Goal: Obtain resource: Download file/media

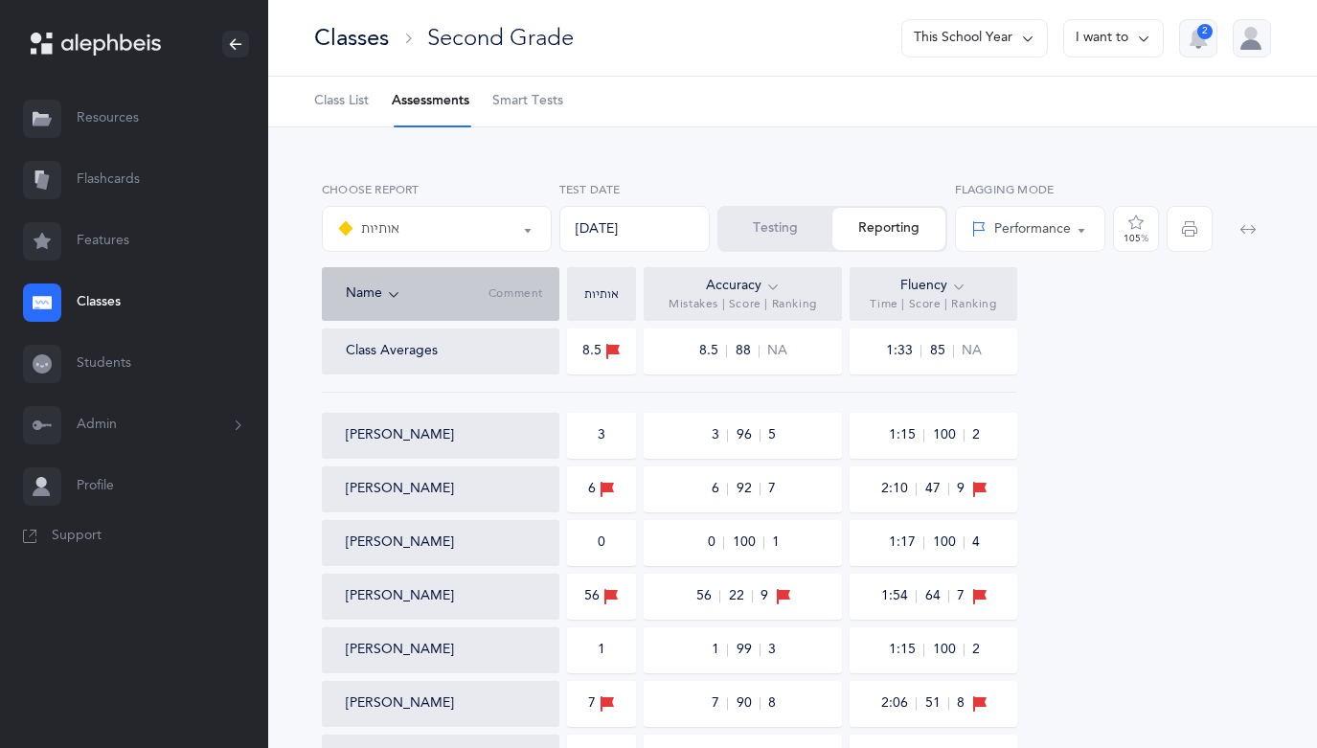
select select "2"
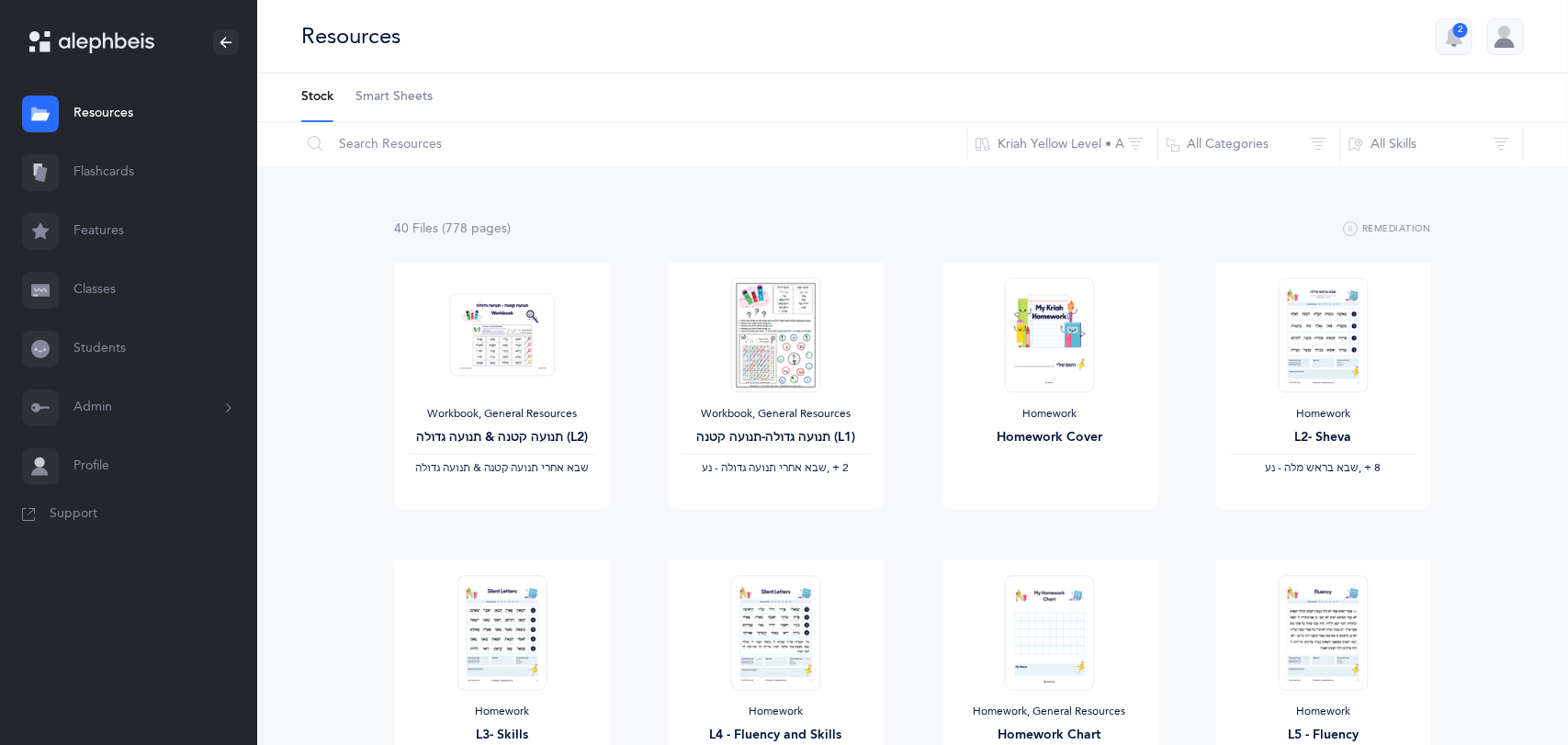
click at [131, 275] on link "Classes" at bounding box center [129, 290] width 257 height 58
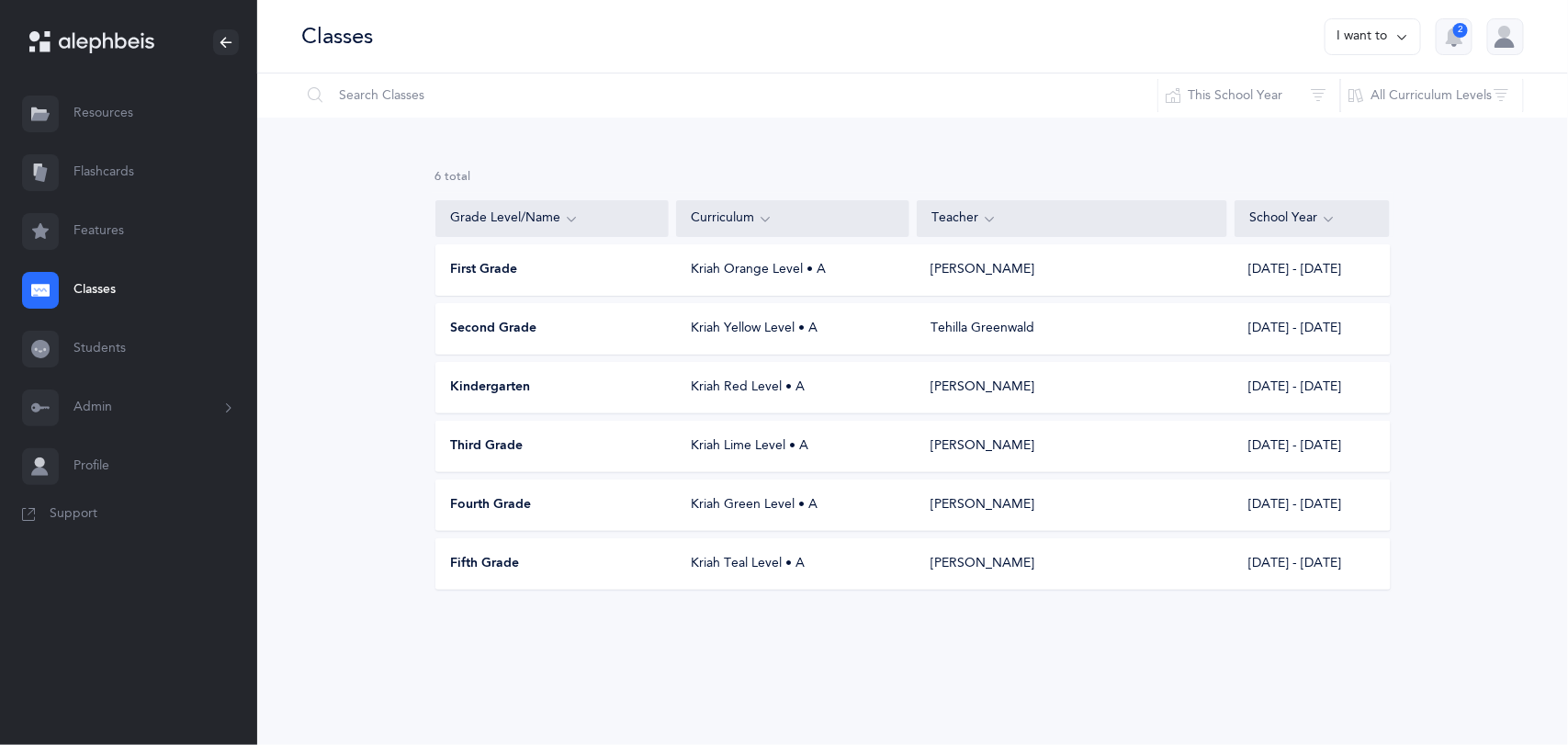
click at [115, 104] on link "Resources" at bounding box center [129, 113] width 257 height 58
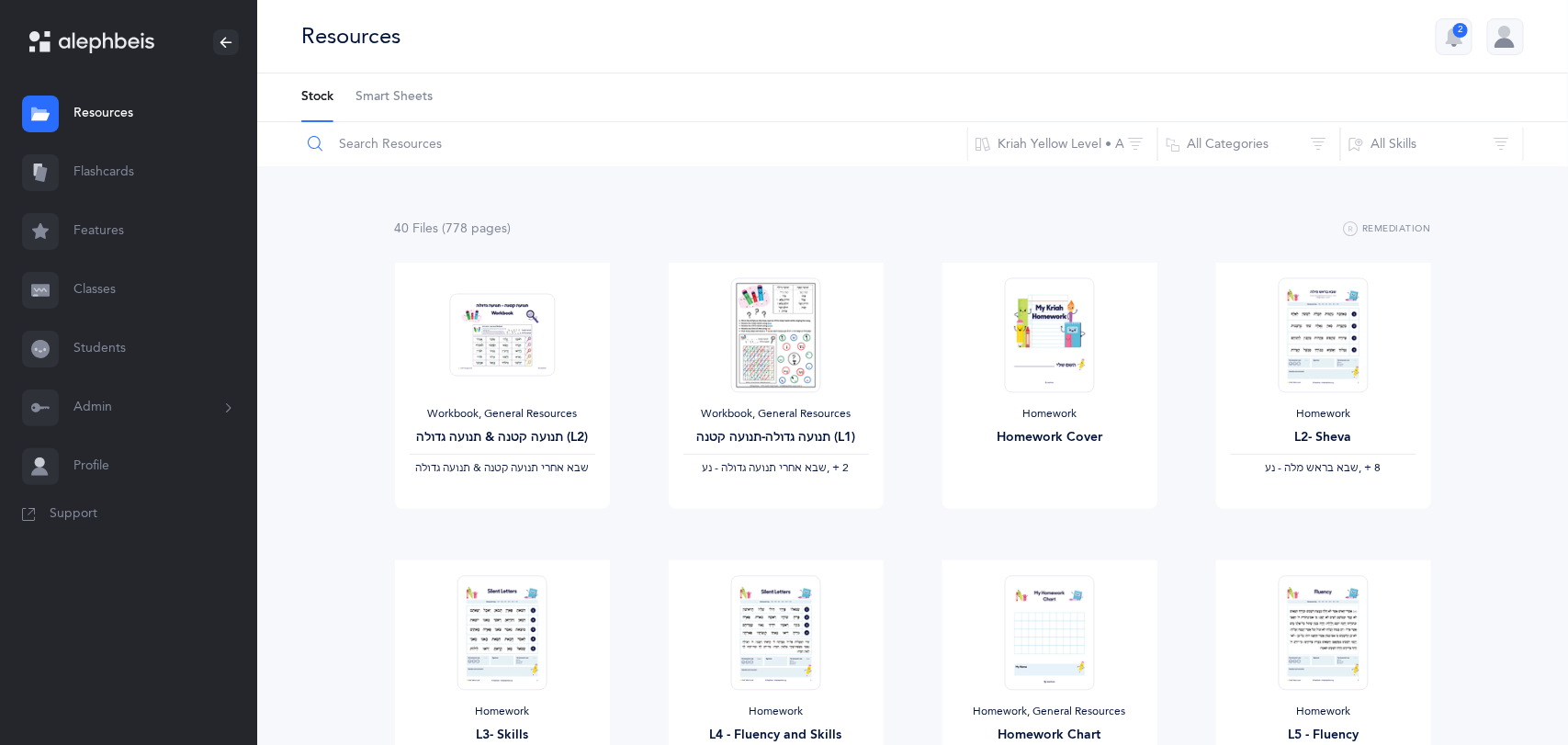
click at [436, 151] on input "text" at bounding box center [634, 144] width 667 height 44
type input "guide"
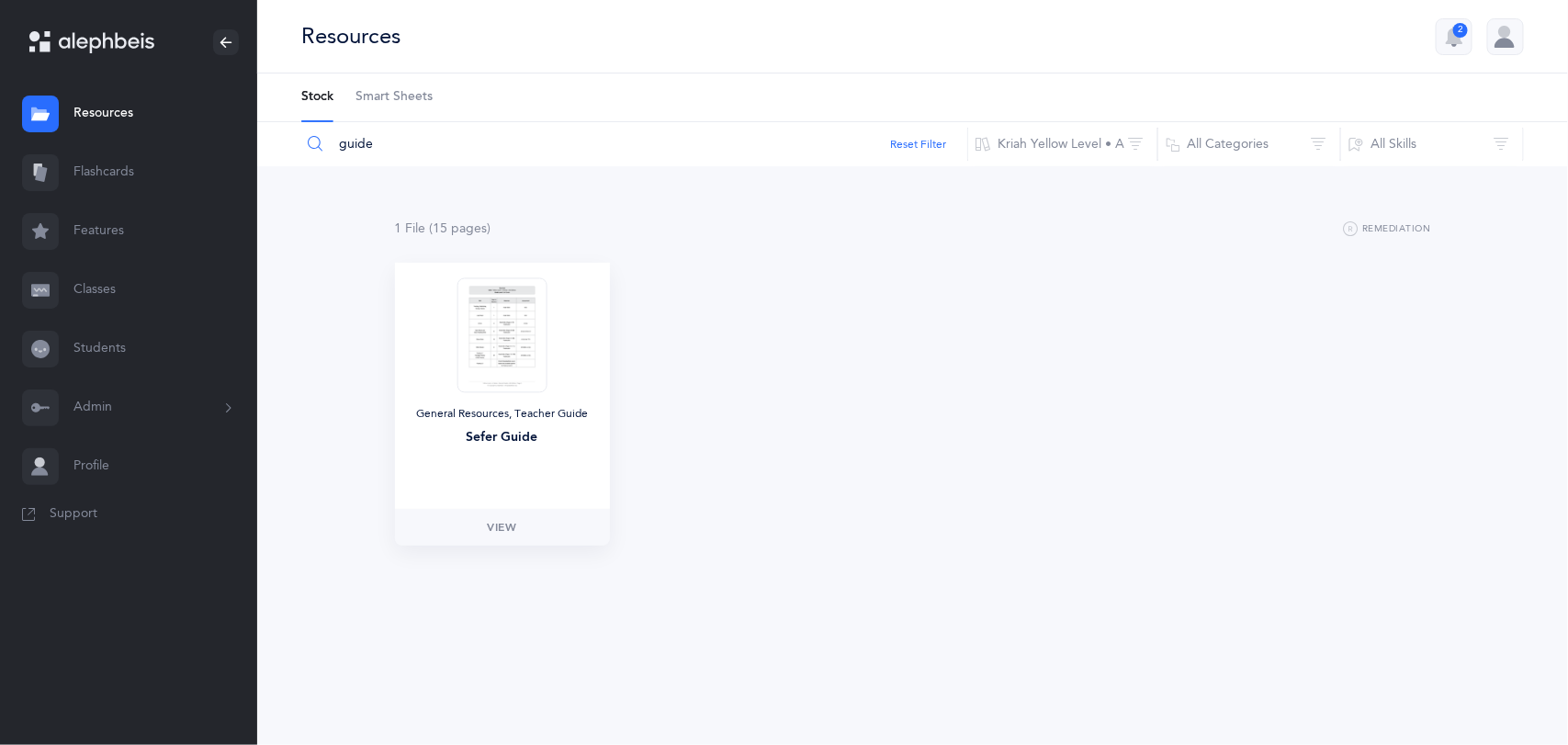
click at [511, 389] on img at bounding box center [502, 335] width 90 height 115
click at [510, 530] on span "View" at bounding box center [502, 526] width 30 height 16
click at [1107, 143] on button "Kriah Yellow Level • A" at bounding box center [1062, 144] width 191 height 44
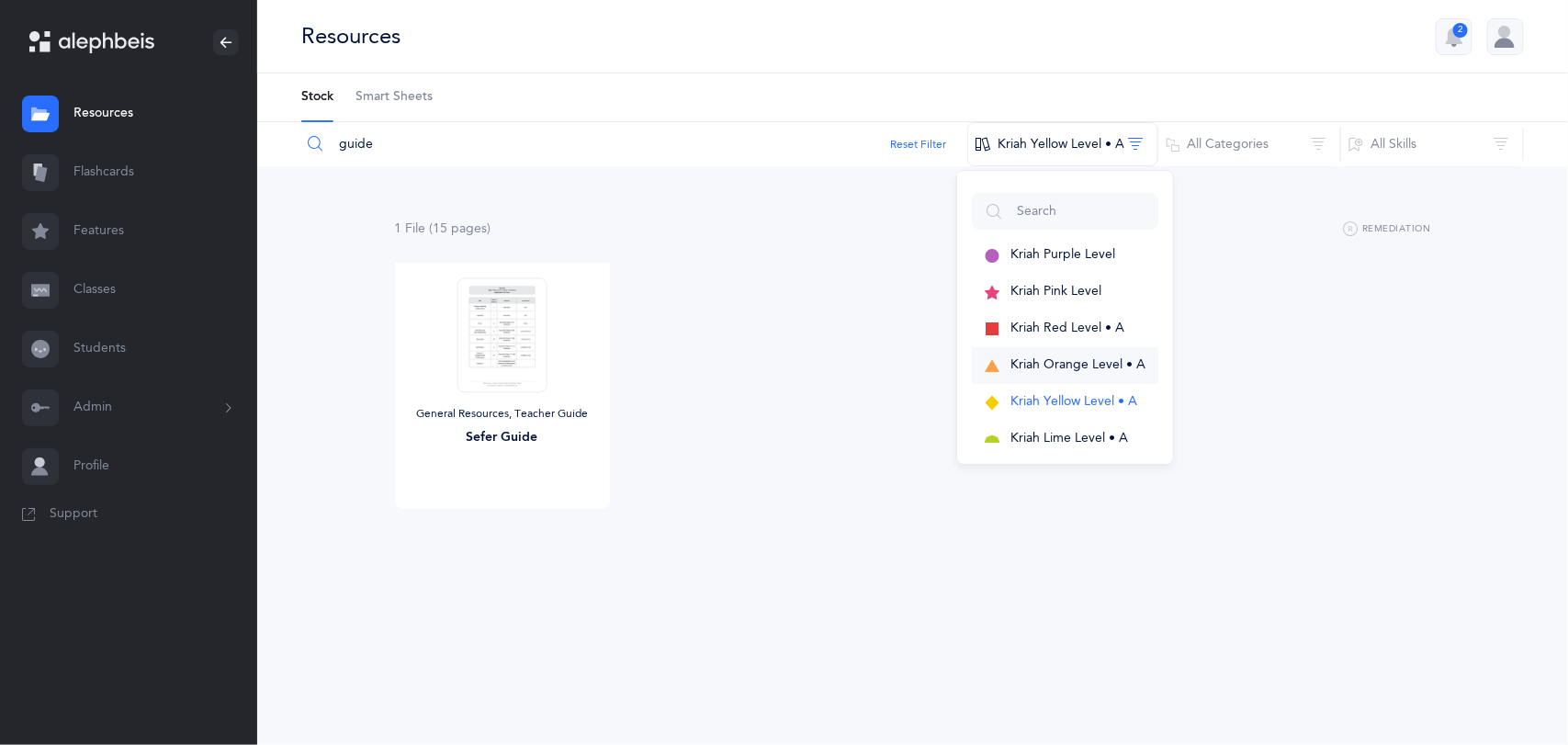
click at [1089, 360] on span "Kriah Orange Level • A" at bounding box center [1077, 363] width 135 height 14
click at [485, 386] on img at bounding box center [502, 335] width 90 height 115
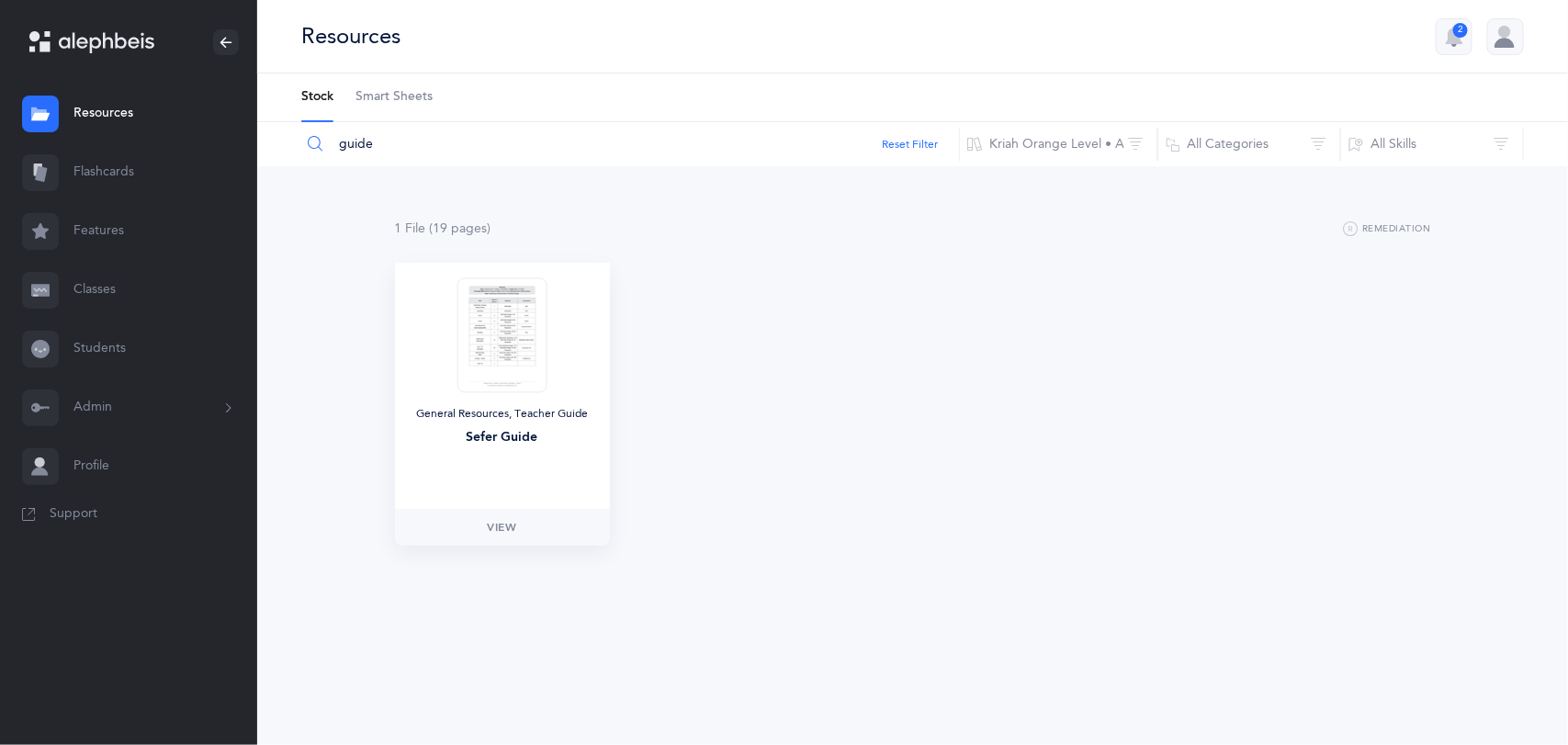
click at [499, 450] on div "General Resources, Teacher Guide Sefer Guide" at bounding box center [502, 430] width 185 height 47
click at [495, 529] on span "View" at bounding box center [502, 526] width 30 height 16
click at [1060, 136] on button "Kriah Orange Level • A" at bounding box center [1059, 144] width 199 height 44
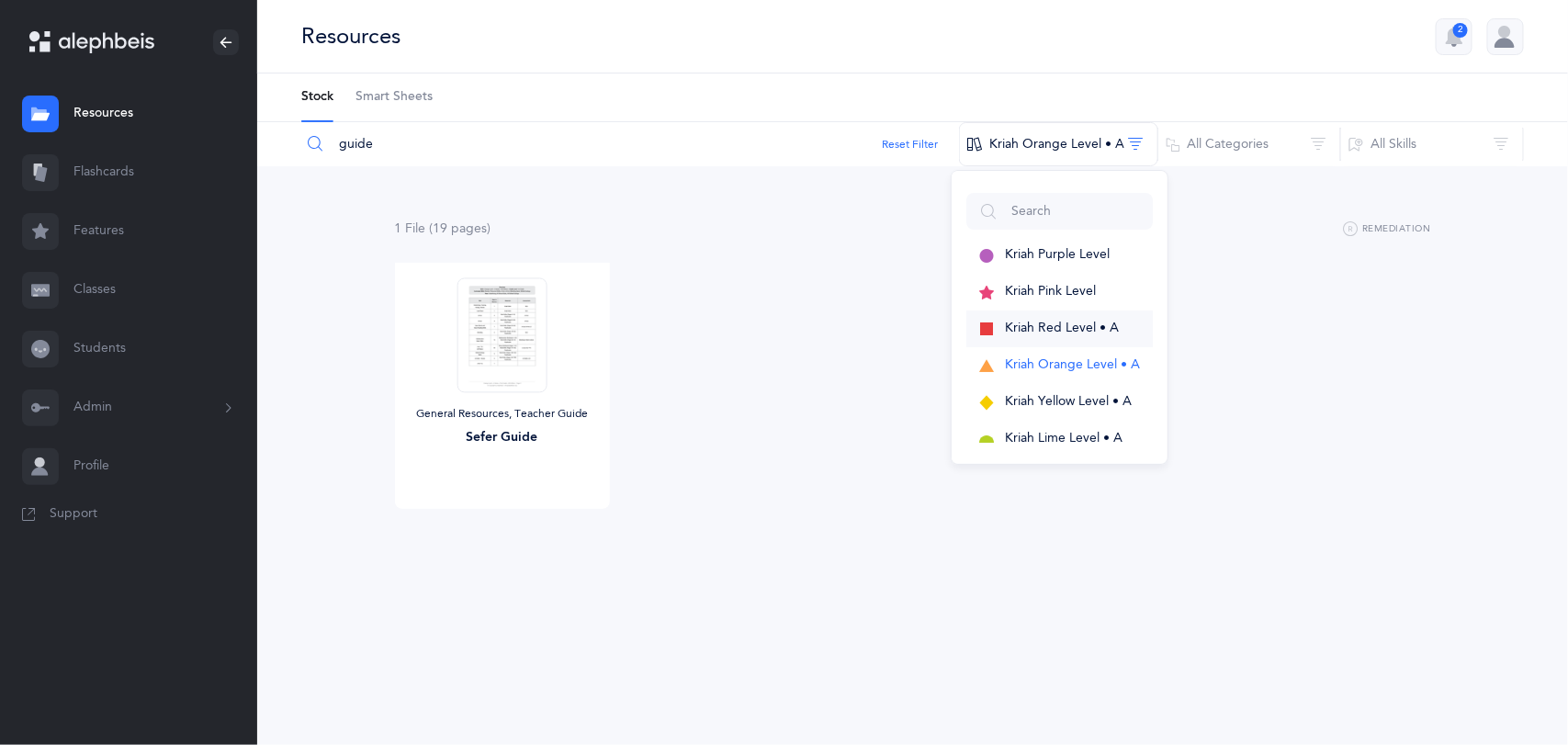
click at [1041, 326] on span "Kriah Red Level • A" at bounding box center [1062, 327] width 114 height 14
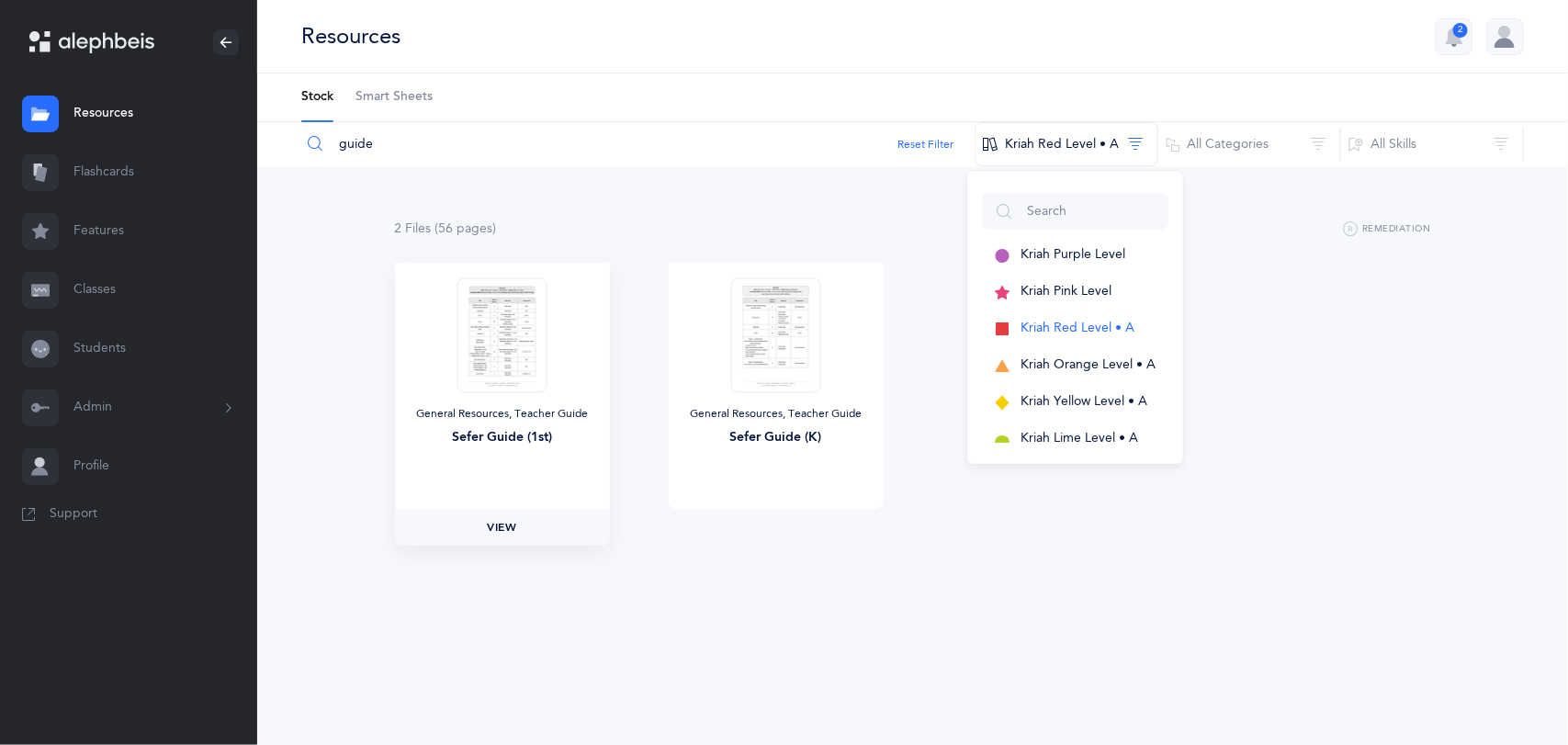
click at [528, 534] on link "View" at bounding box center [503, 526] width 215 height 36
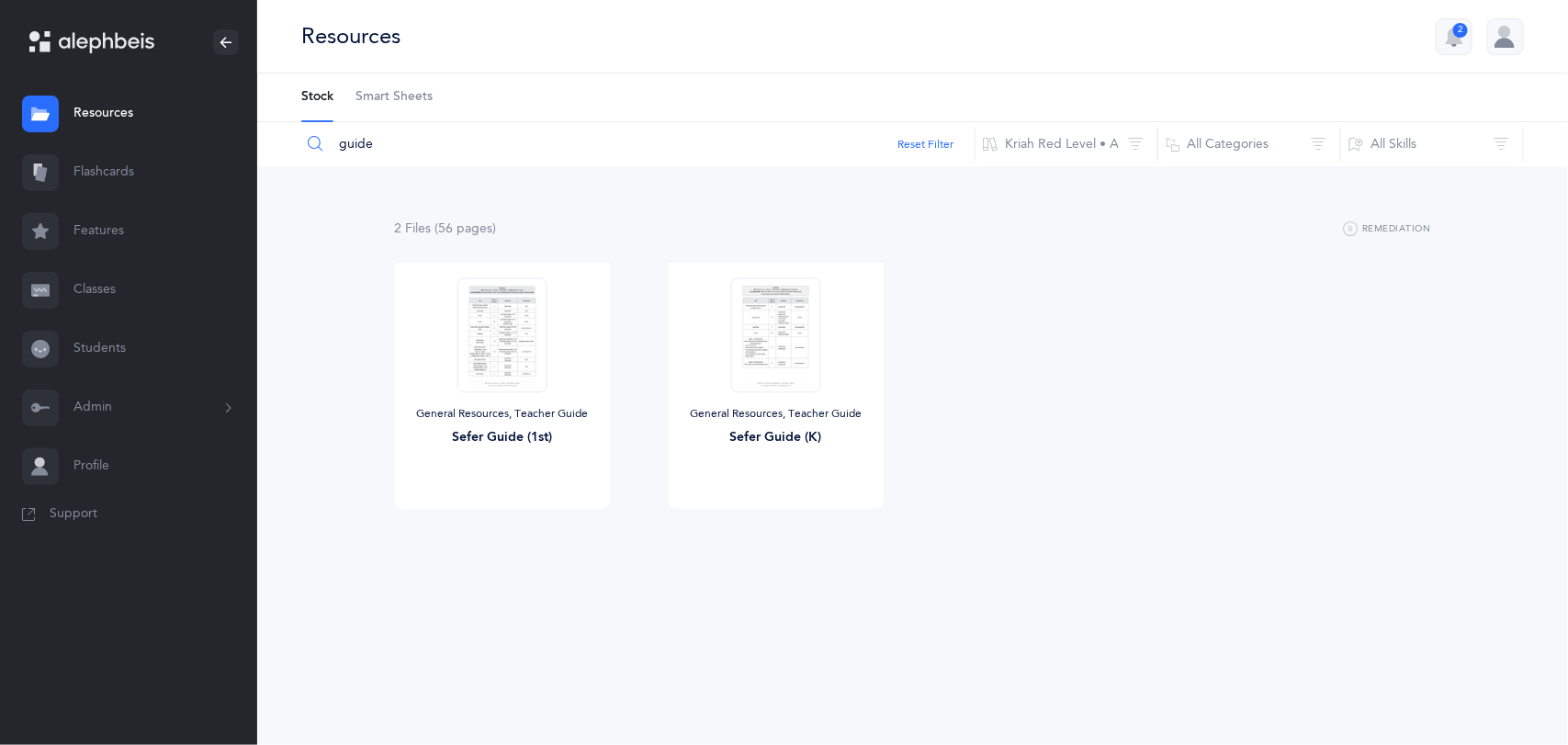
click at [62, 287] on link "Classes" at bounding box center [129, 290] width 257 height 58
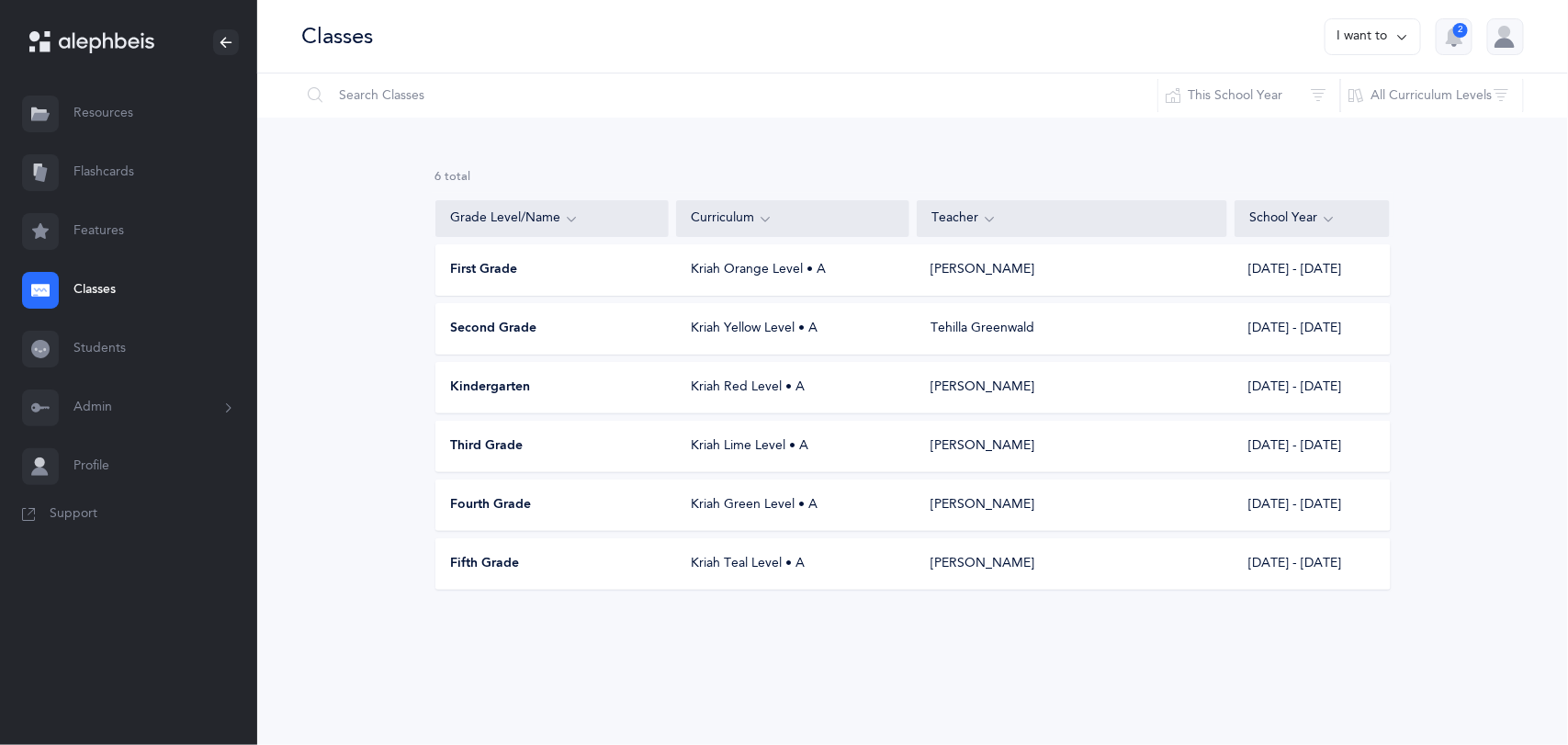
click at [527, 282] on div "First Grade Kriah Orange Level • A Roz Hirschhorn 2025 - 2026" at bounding box center [913, 270] width 955 height 52
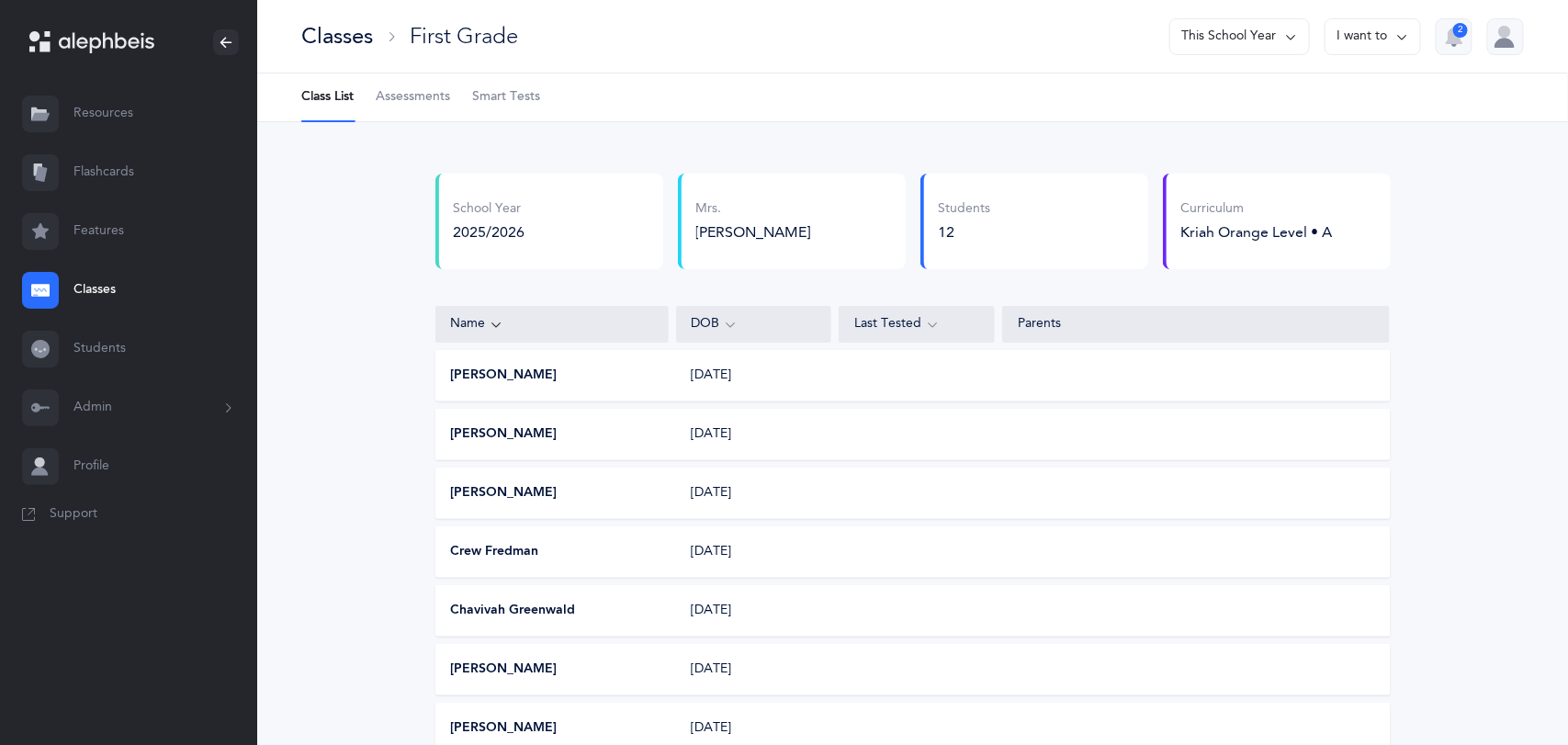
click at [393, 98] on span "Assessments" at bounding box center [413, 97] width 75 height 18
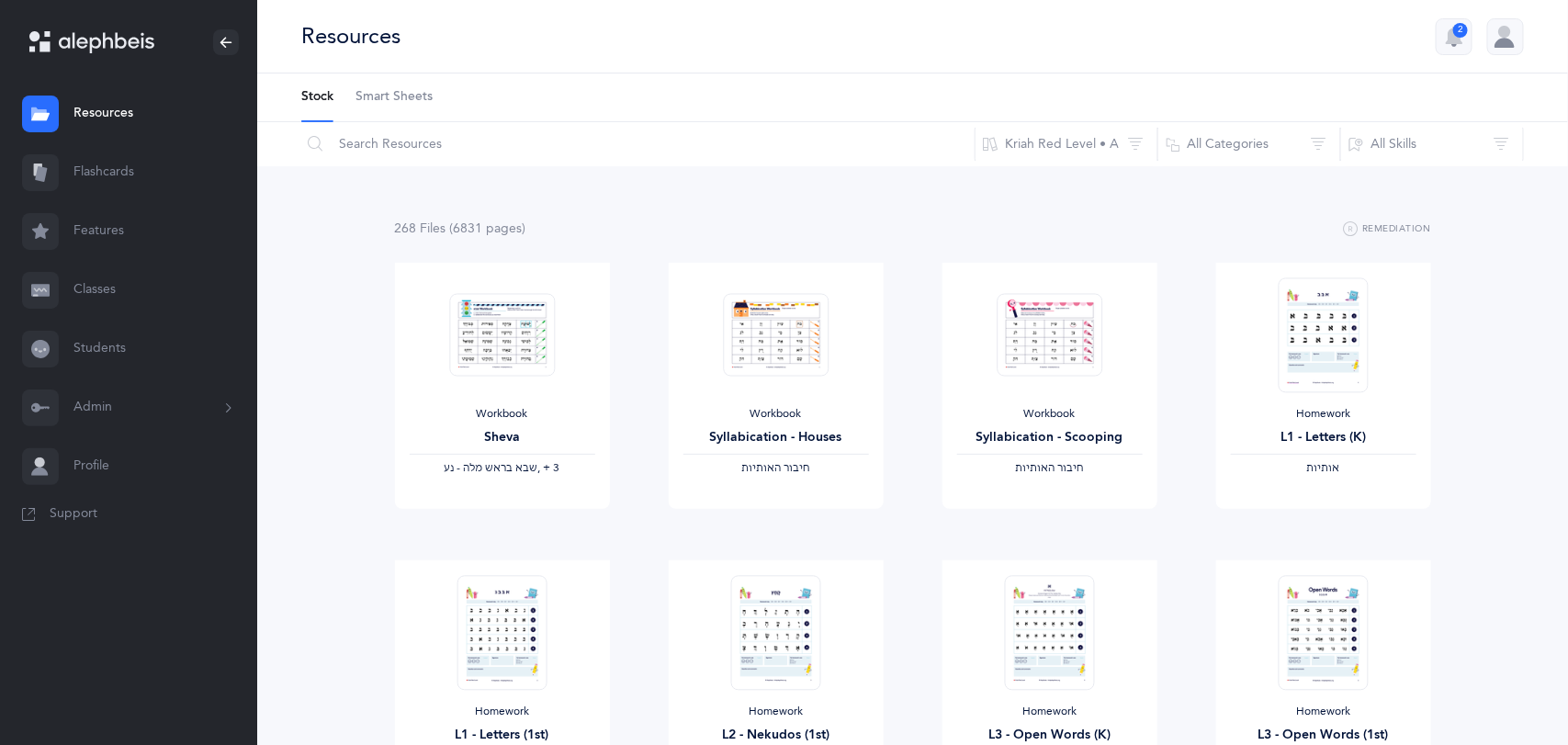
click at [119, 293] on link "Classes" at bounding box center [129, 290] width 257 height 58
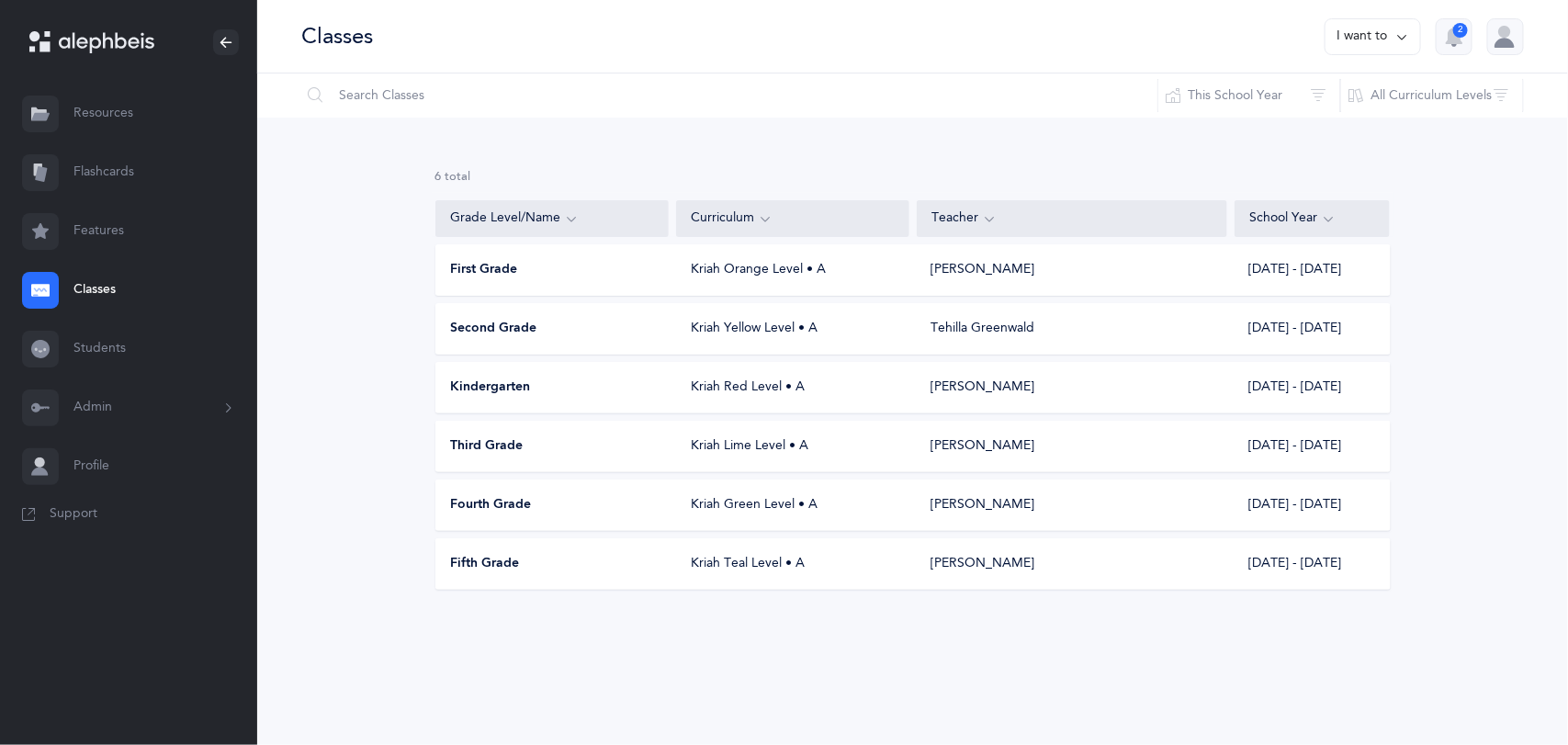
click at [519, 336] on span "Second Grade" at bounding box center [494, 328] width 86 height 18
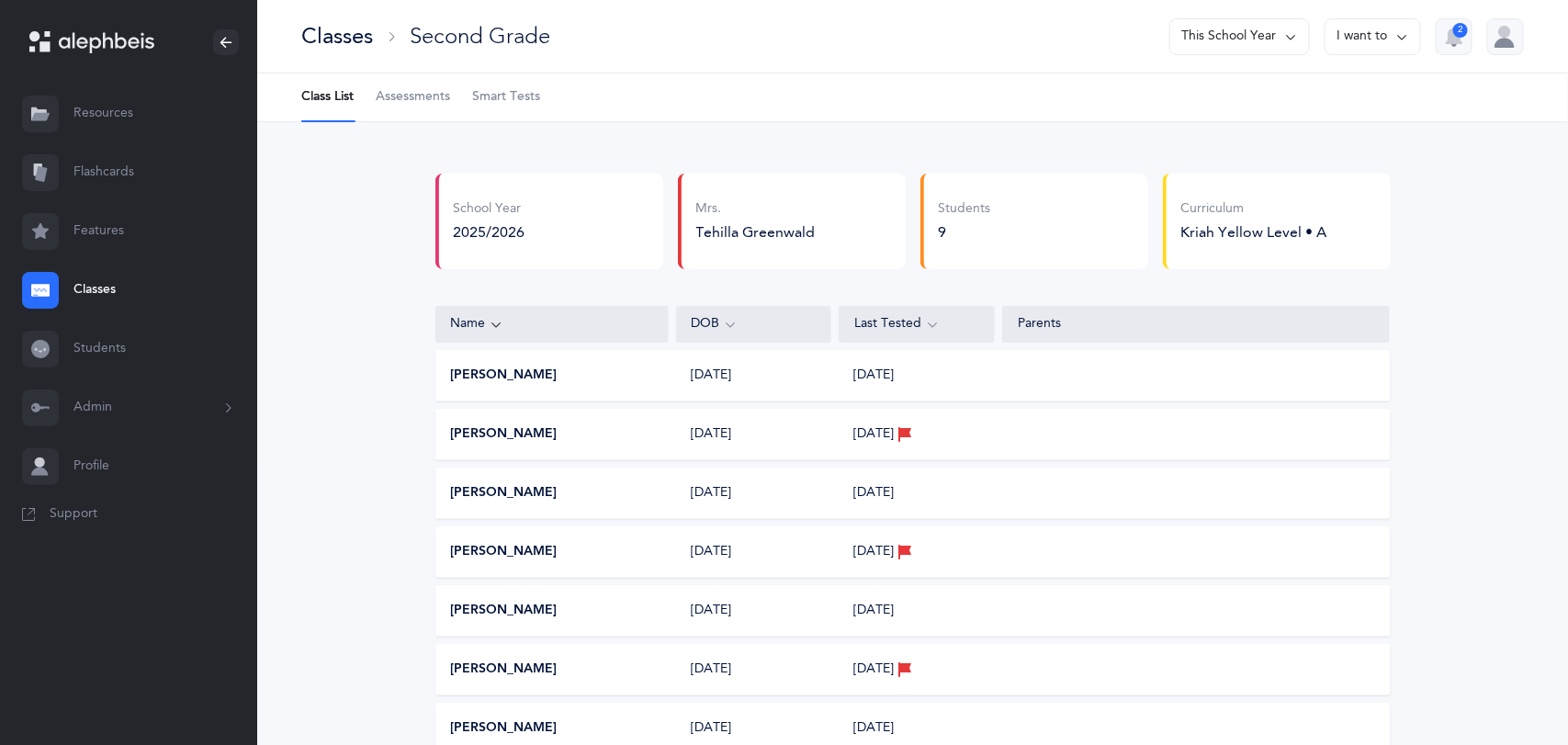
click at [224, 397] on button "Admin" at bounding box center [129, 407] width 257 height 58
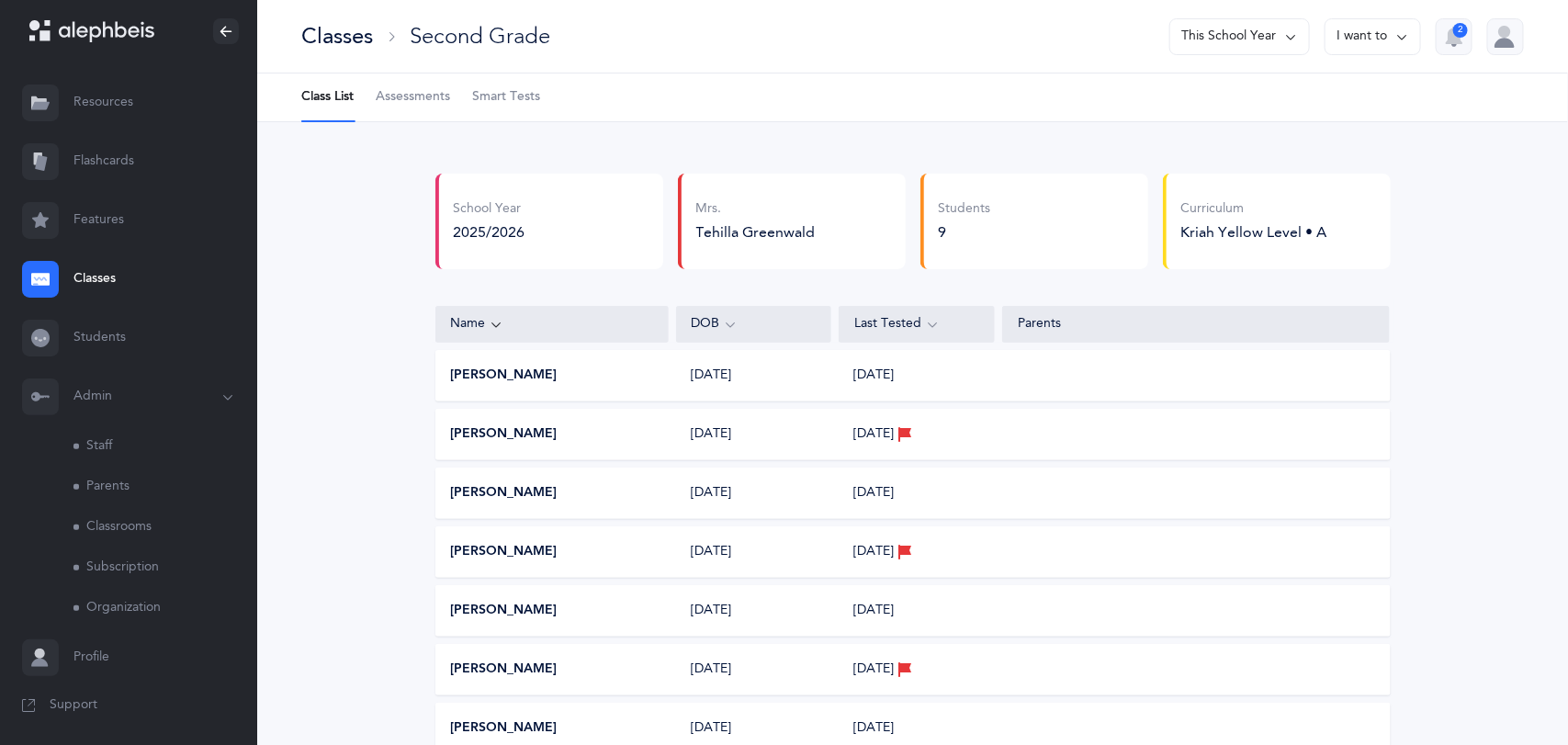
click at [148, 512] on link "Classrooms" at bounding box center [166, 527] width 184 height 40
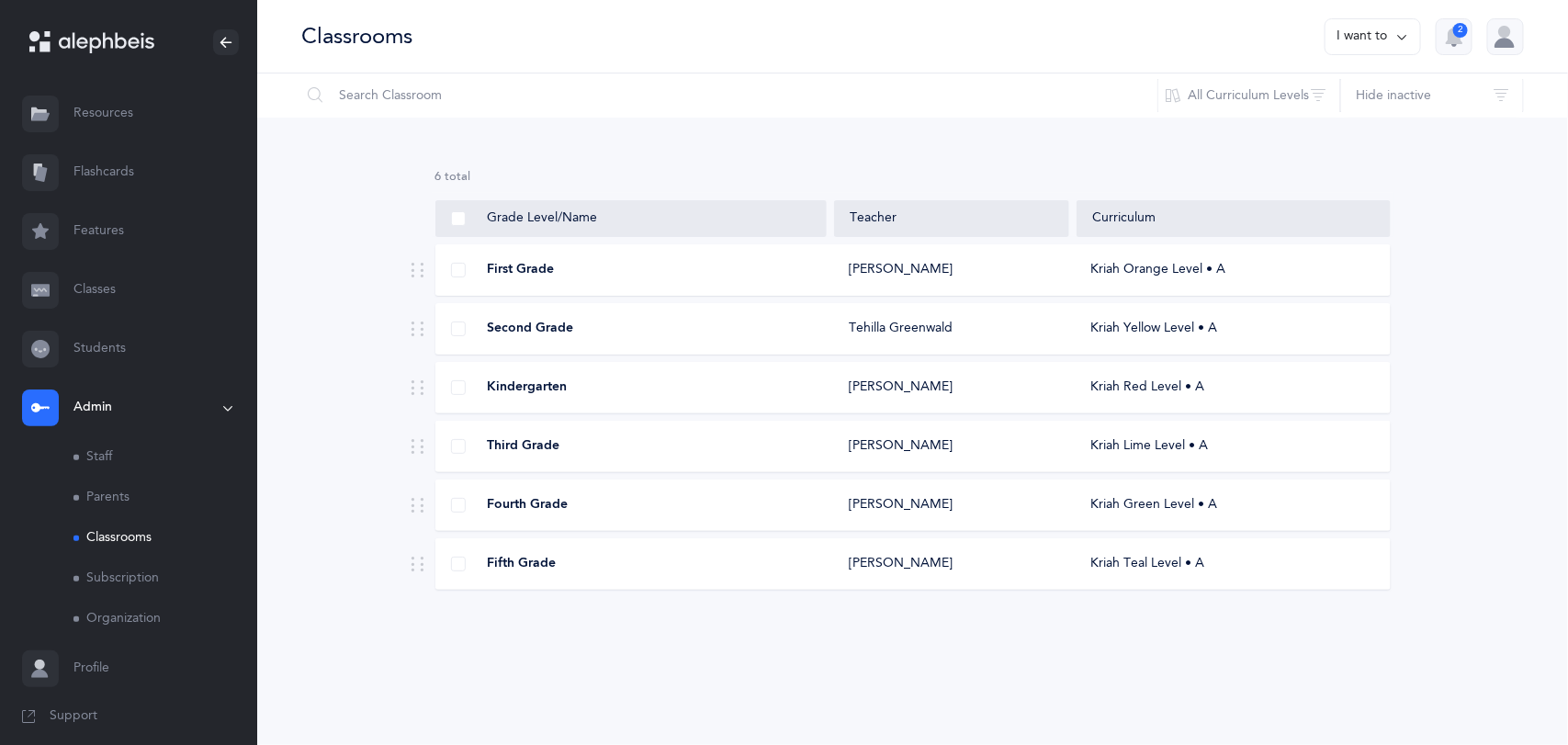
click at [570, 339] on div "Second Grade [PERSON_NAME] Kriah Yellow Level • A" at bounding box center [913, 329] width 955 height 52
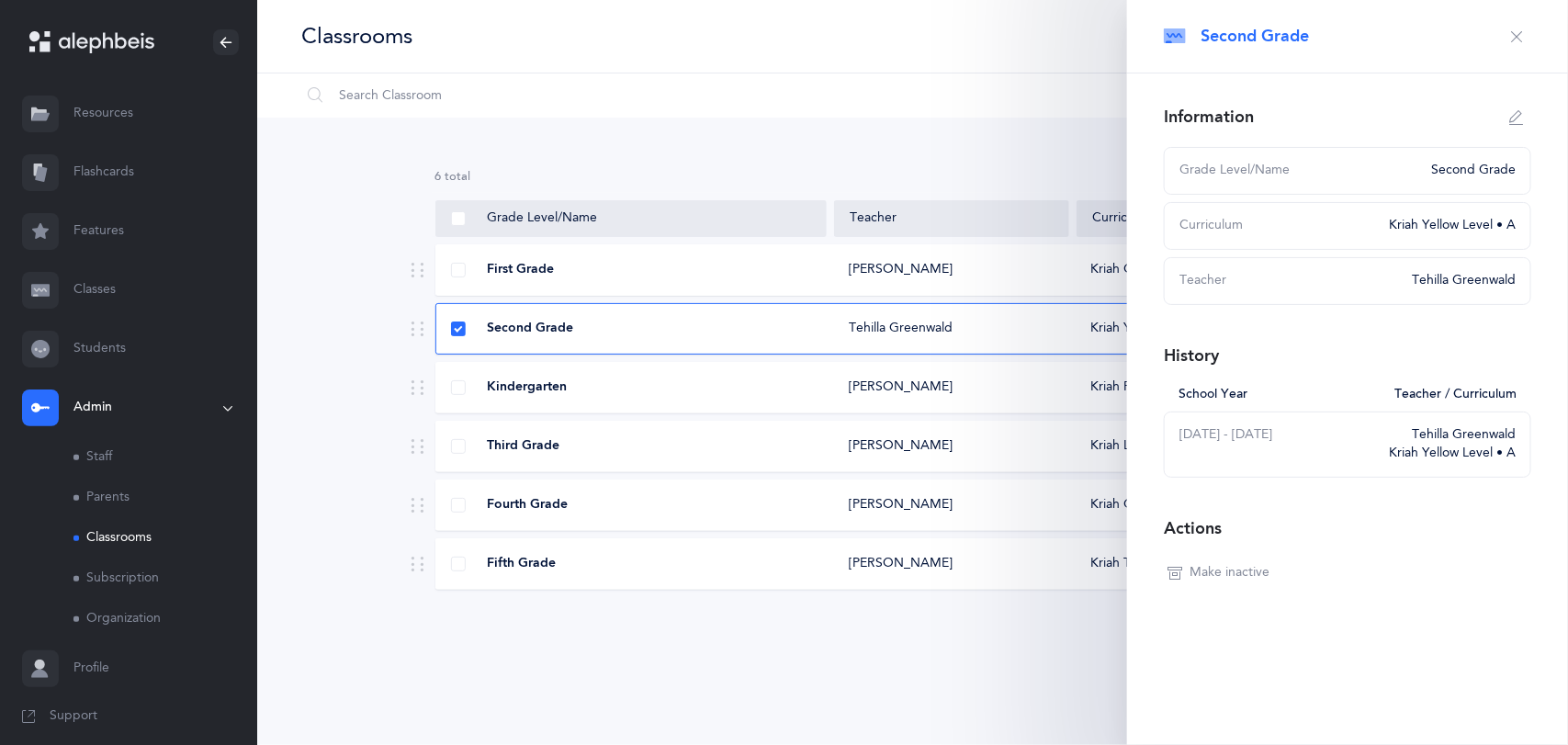
click at [1351, 217] on div "Curriculum" at bounding box center [1278, 225] width 199 height 18
click at [1419, 229] on div "Kriah Yellow Level • A" at bounding box center [1446, 225] width 138 height 18
click at [1440, 228] on div "Kriah Yellow Level • A" at bounding box center [1446, 225] width 138 height 18
click at [1511, 126] on button "button" at bounding box center [1516, 117] width 30 height 30
type input "Second Grade"
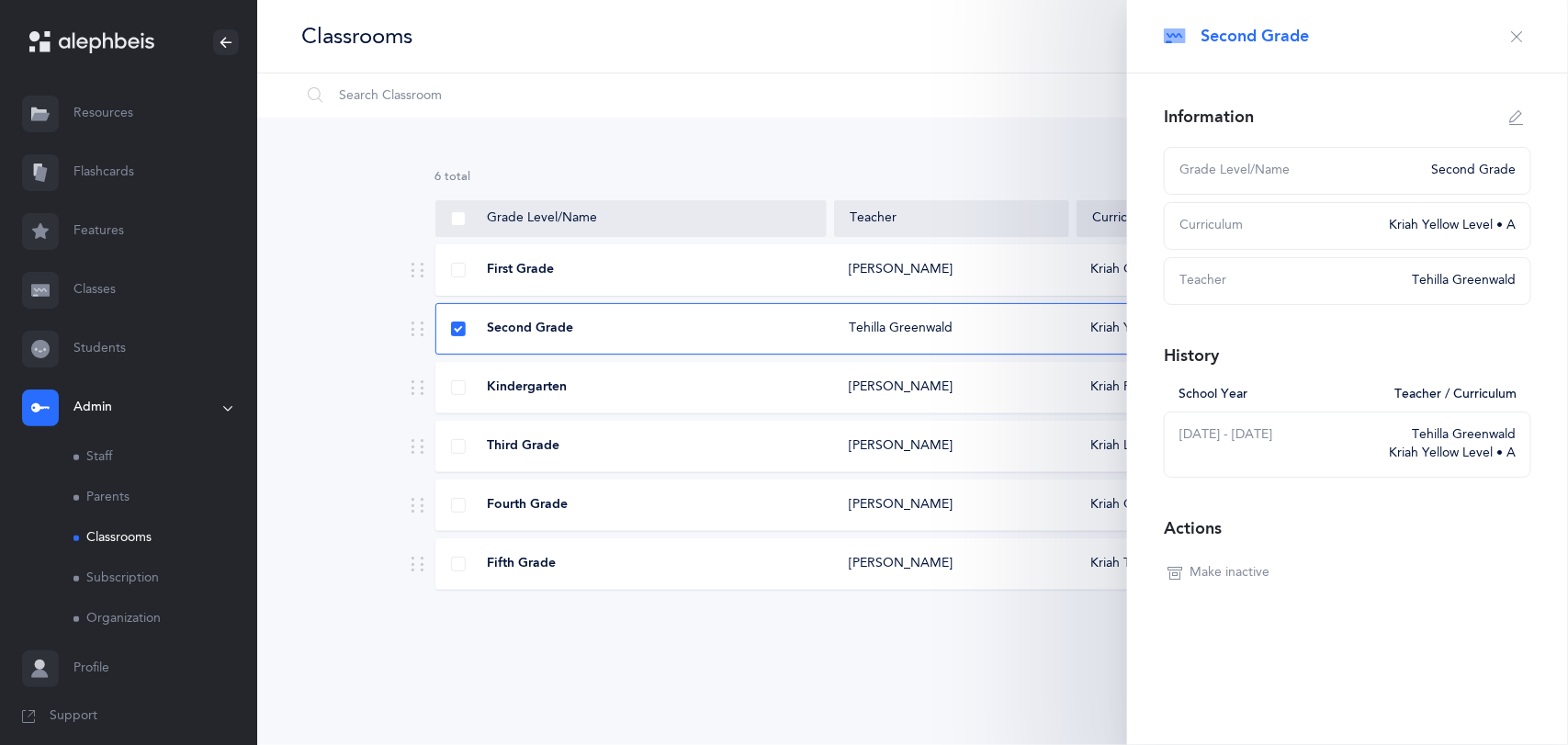
select select "11"
select select "2139"
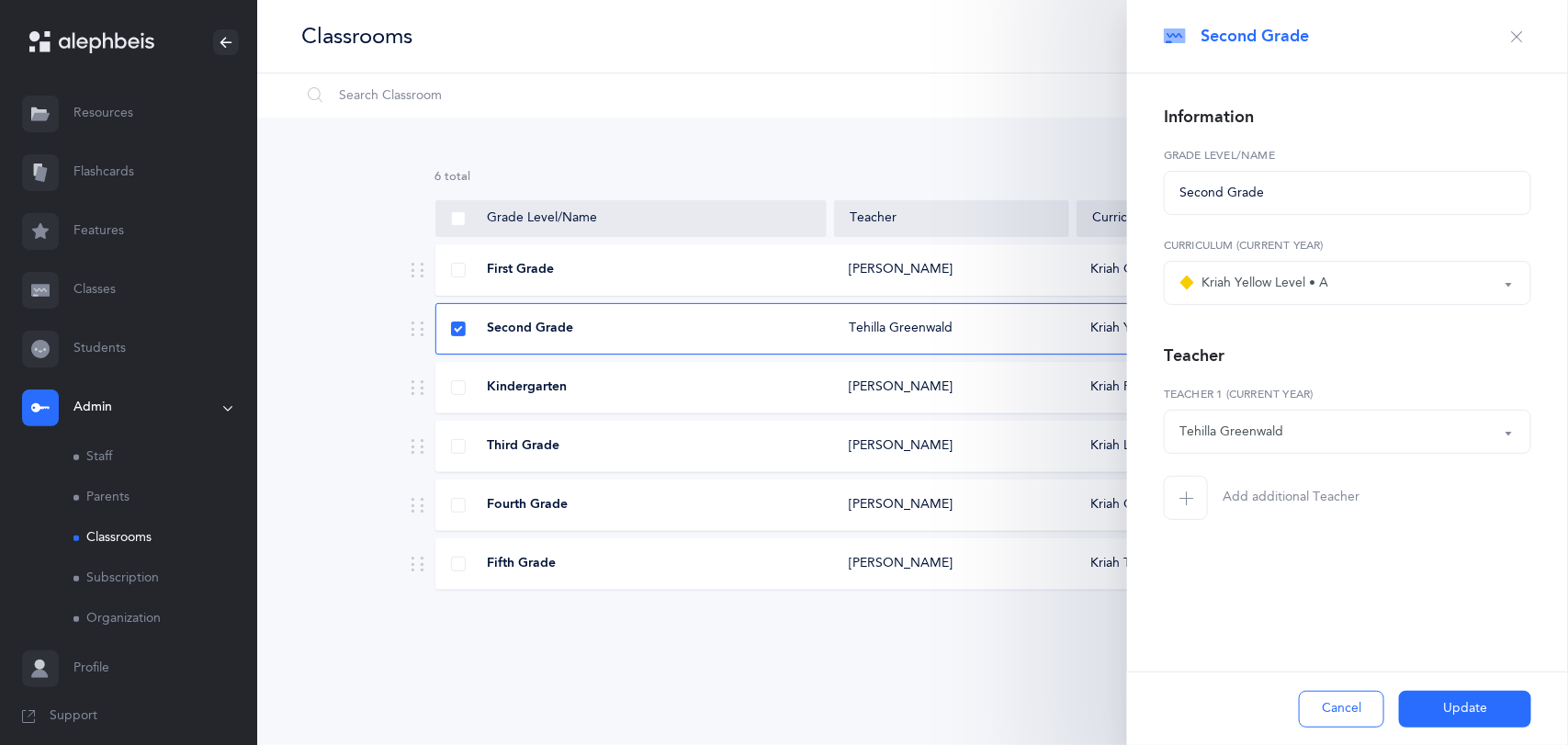
click at [1360, 273] on div "Kriah Yellow Level • A" at bounding box center [1347, 283] width 336 height 32
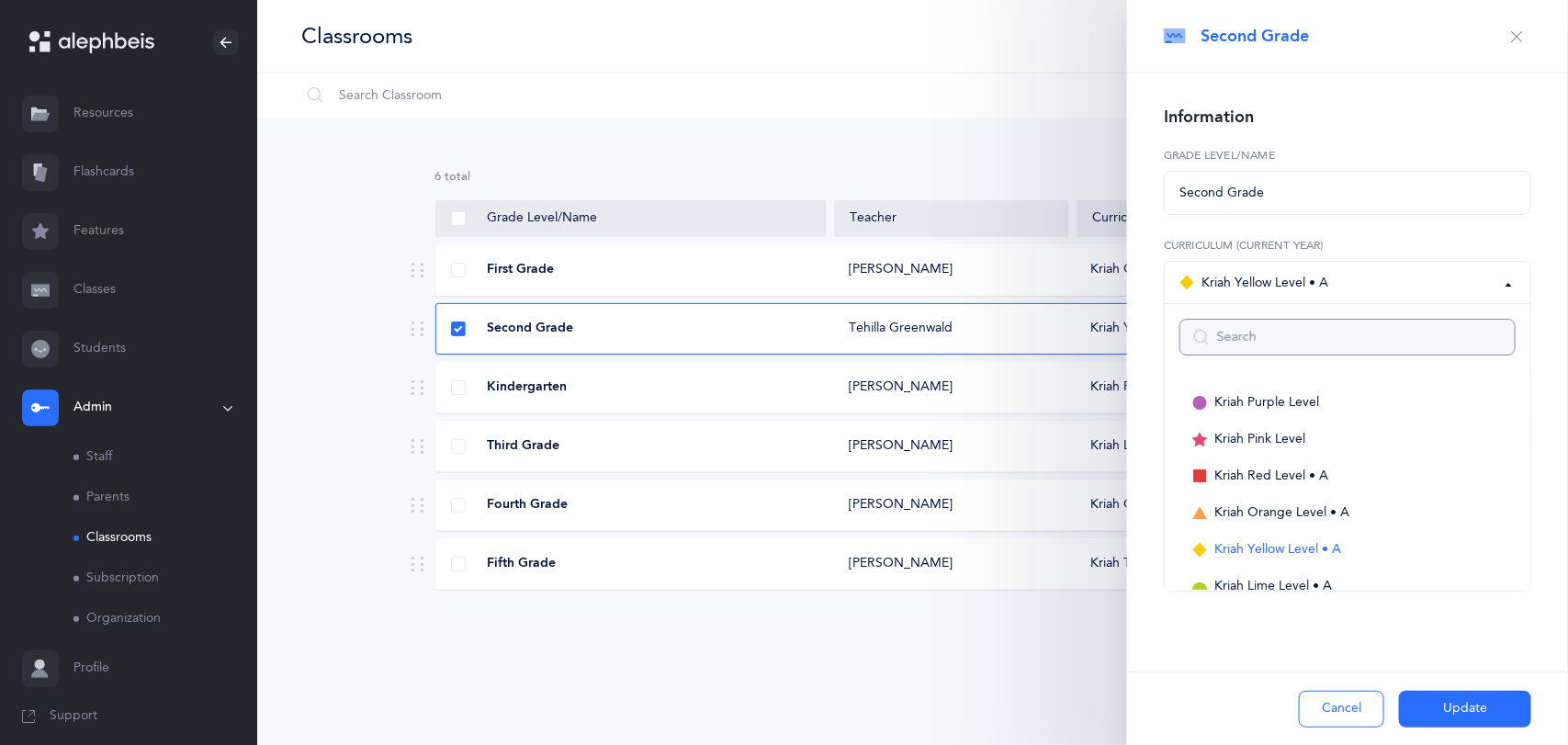
scroll to position [55, 0]
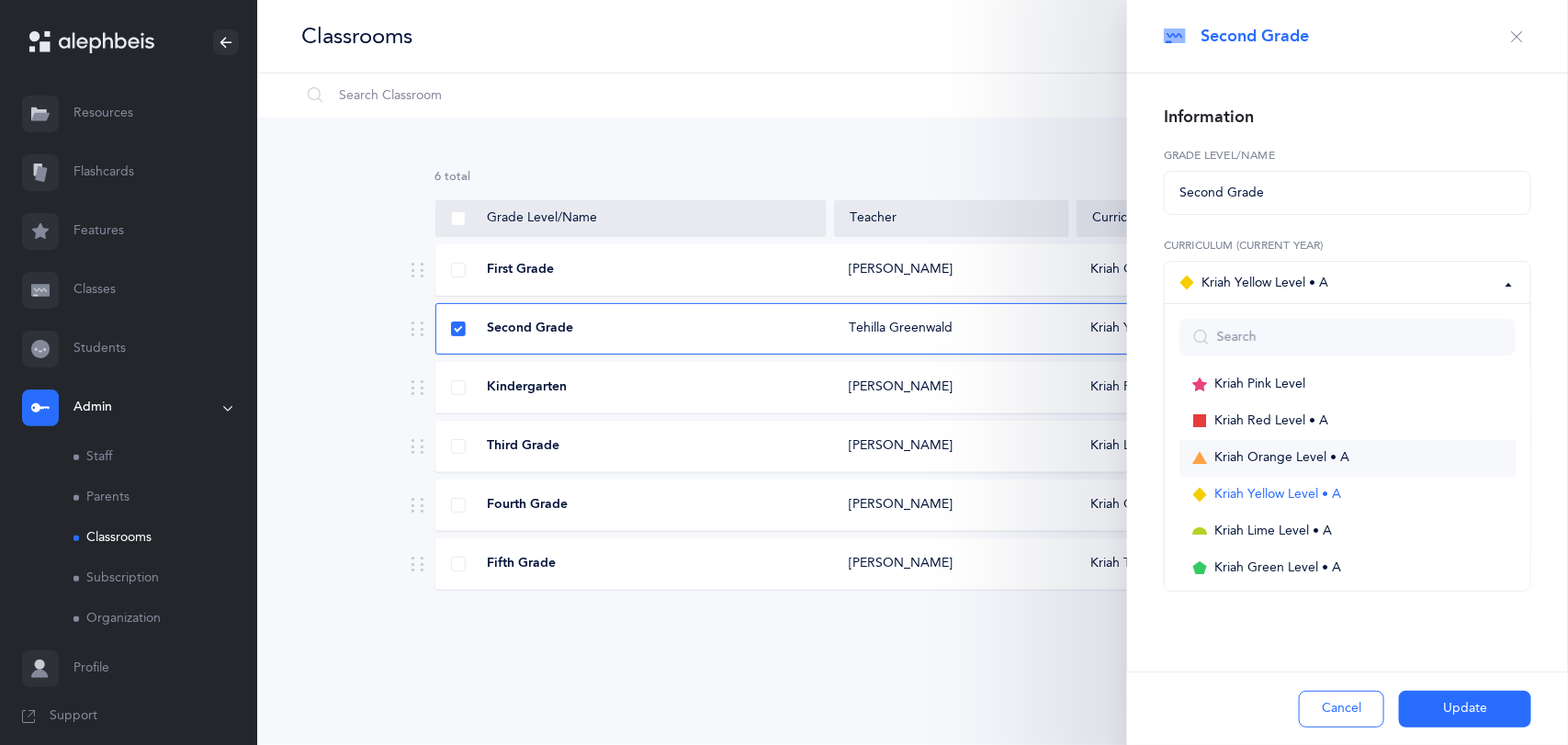
click at [1267, 457] on span "Kriah Orange Level • A" at bounding box center [1281, 457] width 135 height 16
select select "3"
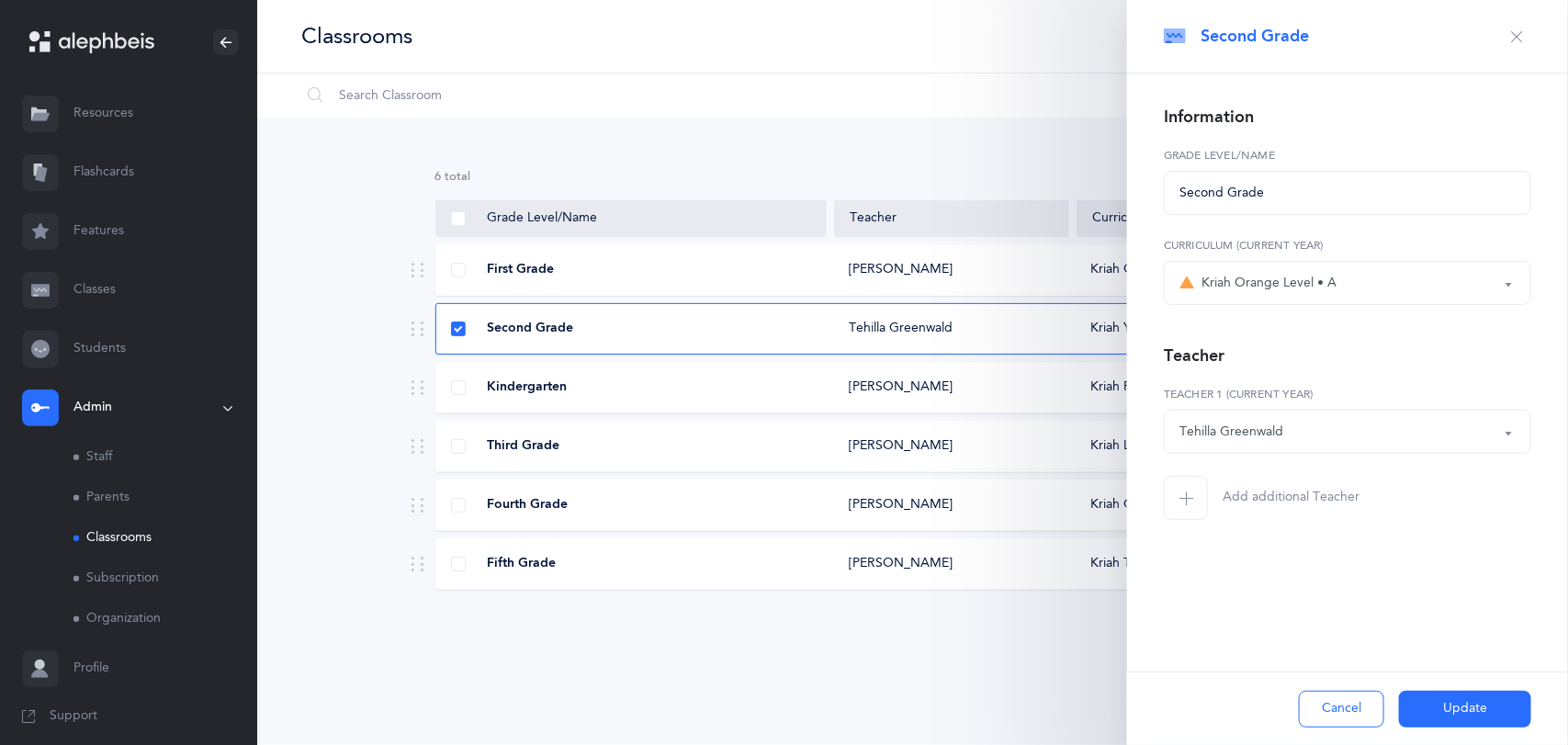
click at [1470, 711] on button "Update" at bounding box center [1464, 709] width 132 height 36
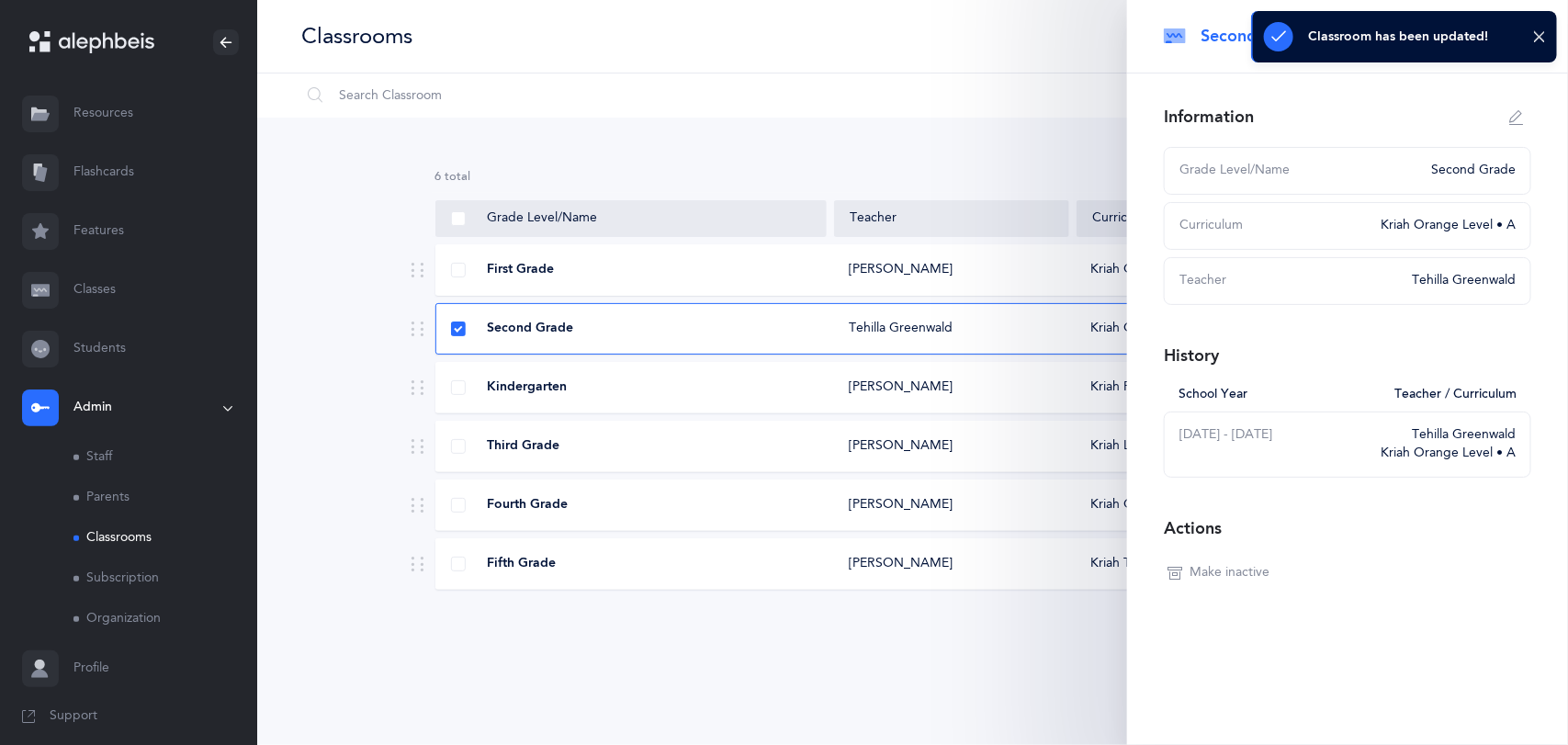
click at [919, 663] on div "6 results total Grade Level/Name Teacher Curriculum First Grade [PERSON_NAME] K…" at bounding box center [912, 394] width 1310 height 552
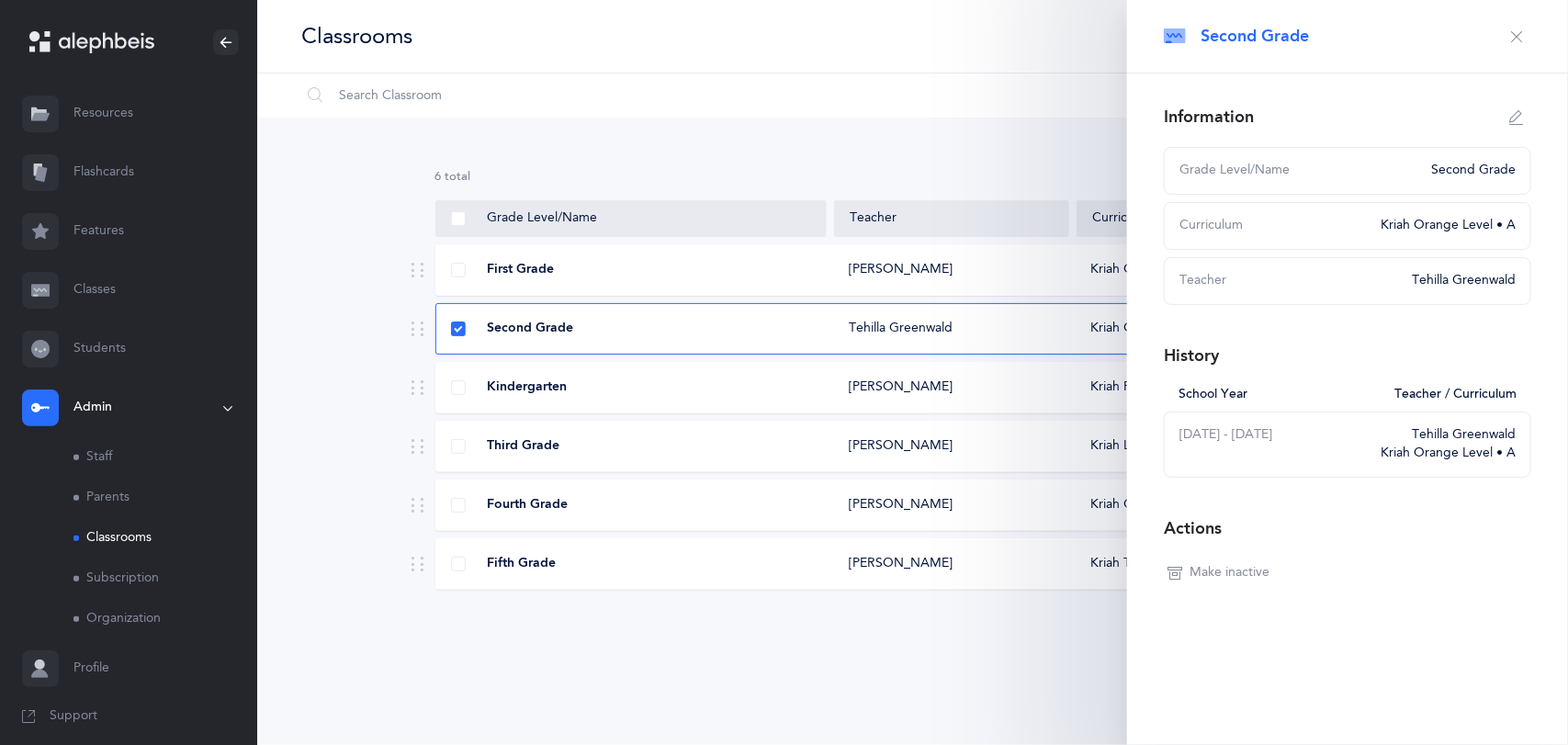
click at [1525, 38] on button "button" at bounding box center [1516, 36] width 30 height 30
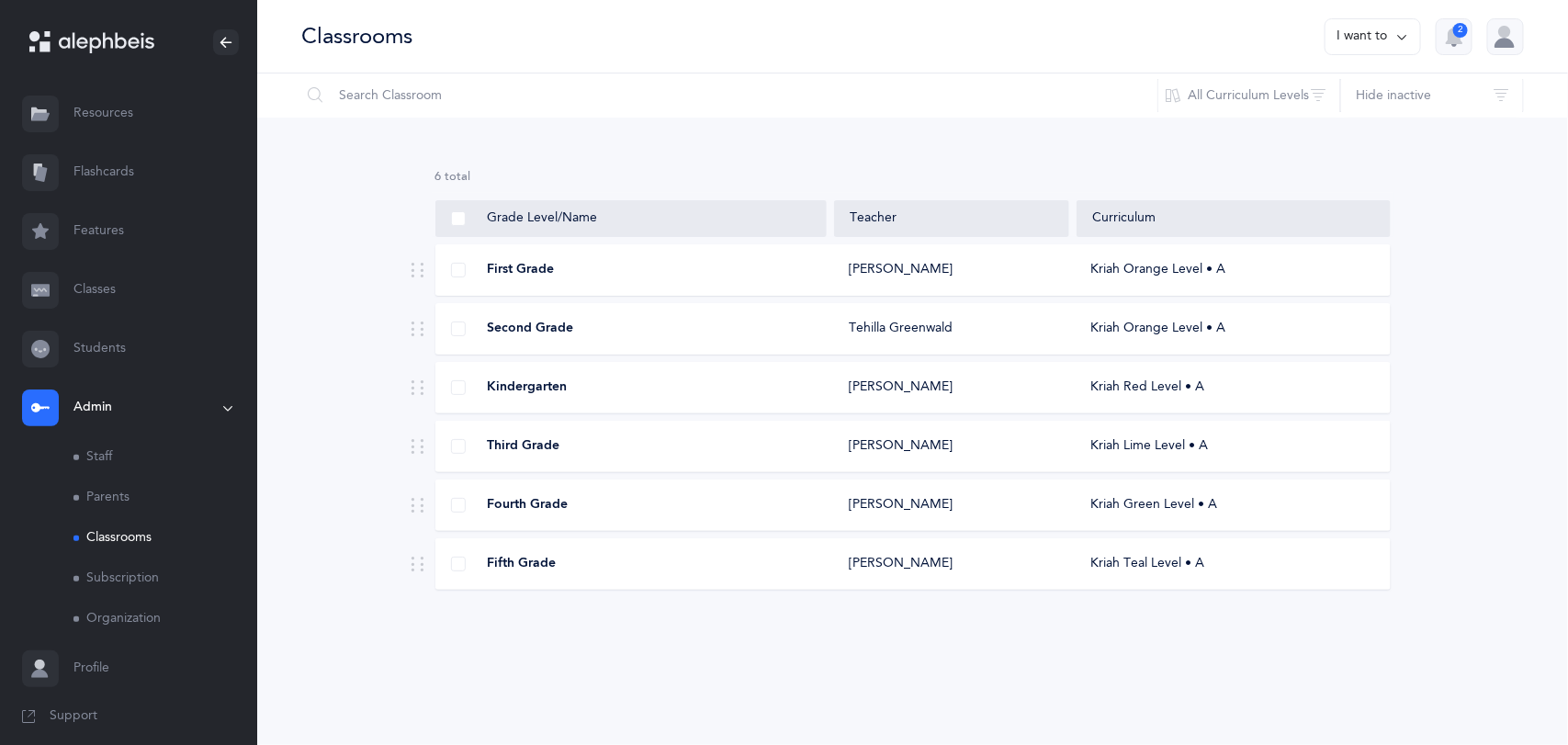
click at [550, 439] on span "Third Grade" at bounding box center [524, 446] width 73 height 18
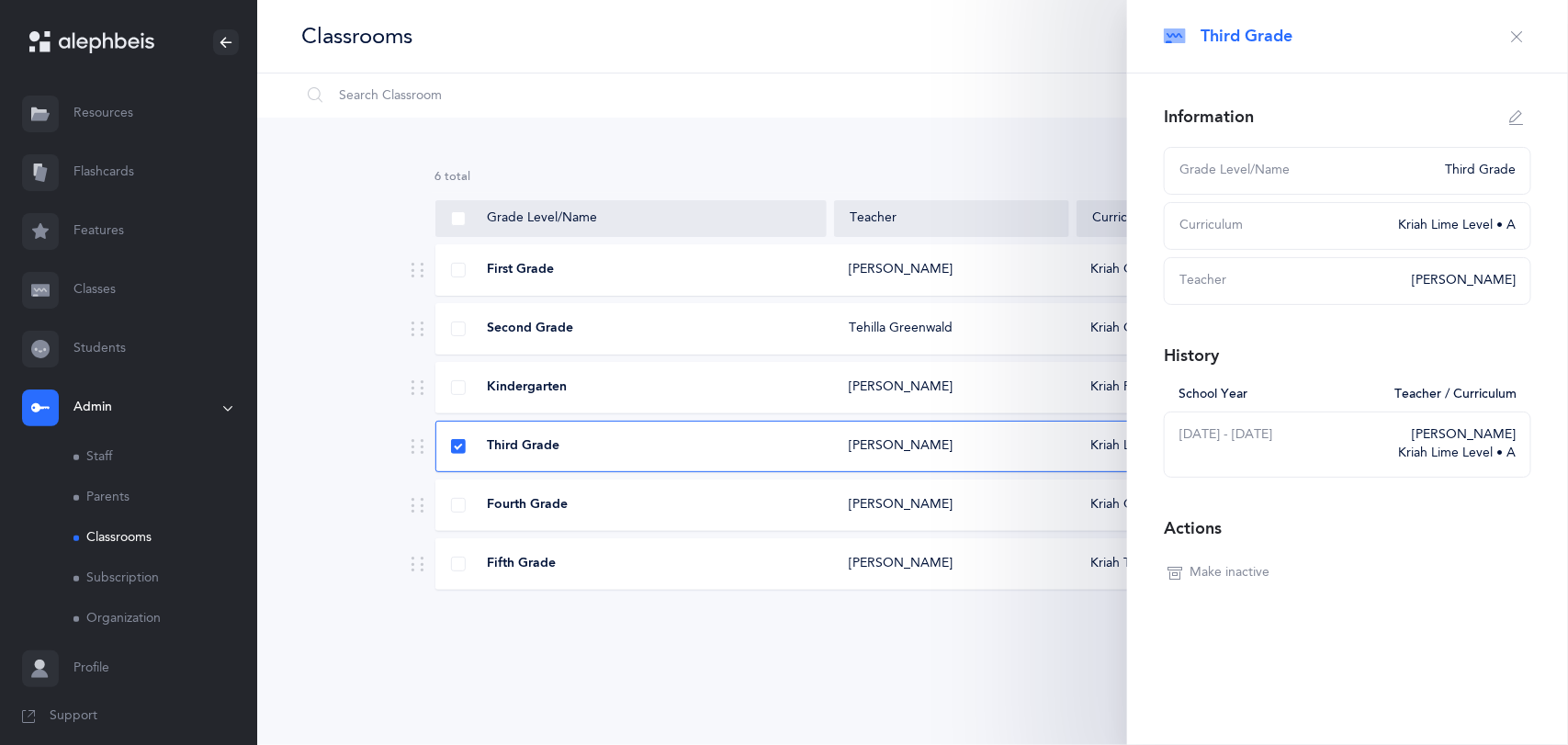
click at [736, 671] on div "Classrooms I want to 2 Information Settings Grade Levels [PERSON_NAME] Hebrew A…" at bounding box center [912, 372] width 1310 height 745
click at [1522, 40] on icon "button" at bounding box center [1515, 36] width 14 height 14
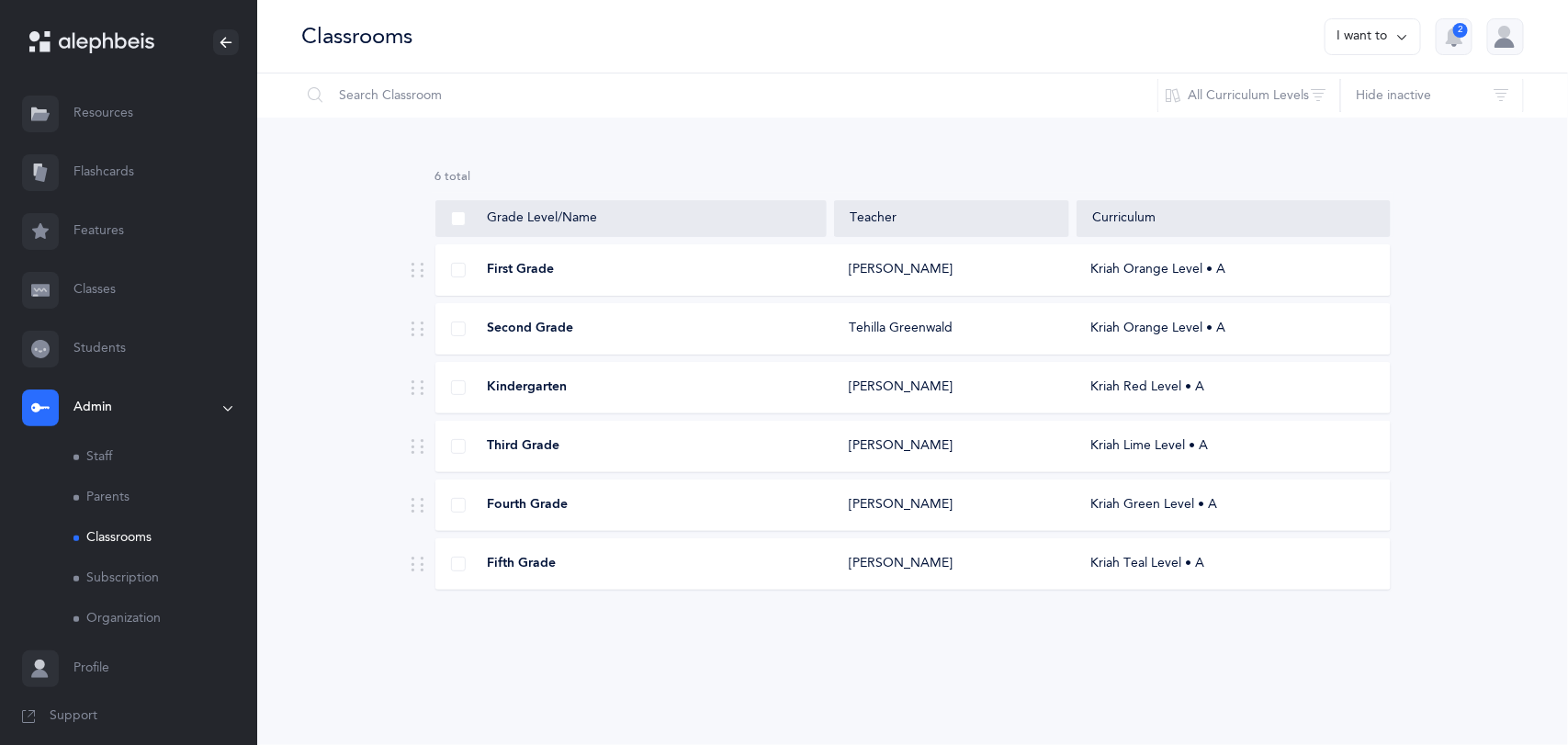
click at [545, 338] on div "Second Grade [PERSON_NAME] Kriah Orange Level • A" at bounding box center [913, 329] width 955 height 52
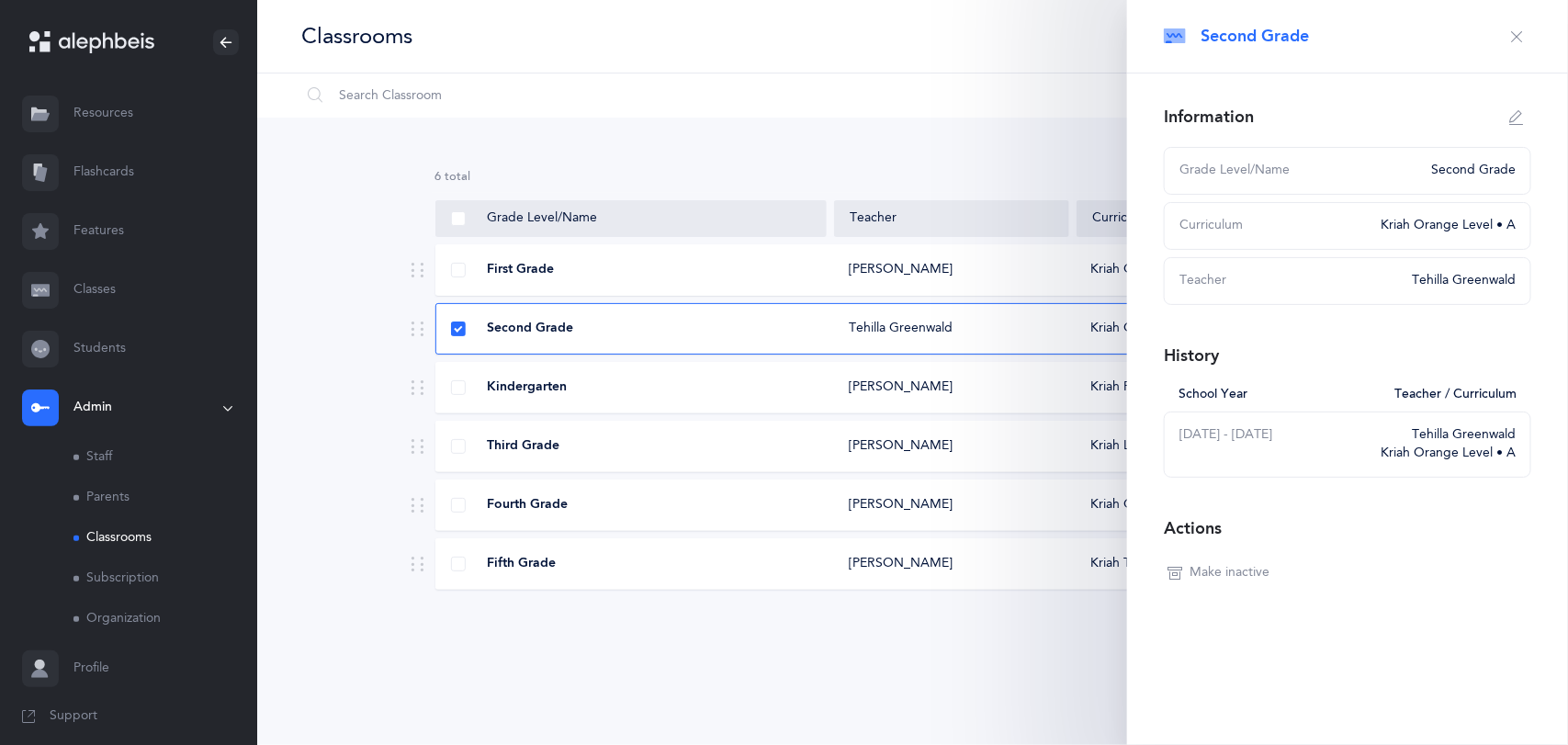
select select
click at [1396, 221] on div "Kriah Orange Level • A" at bounding box center [1442, 225] width 146 height 18
click at [1509, 112] on icon "button" at bounding box center [1515, 117] width 14 height 14
type input "Second Grade"
select select "3"
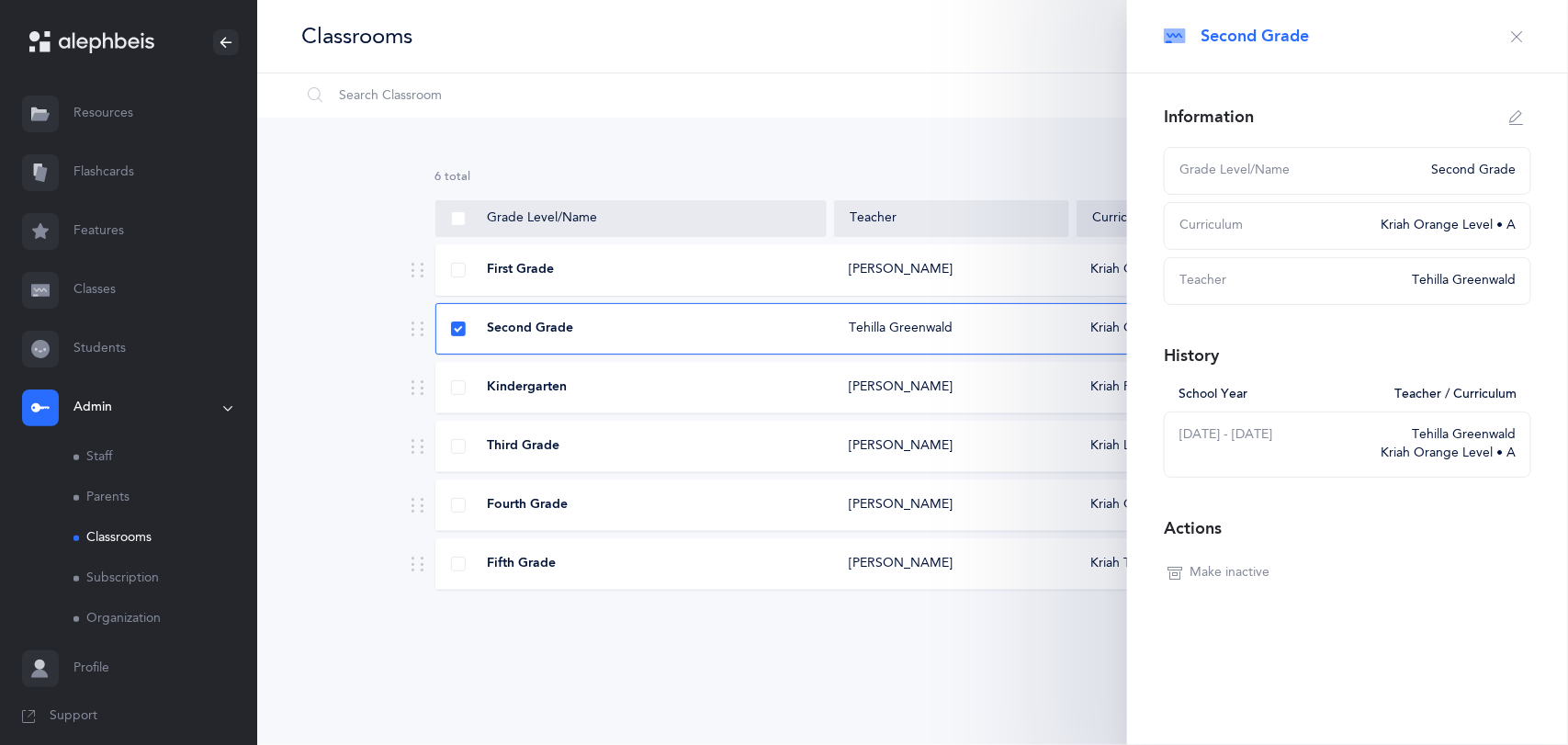
select select "2139"
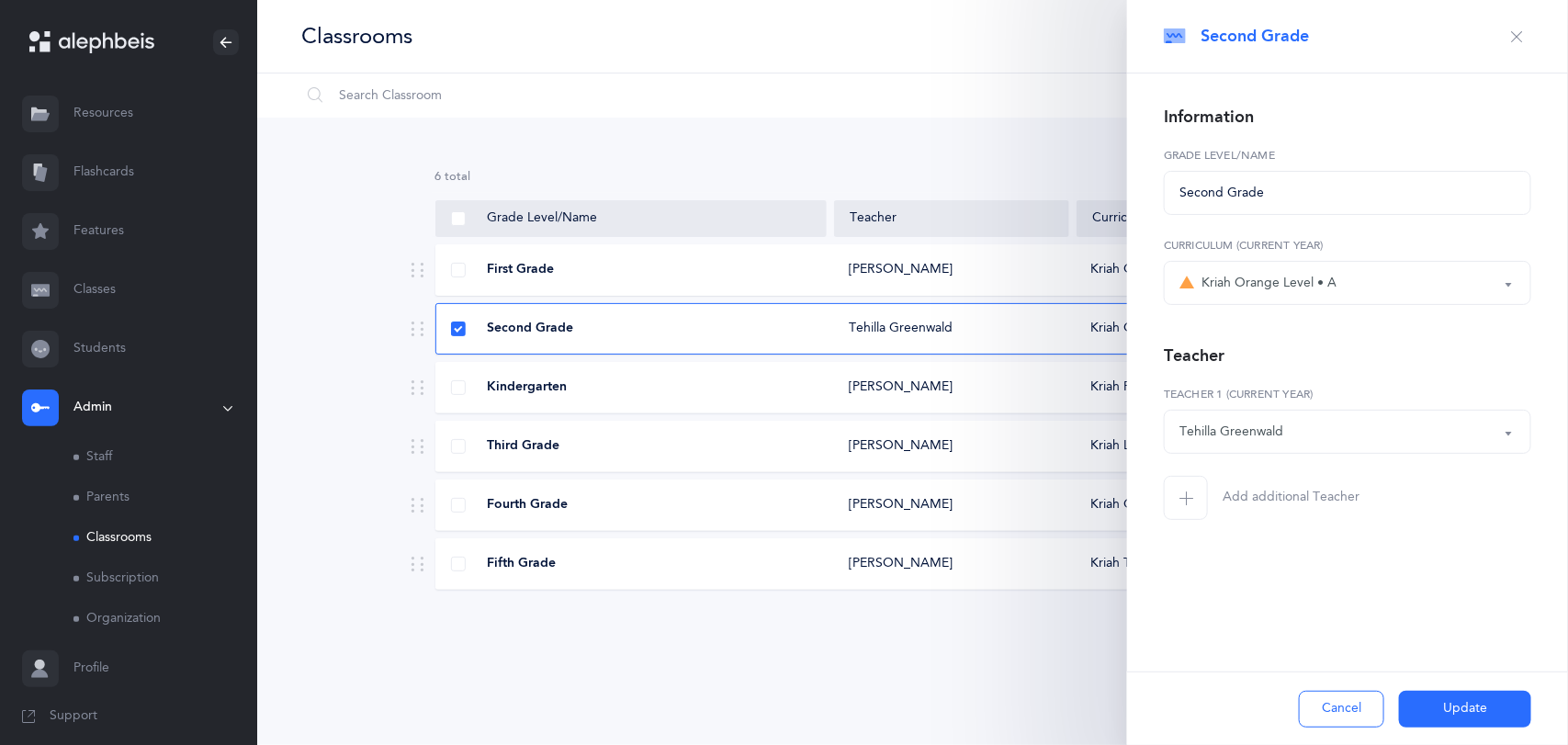
click at [1358, 285] on div "Kriah Orange Level • A" at bounding box center [1347, 283] width 336 height 32
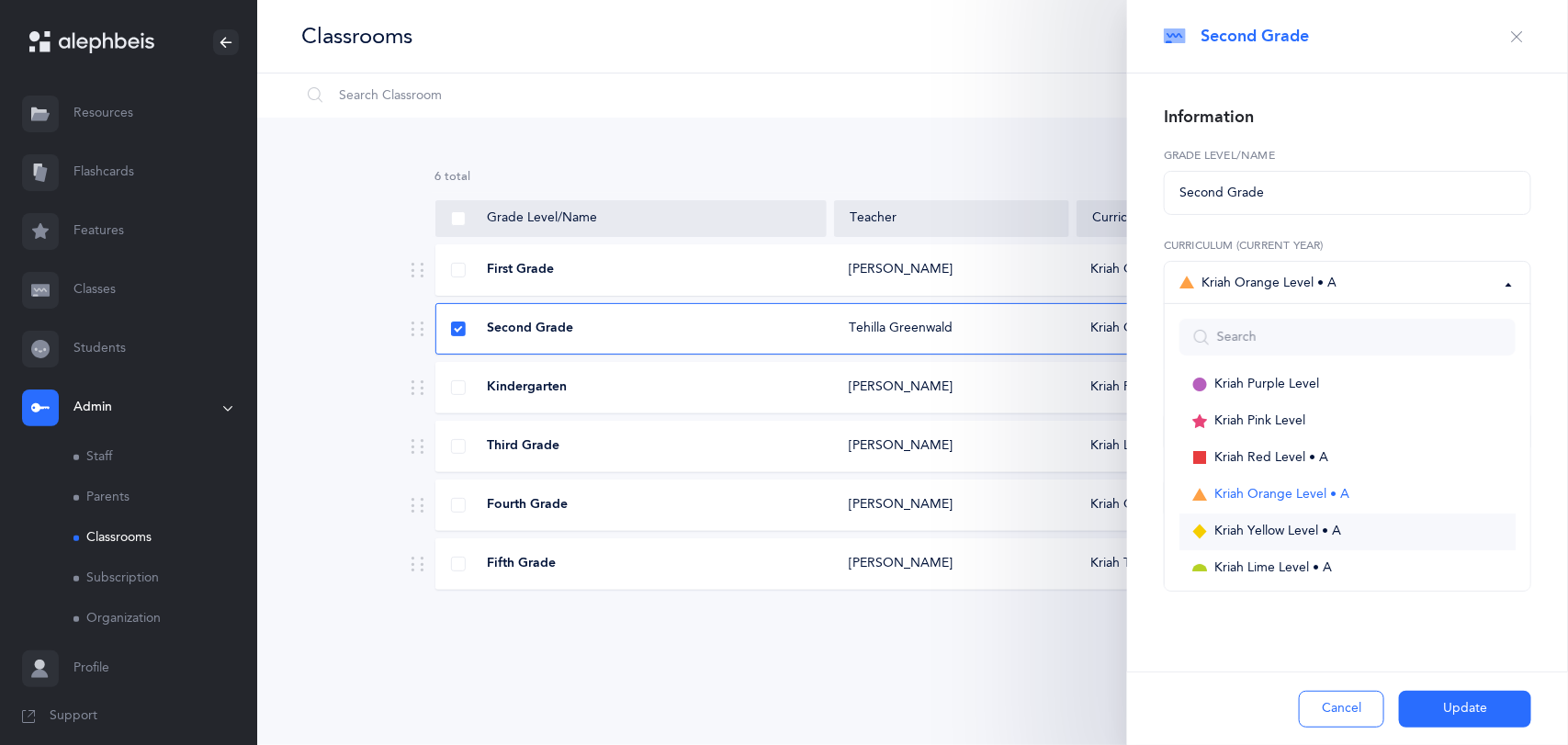
click at [1266, 527] on span "Kriah Yellow Level • A" at bounding box center [1277, 531] width 127 height 16
select select "11"
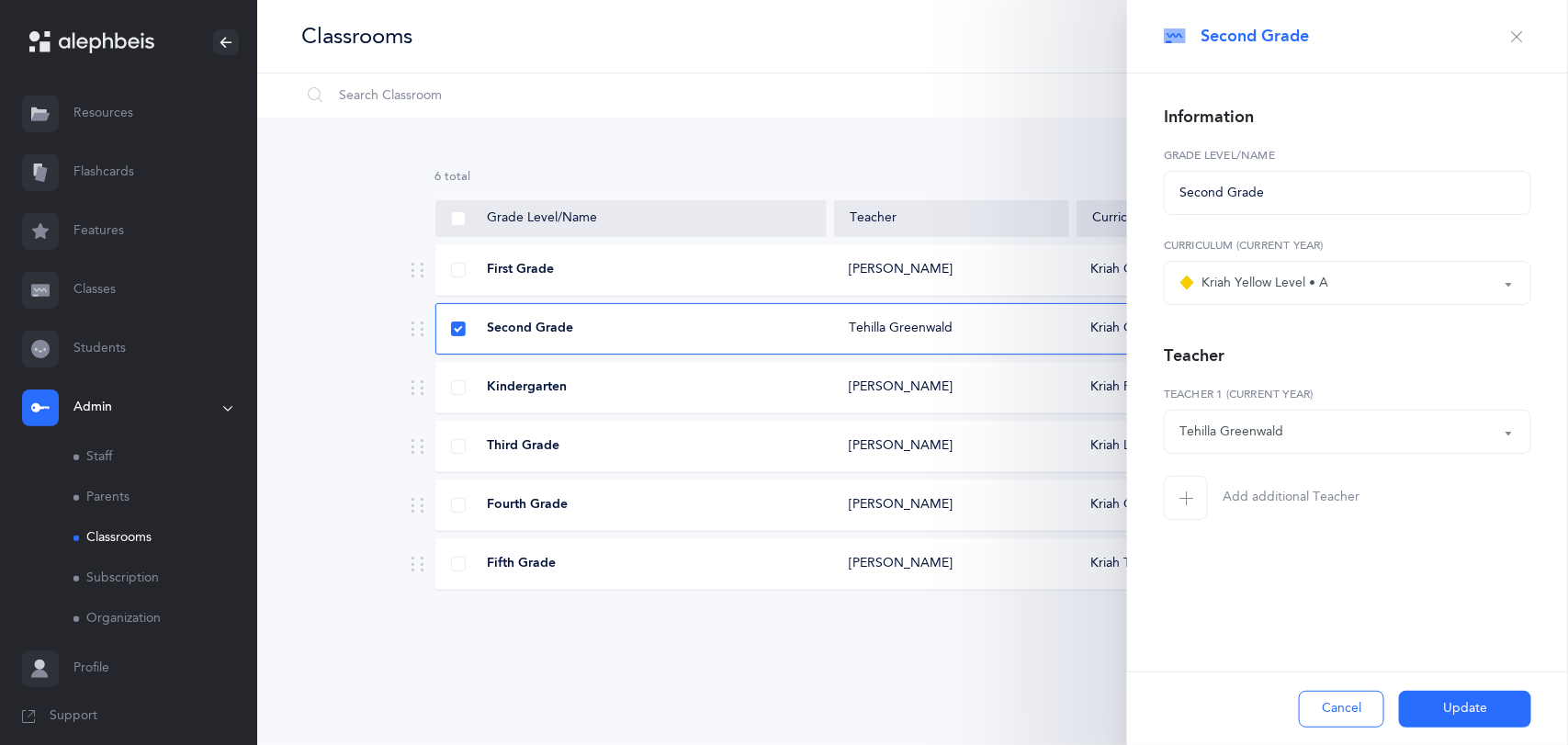
click at [1470, 699] on button "Update" at bounding box center [1464, 709] width 132 height 36
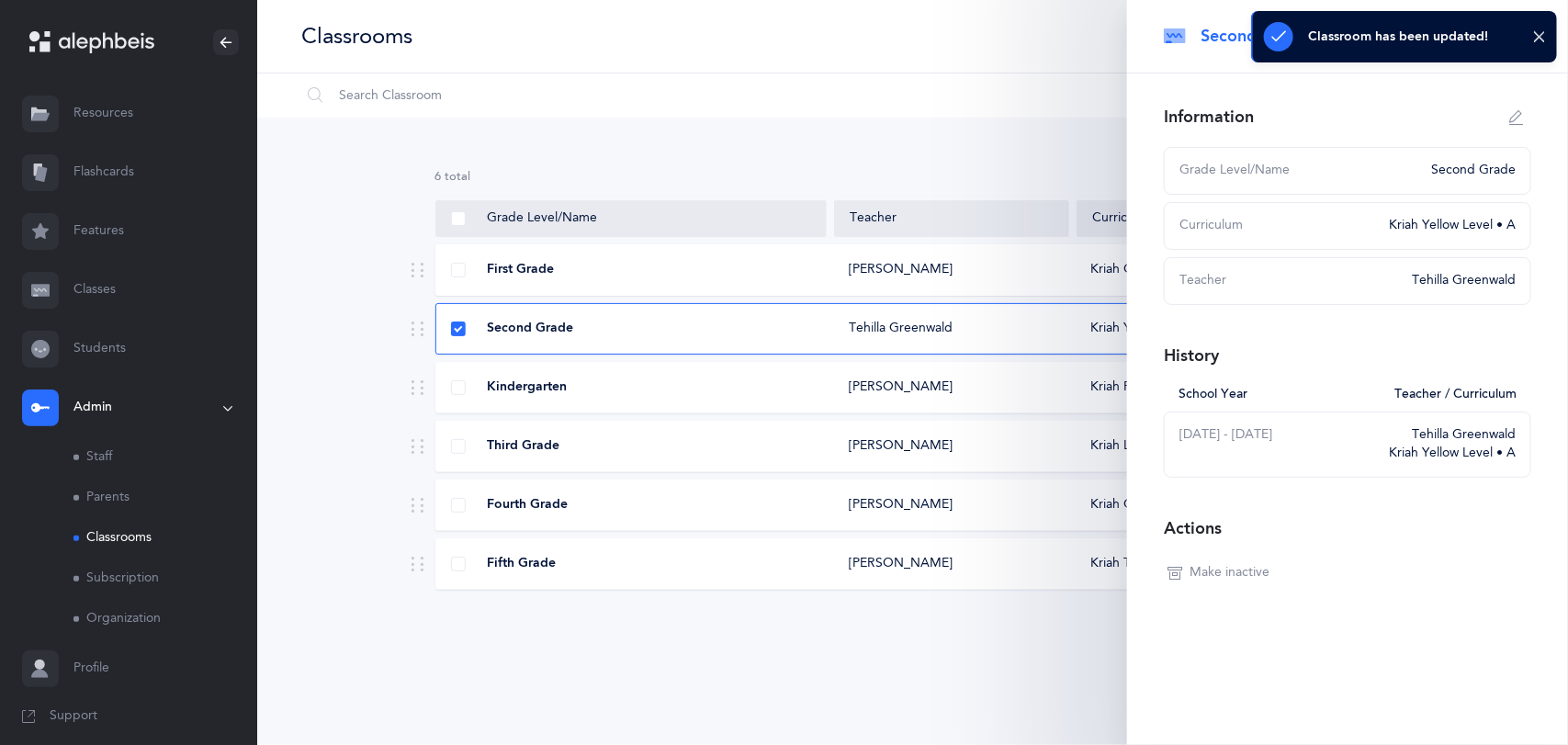
click at [809, 669] on div "6 results total Grade Level/Name Teacher Curriculum First Grade [PERSON_NAME] K…" at bounding box center [912, 394] width 1310 height 552
click at [1538, 33] on icon at bounding box center [1538, 37] width 13 height 15
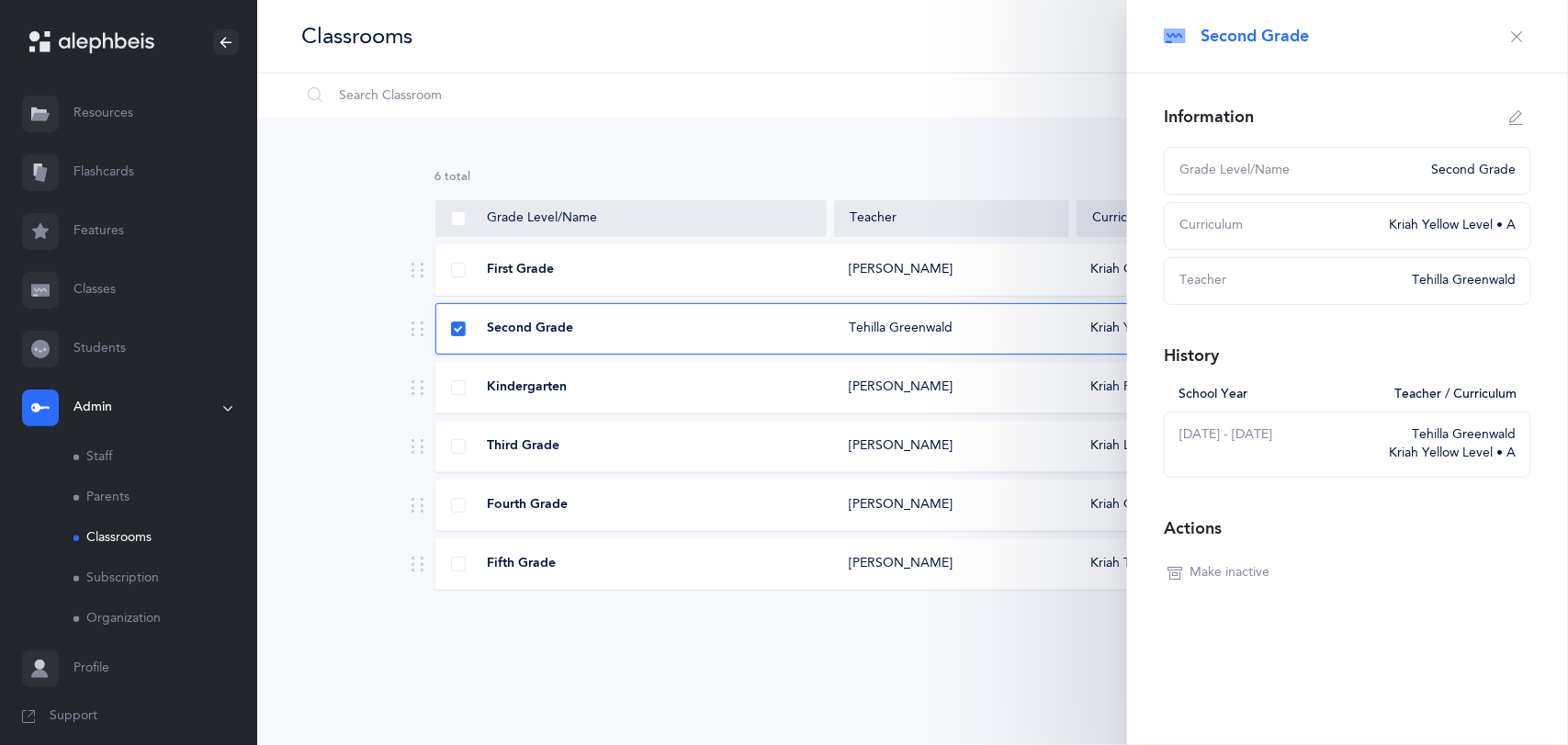
click at [1514, 37] on icon "button" at bounding box center [1515, 36] width 14 height 14
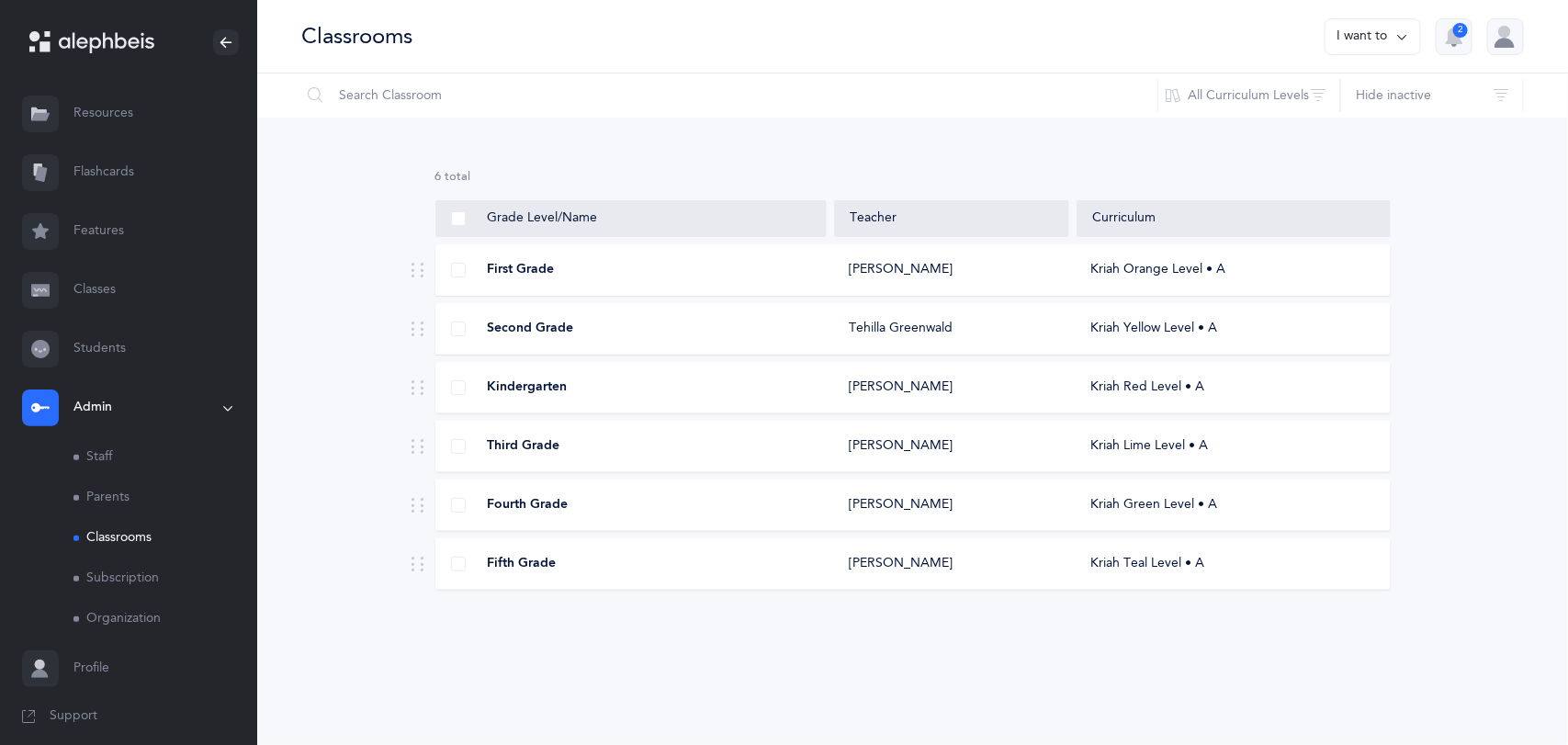
click at [104, 288] on link "Classes" at bounding box center [129, 290] width 257 height 58
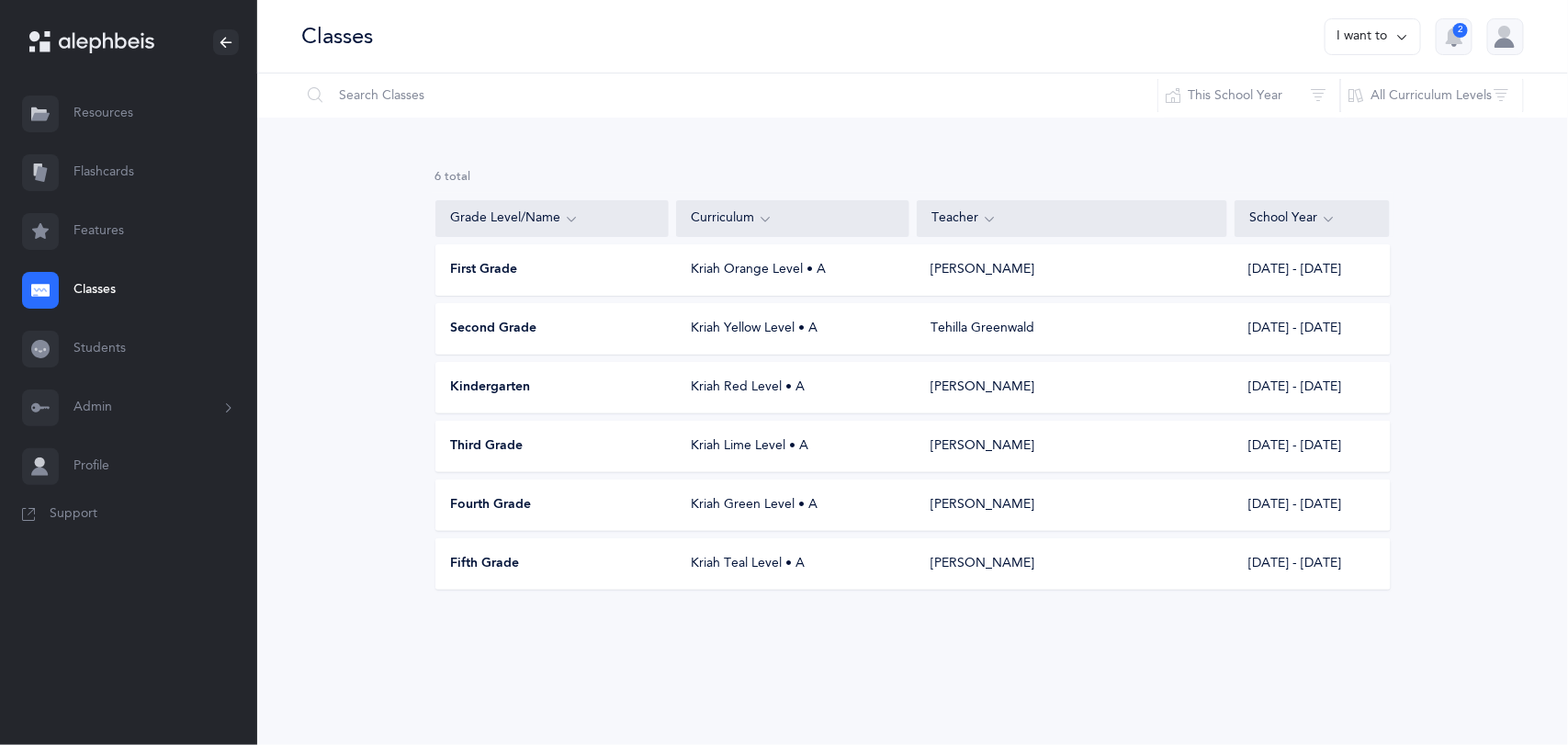
click at [532, 350] on div "Second Grade Kriah Yellow Level • A [PERSON_NAME] [DATE] - [DATE]" at bounding box center [913, 329] width 955 height 52
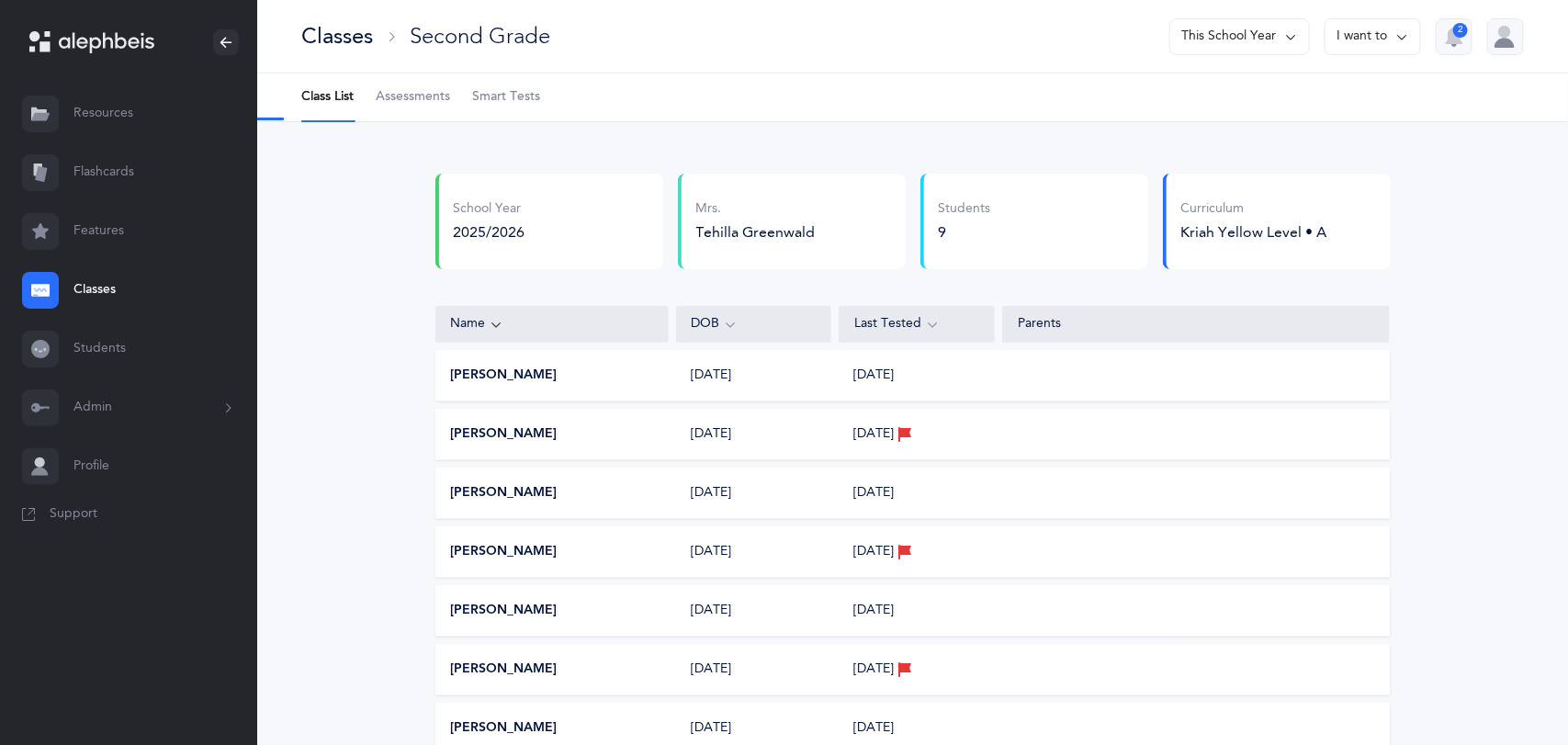
select select "2"
click at [420, 100] on span "Assessments" at bounding box center [413, 97] width 75 height 18
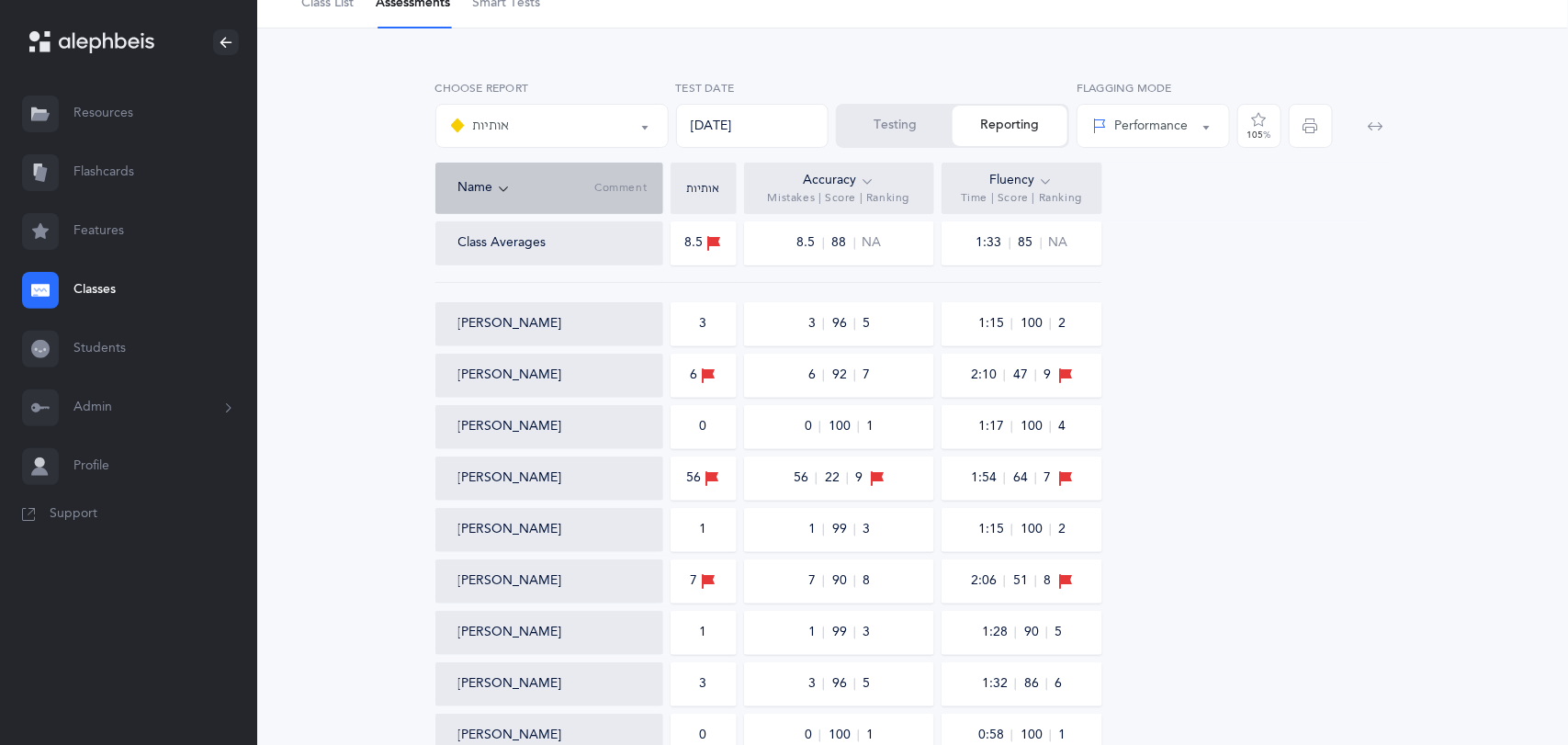
scroll to position [89, 0]
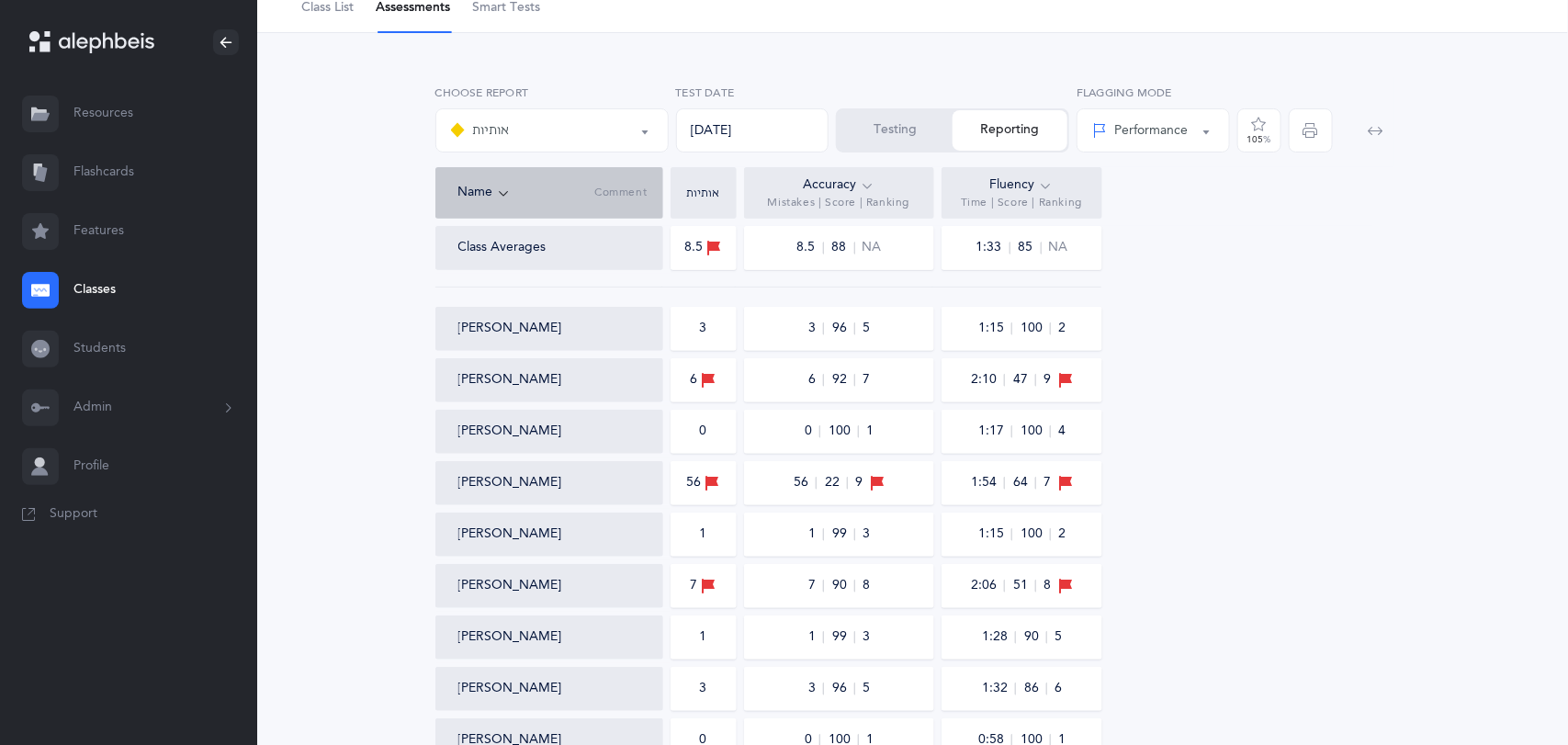
click at [862, 127] on button "Testing" at bounding box center [895, 130] width 115 height 40
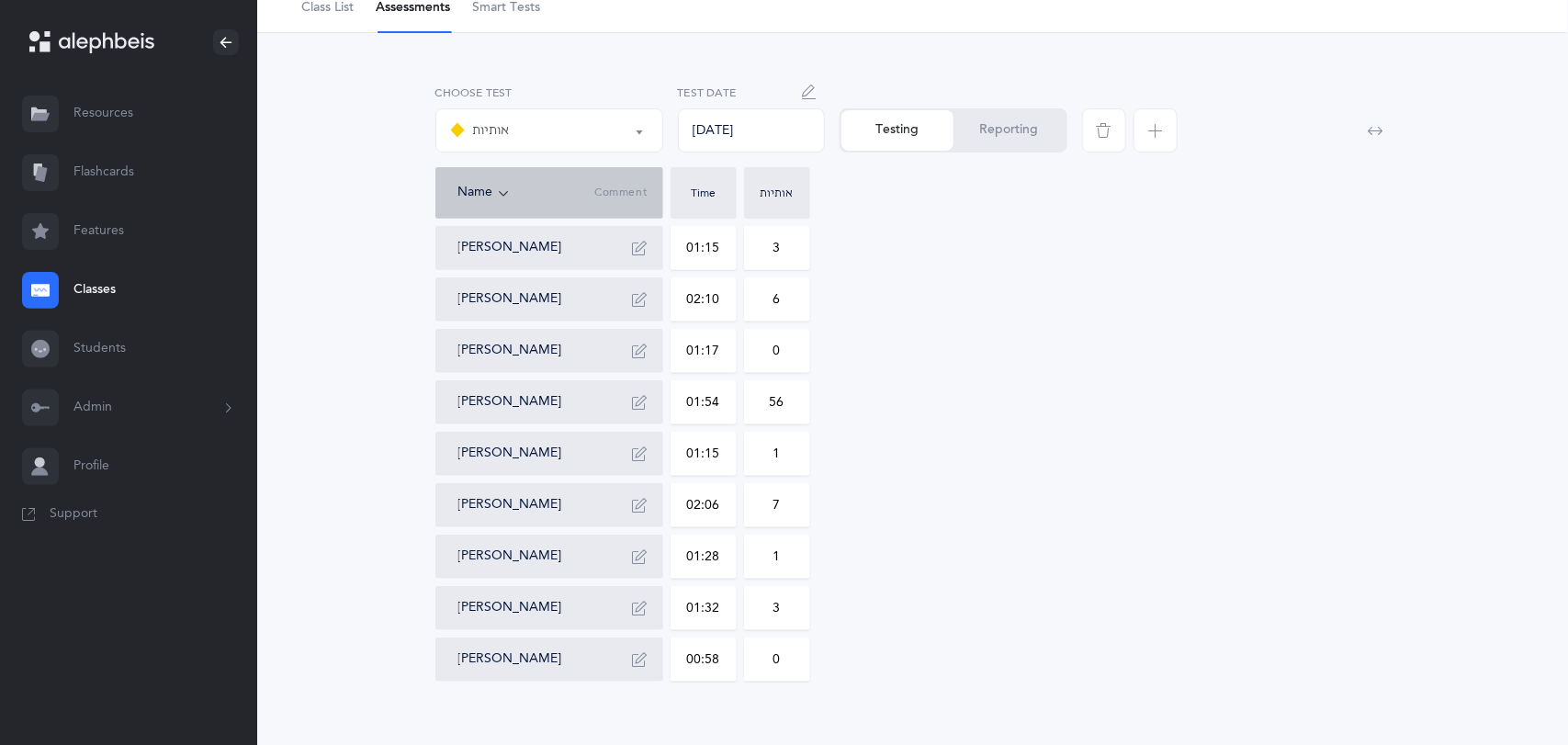
click at [724, 399] on input "01:54" at bounding box center [703, 402] width 64 height 42
type input "00:01"
click at [785, 403] on input "56" at bounding box center [777, 402] width 64 height 42
type input "5"
click at [715, 406] on input "text" at bounding box center [703, 402] width 64 height 42
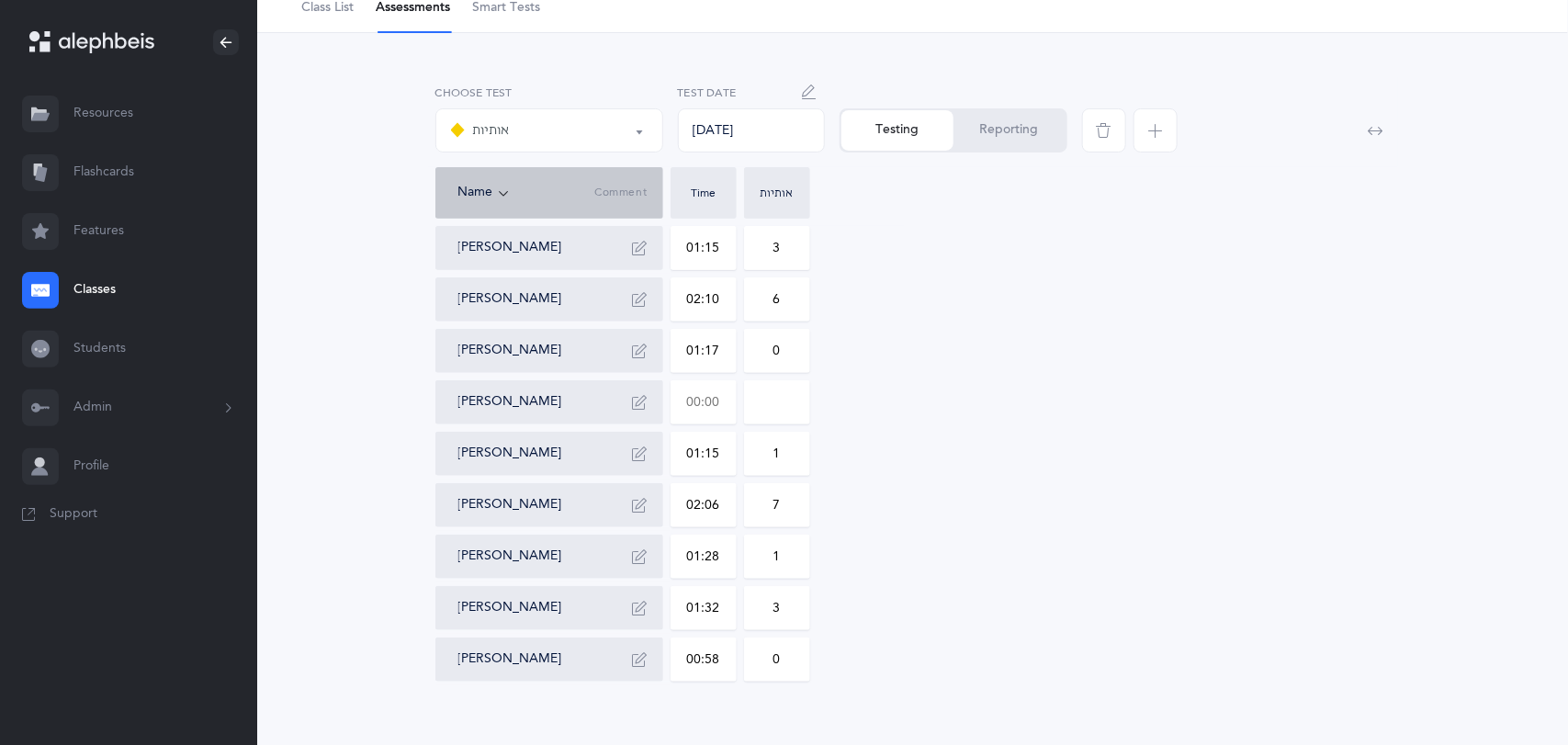
click at [874, 379] on div "[PERSON_NAME] 01:15 3 [PERSON_NAME] 02:10 6 [PERSON_NAME] 01:17 0 [PERSON_NAME]…" at bounding box center [913, 454] width 955 height 455
click at [985, 135] on button "Reporting" at bounding box center [1009, 130] width 112 height 40
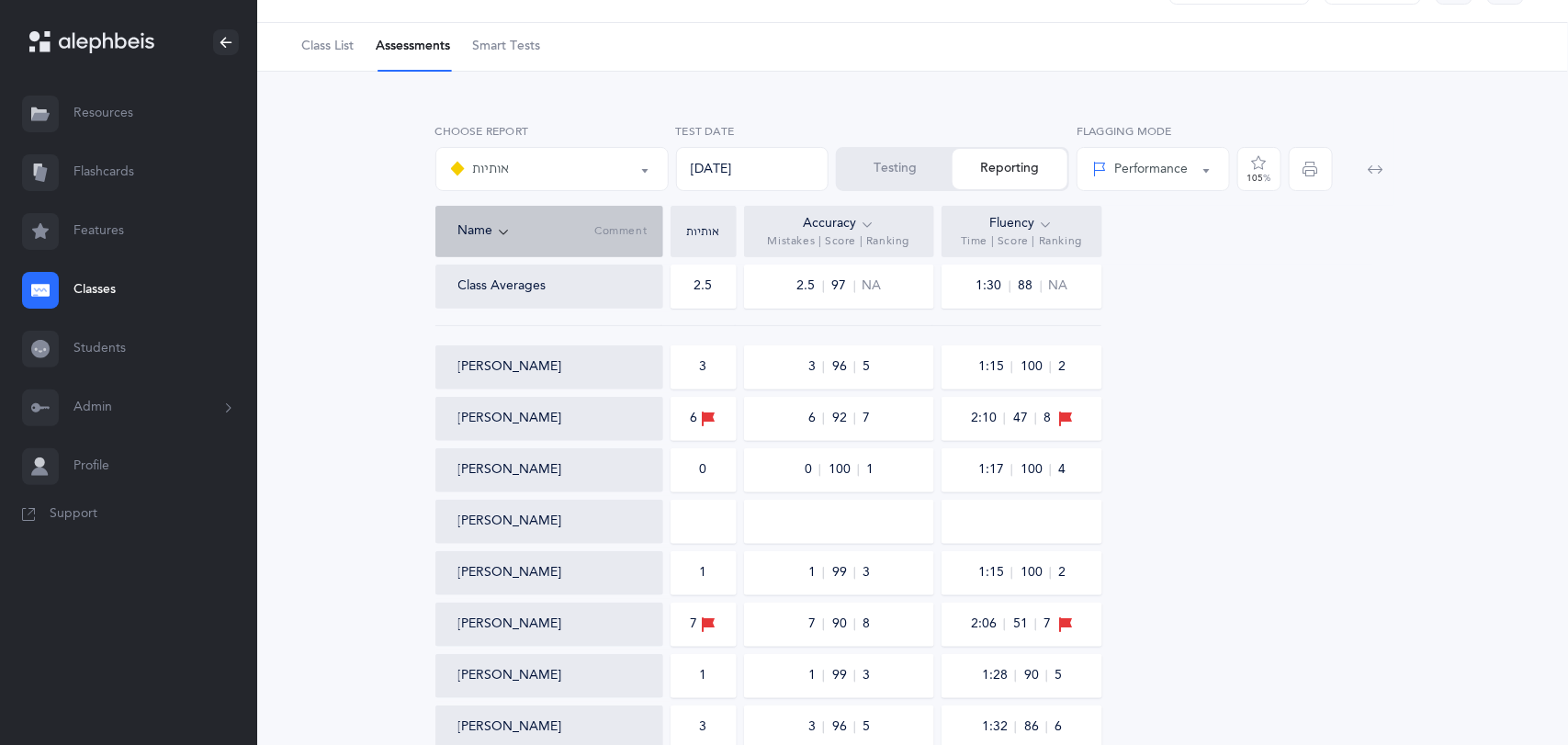
scroll to position [48, 0]
click at [886, 156] on button "Testing" at bounding box center [895, 172] width 115 height 40
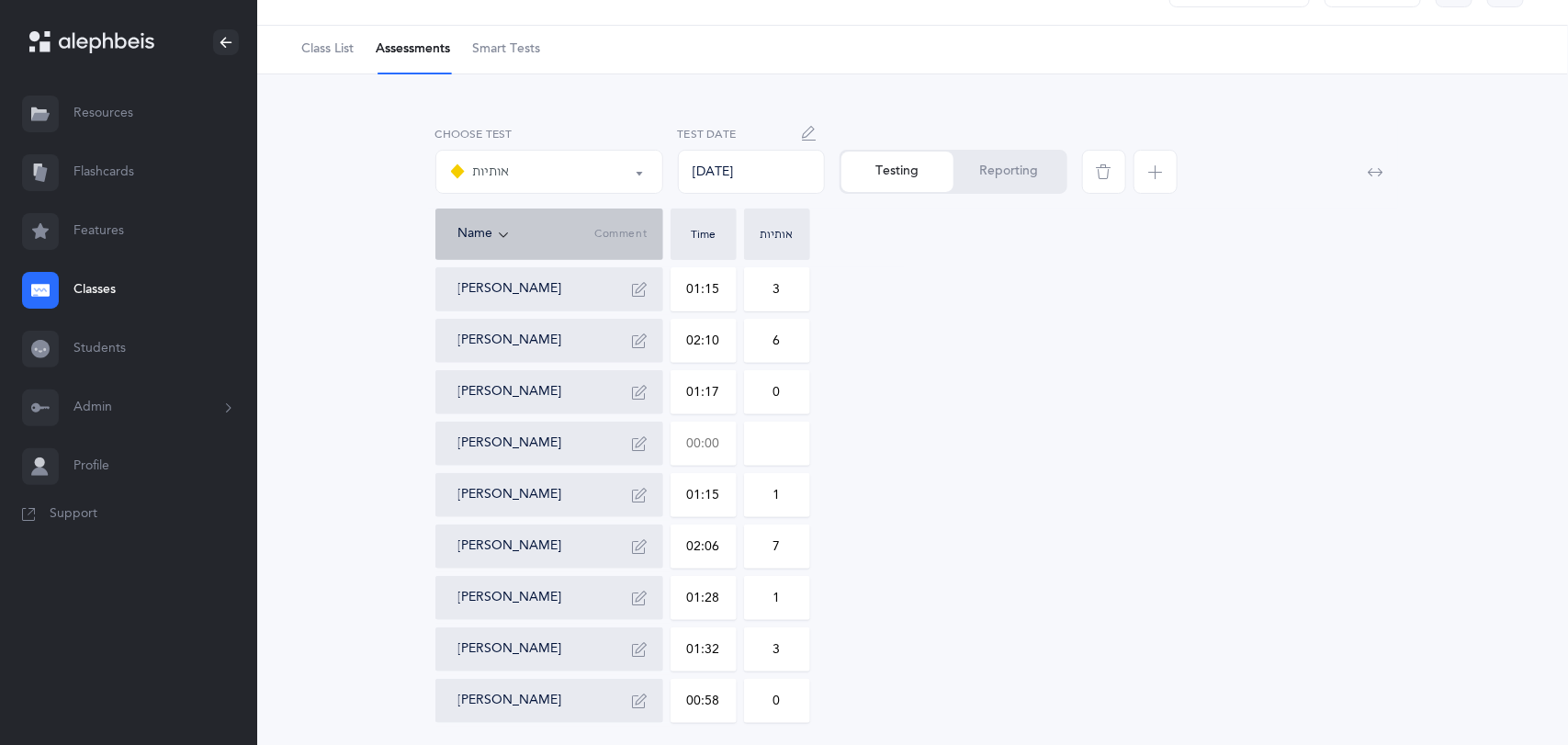
click at [723, 445] on input "text" at bounding box center [703, 443] width 64 height 42
click at [776, 439] on input at bounding box center [777, 443] width 64 height 42
type input "03:40"
click at [793, 446] on input "0" at bounding box center [777, 443] width 64 height 42
type input "025"
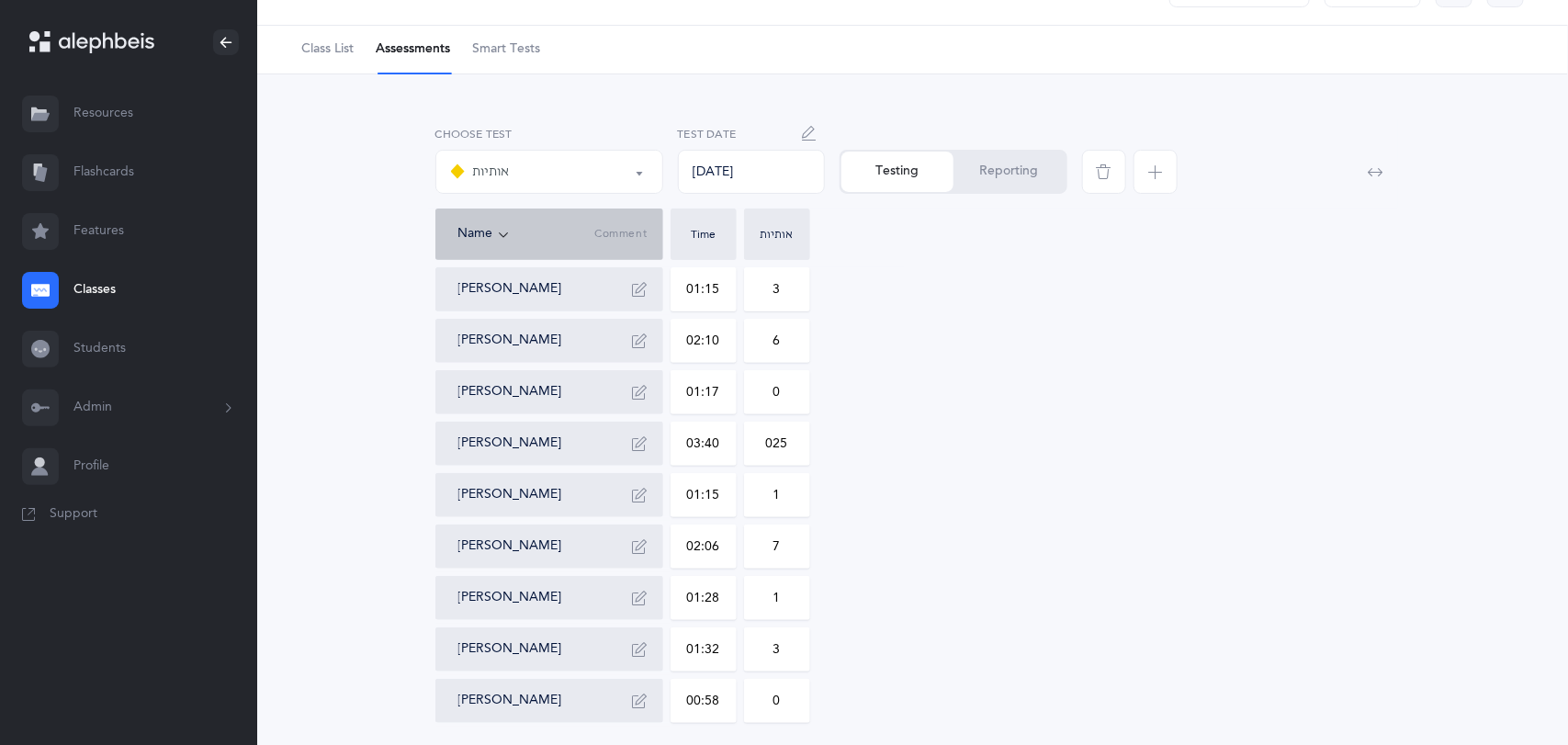
click at [880, 460] on div "[PERSON_NAME] 01:15 3 [PERSON_NAME] 02:10 6 [PERSON_NAME] 01:17 0 [PERSON_NAME]…" at bounding box center [913, 495] width 955 height 455
click at [648, 447] on button "button" at bounding box center [640, 443] width 30 height 30
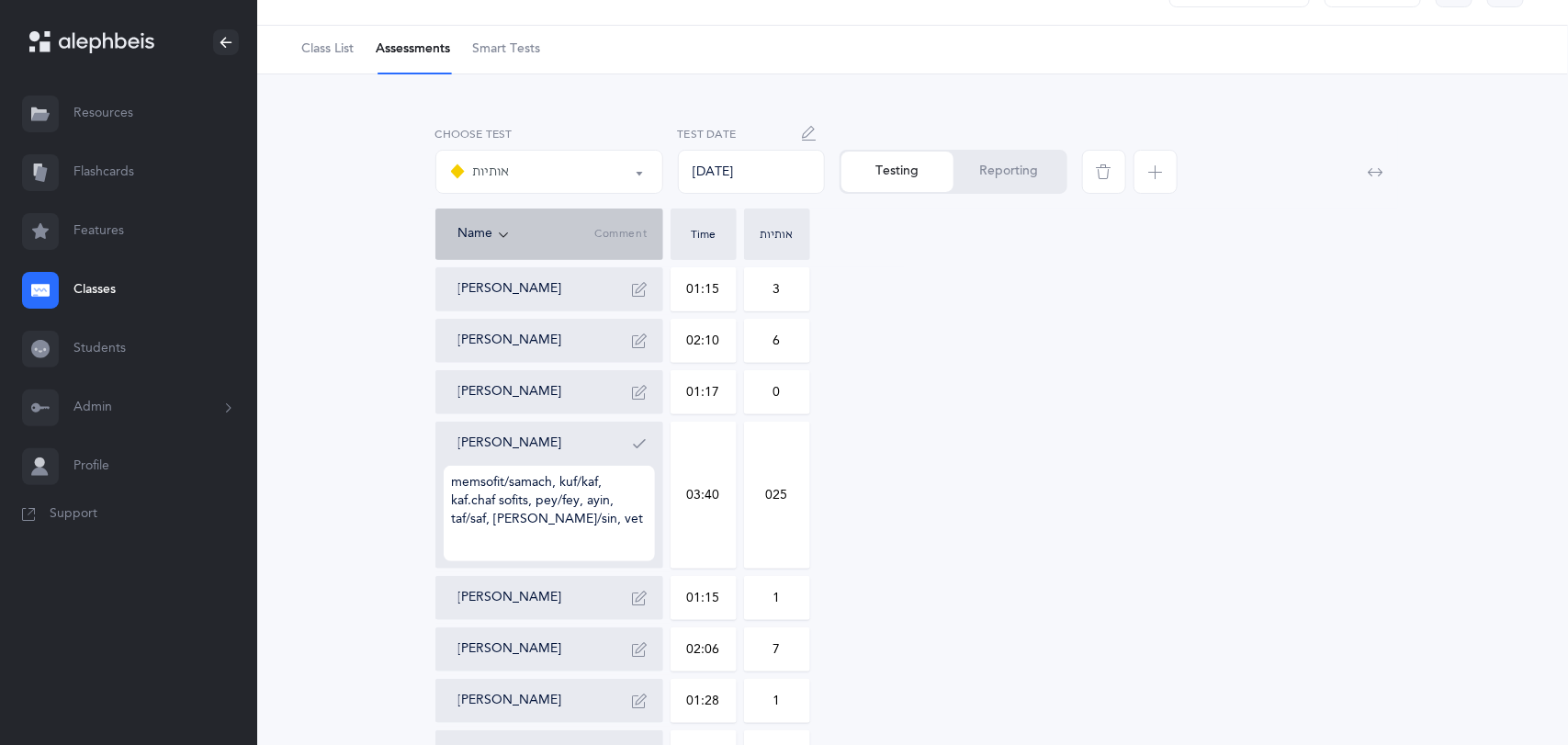
type textarea "memsofit/samach, kuf/kaf, kaf.chaf sofits, pey/fey, ayin, taf/saf, [PERSON_NAME…"
click at [945, 404] on div "[PERSON_NAME] 01:15 3 [PERSON_NAME] 02:10 6 [PERSON_NAME] 01:17 0 [PERSON_NAME]…" at bounding box center [913, 547] width 955 height 558
click at [977, 173] on button "Reporting" at bounding box center [1009, 172] width 112 height 40
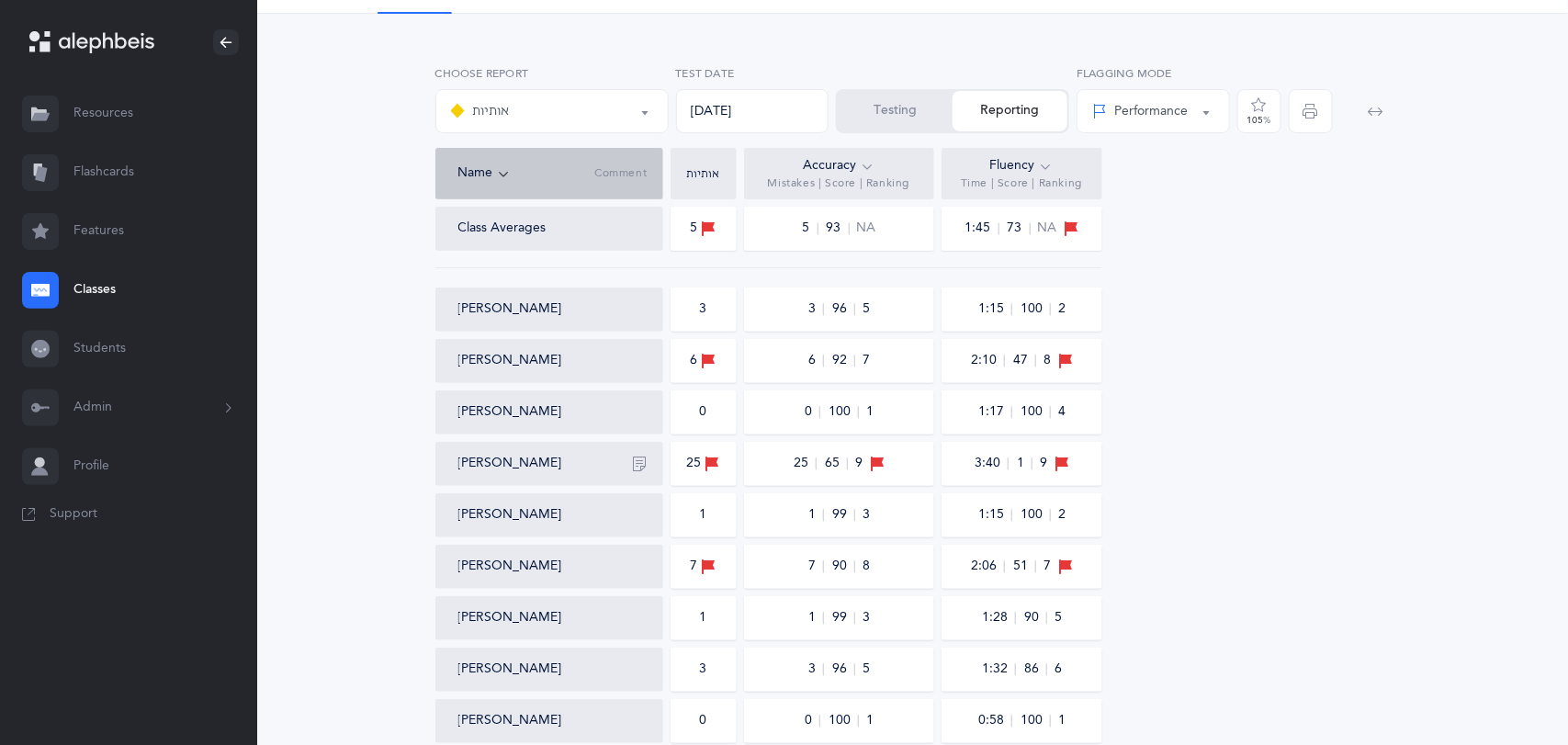
scroll to position [106, 0]
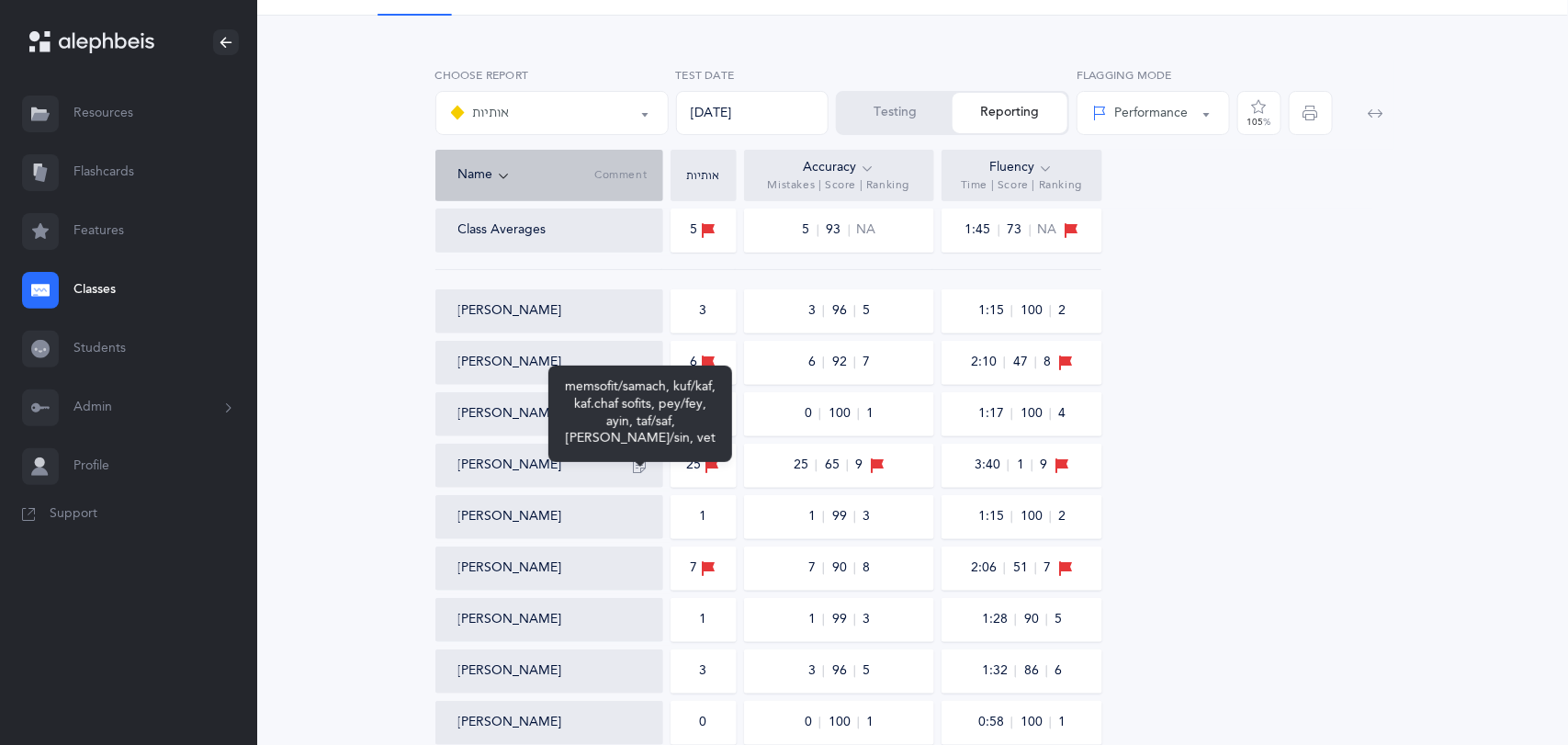
click at [644, 459] on icon "button" at bounding box center [640, 465] width 14 height 14
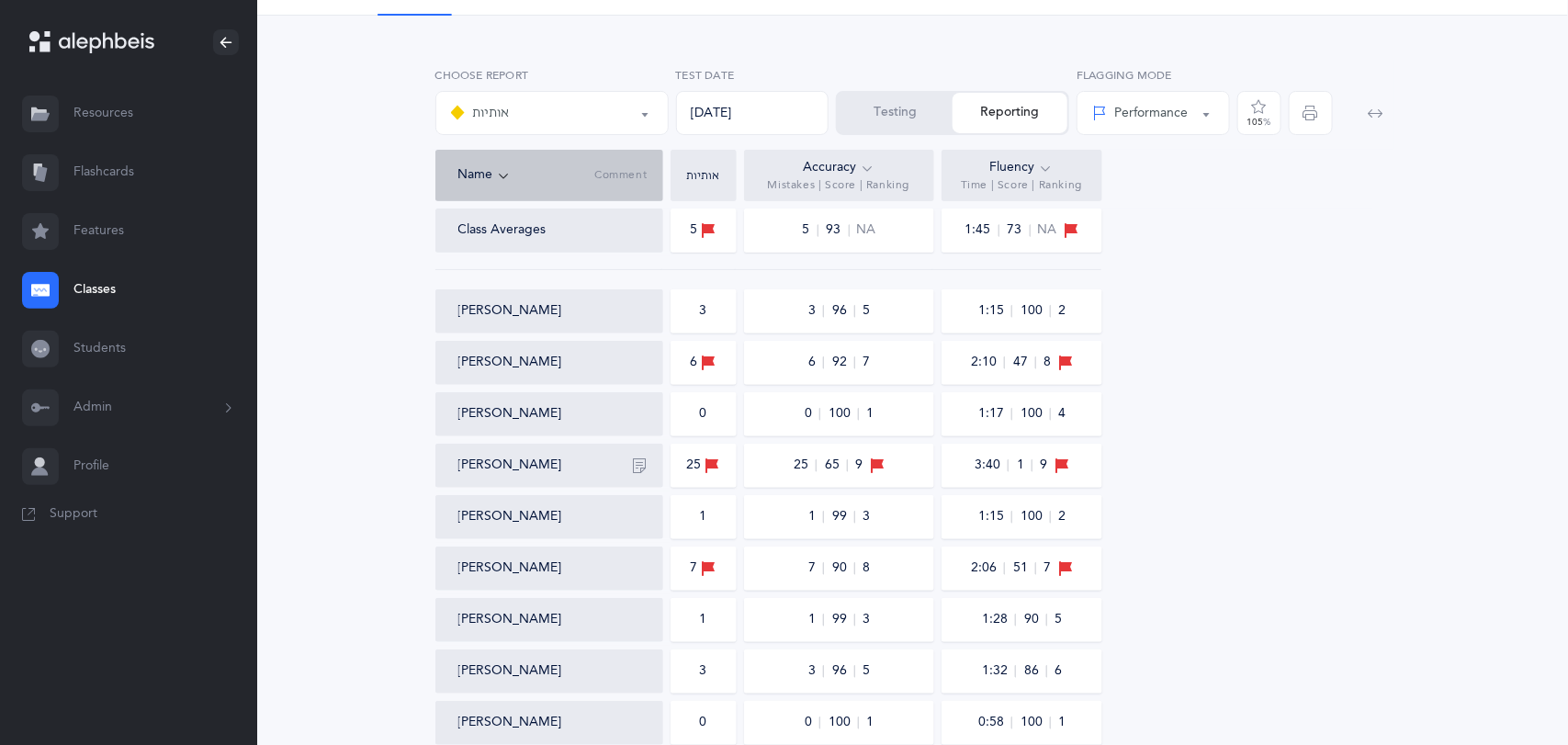
click at [342, 308] on div "אותיות אותיות Choose test [DATE] Test Date Testing Reporting Name Comment Time …" at bounding box center [912, 409] width 1207 height 700
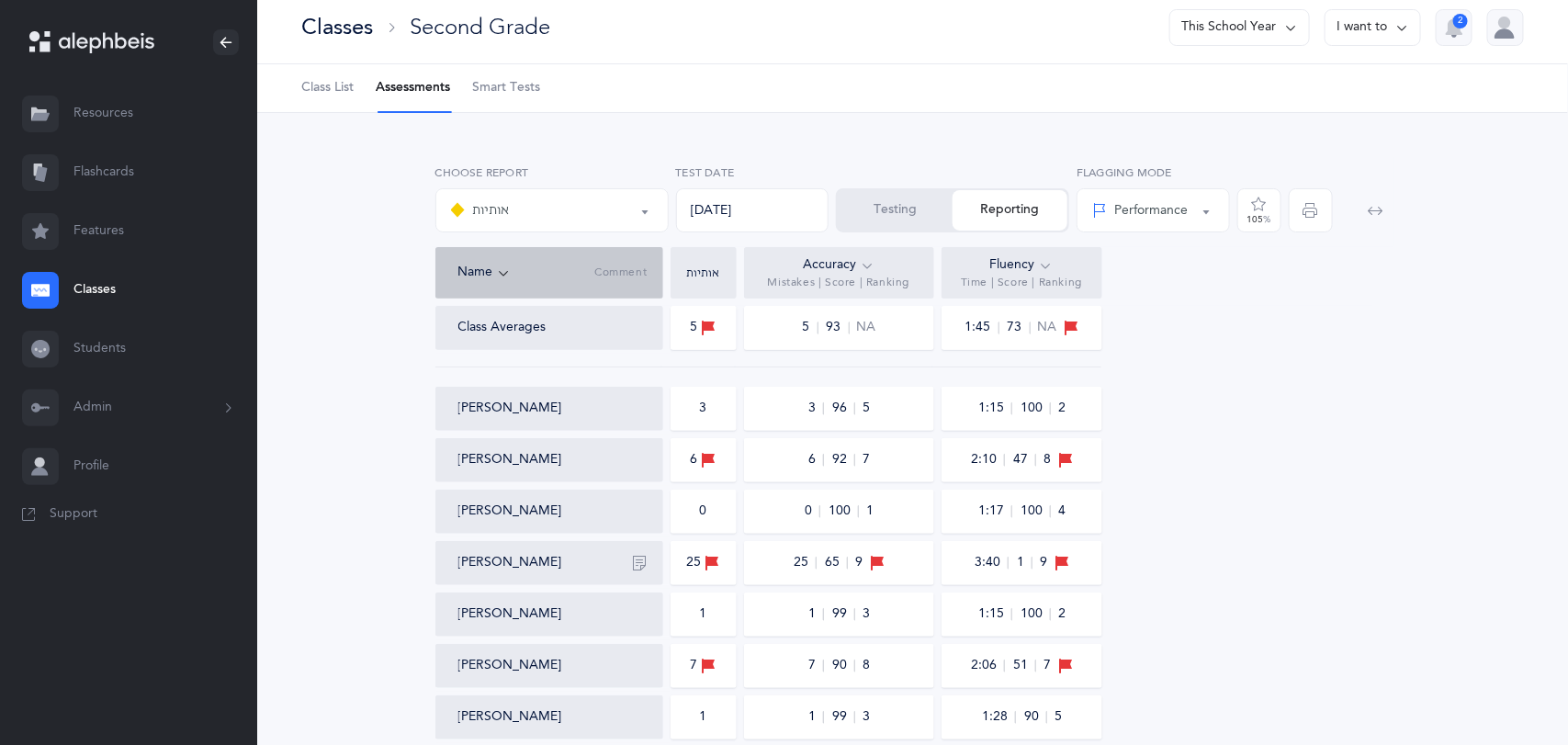
scroll to position [0, 0]
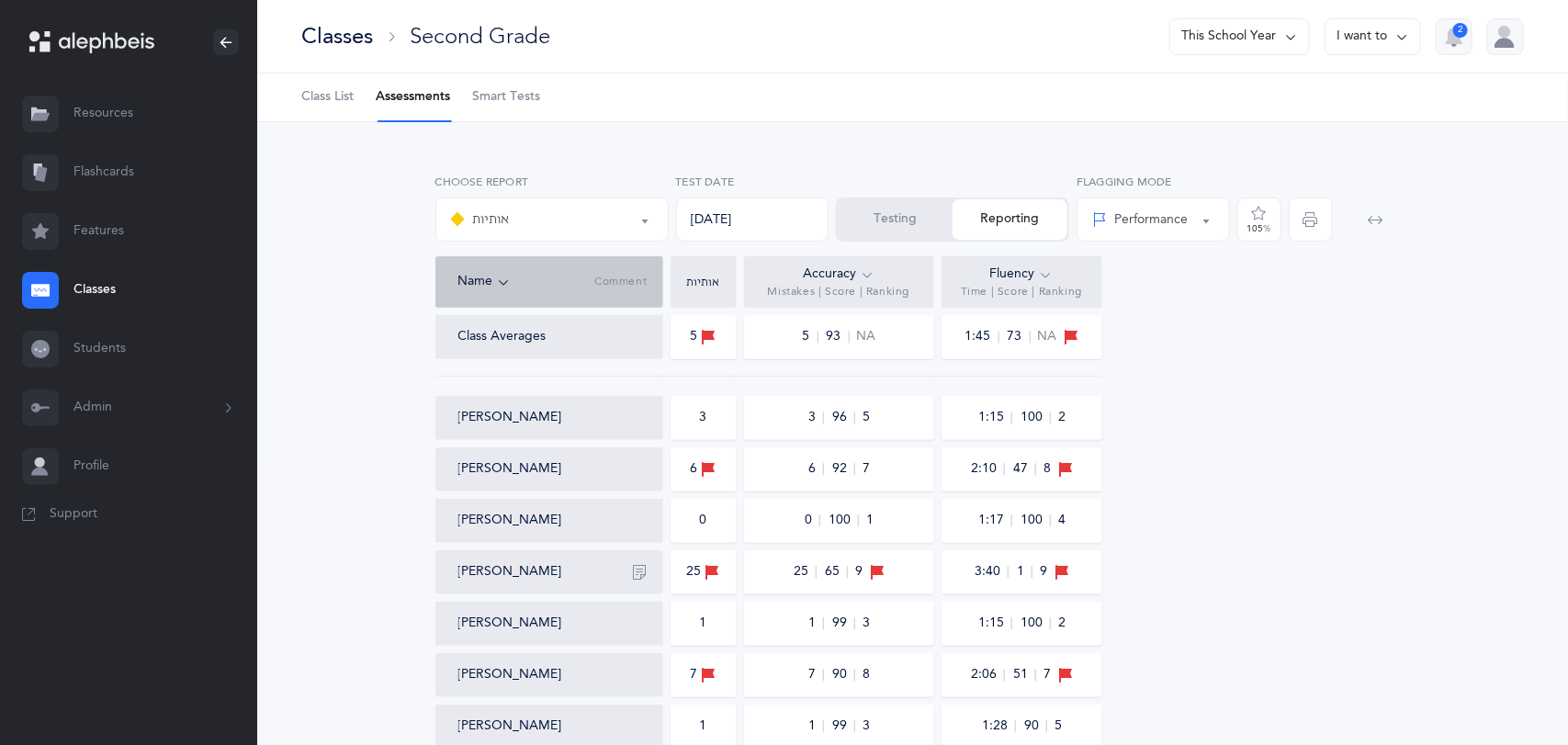
click at [528, 99] on span "Smart Tests" at bounding box center [505, 97] width 68 height 18
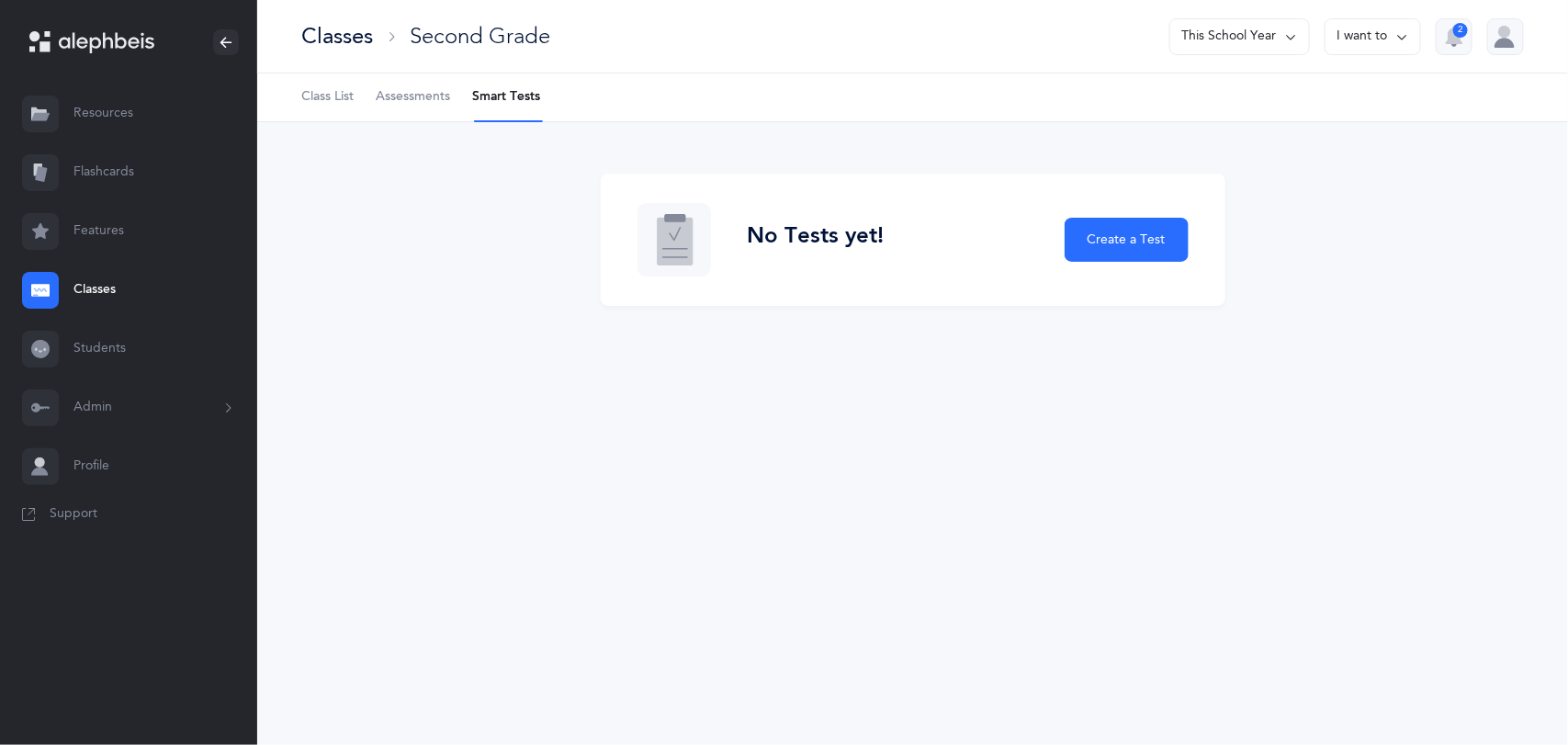
click at [128, 124] on link "Resources" at bounding box center [129, 113] width 257 height 58
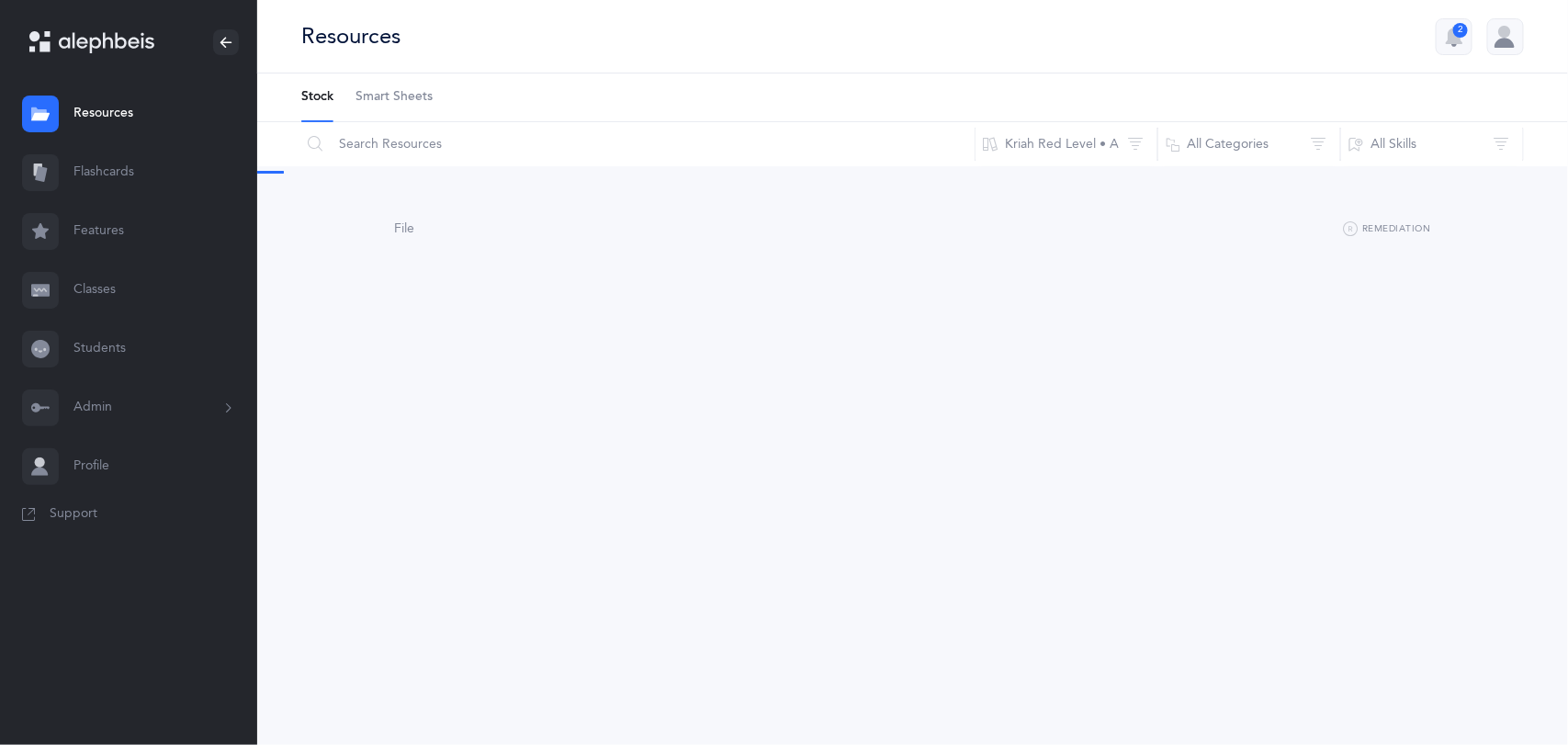
click at [390, 103] on span "Smart Sheets" at bounding box center [394, 97] width 77 height 18
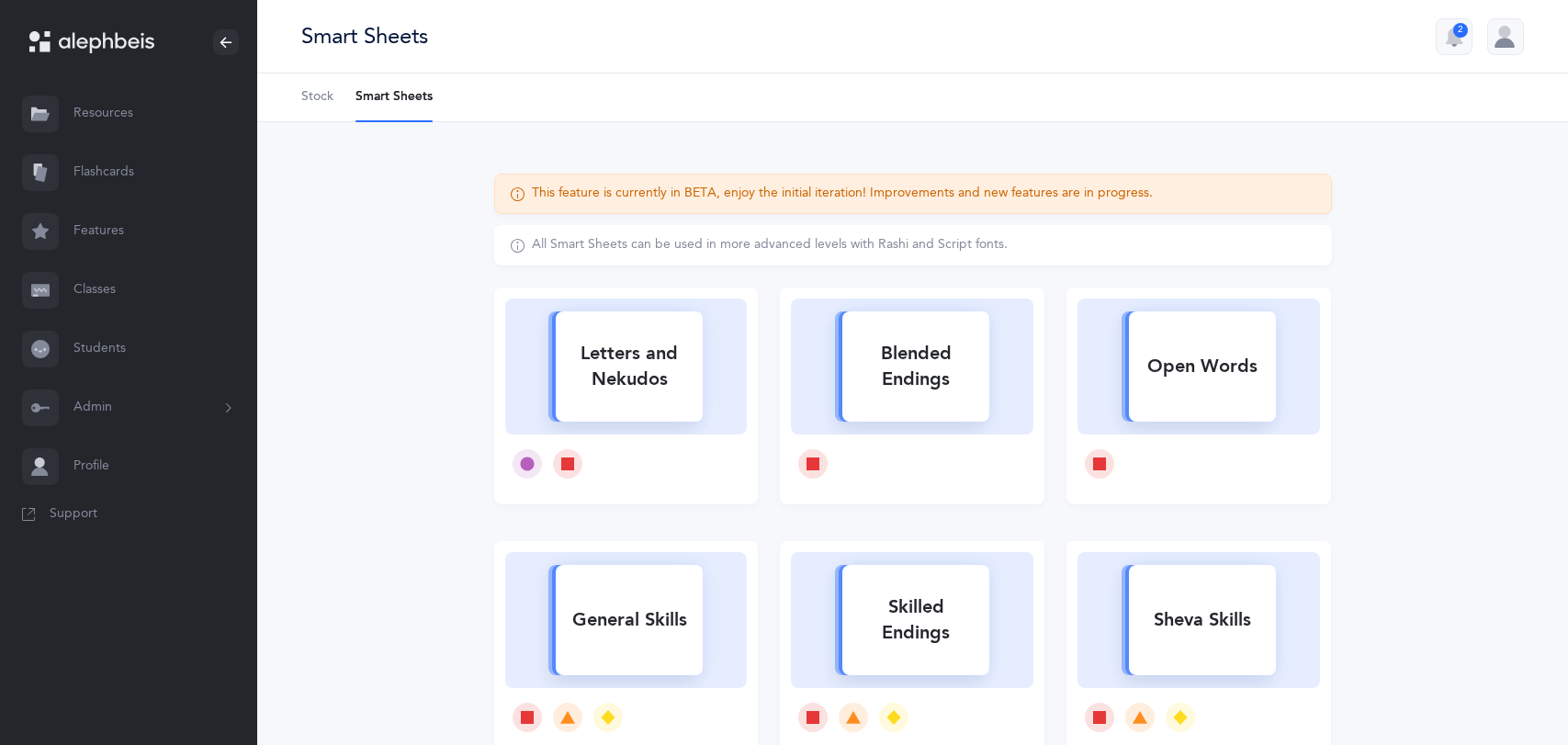
click at [680, 388] on div "Letters and Nekudos" at bounding box center [628, 366] width 147 height 74
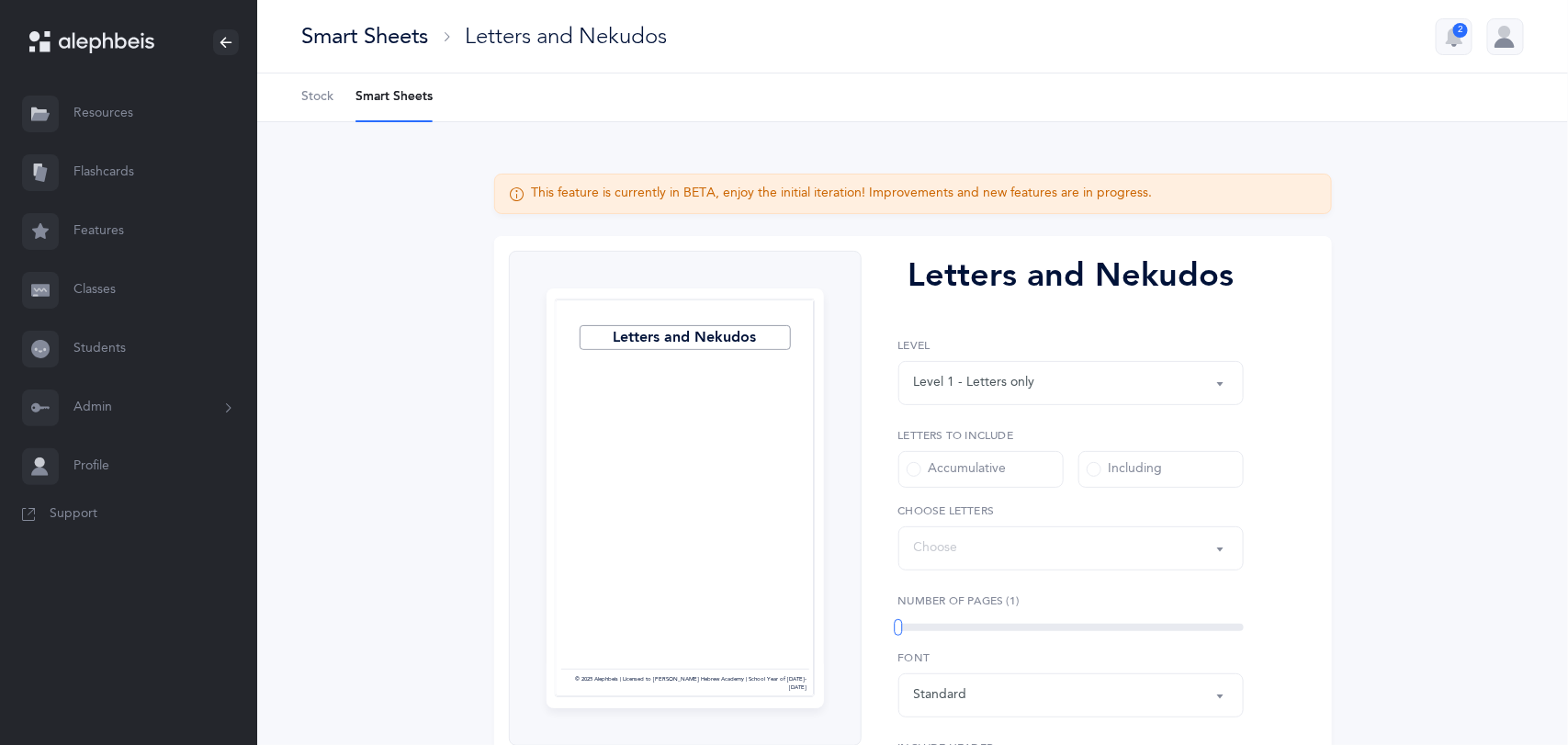
select select "27"
click at [1098, 471] on span at bounding box center [1093, 469] width 14 height 14
click at [0, 0] on input "Including" at bounding box center [0, 0] width 0 height 0
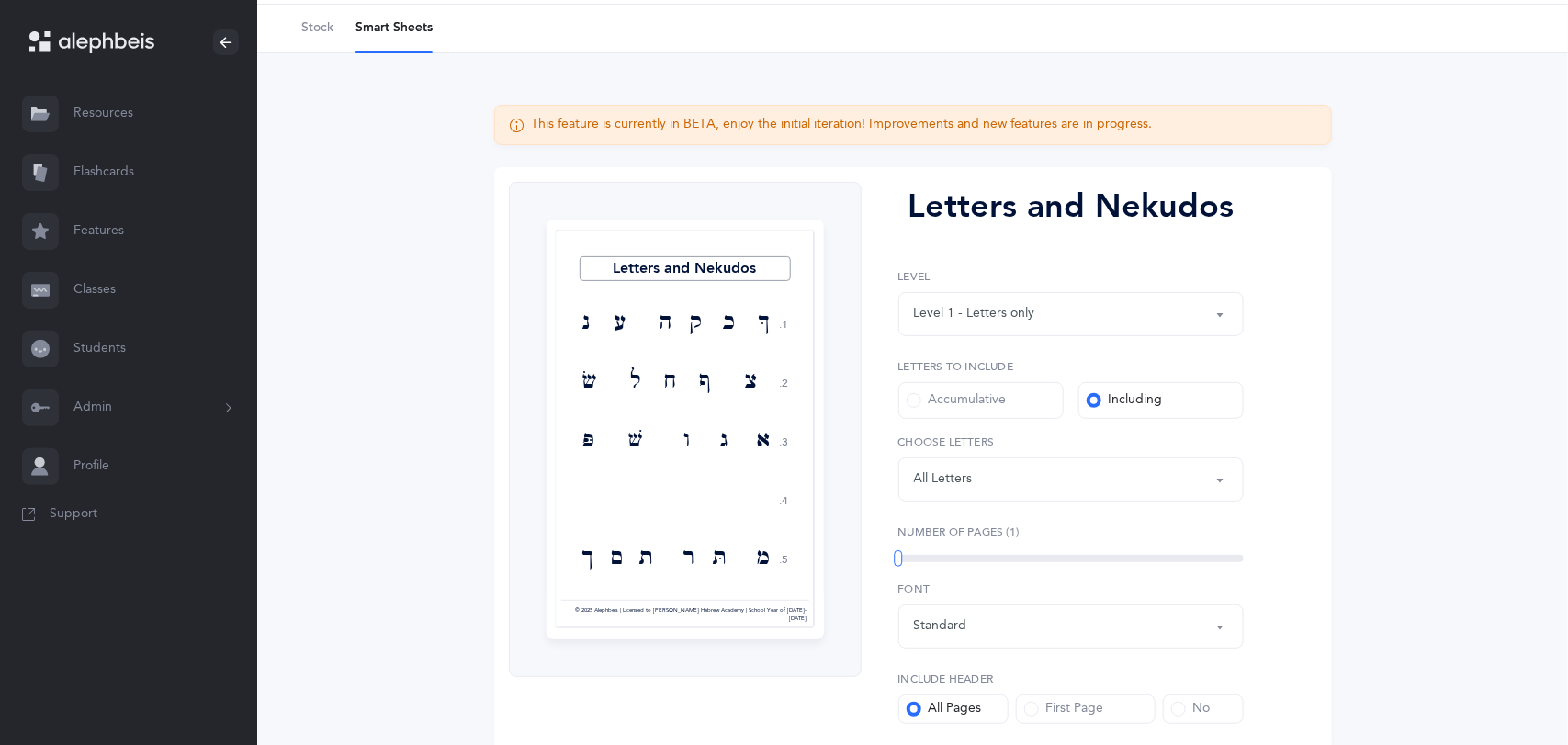
scroll to position [78, 0]
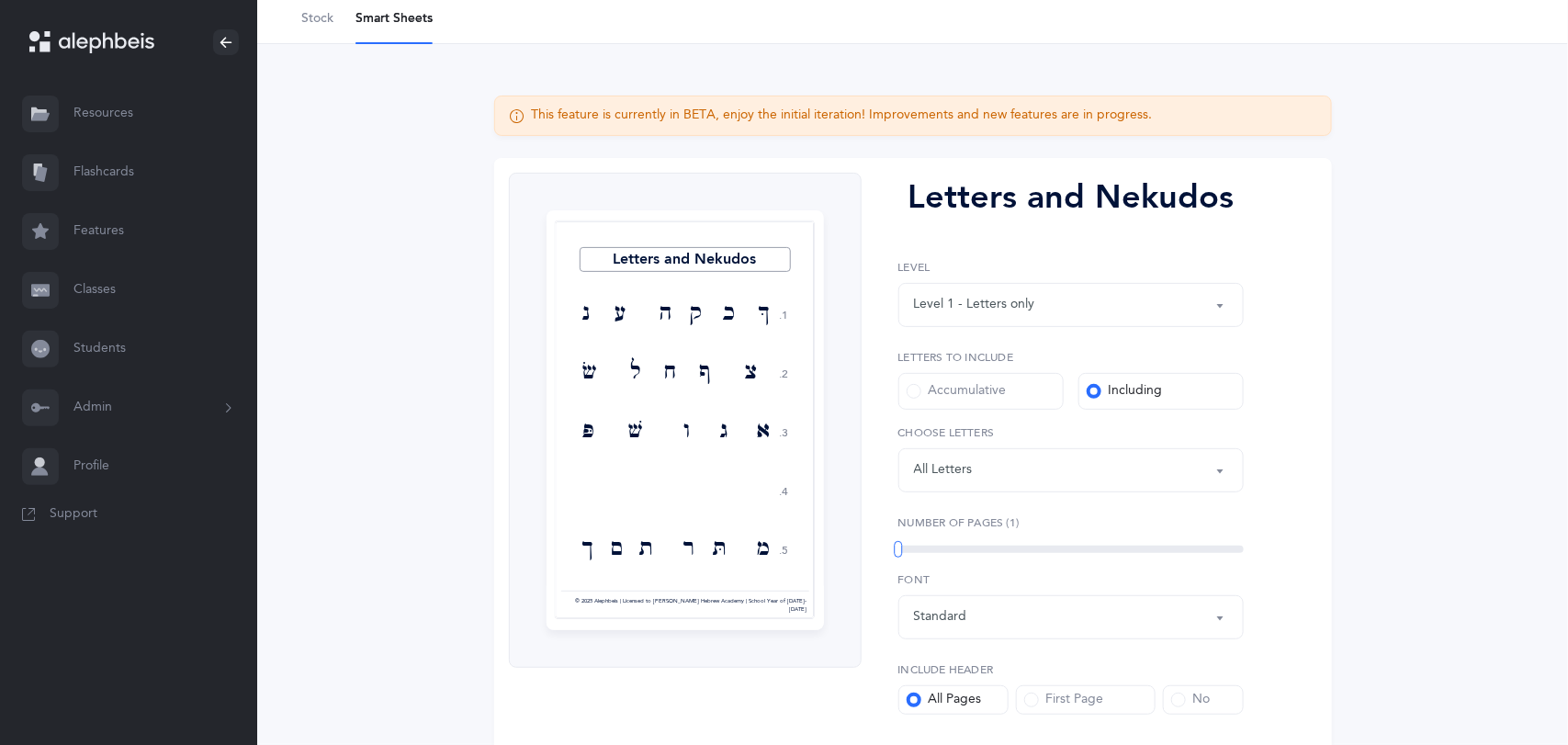
click at [1183, 475] on div "Letters: All Letters" at bounding box center [1070, 470] width 314 height 32
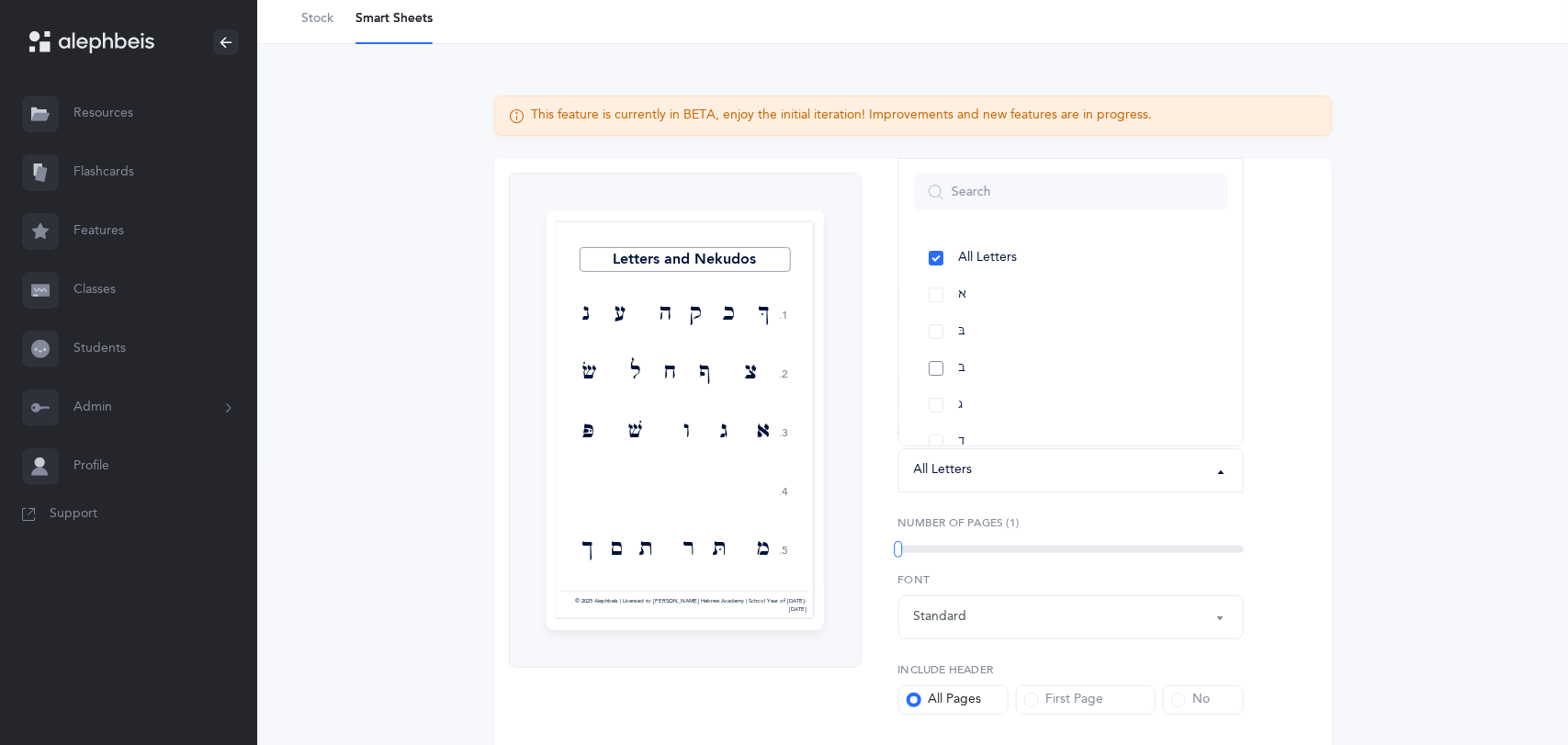
click at [946, 363] on link "ב" at bounding box center [1070, 368] width 314 height 36
select select "2"
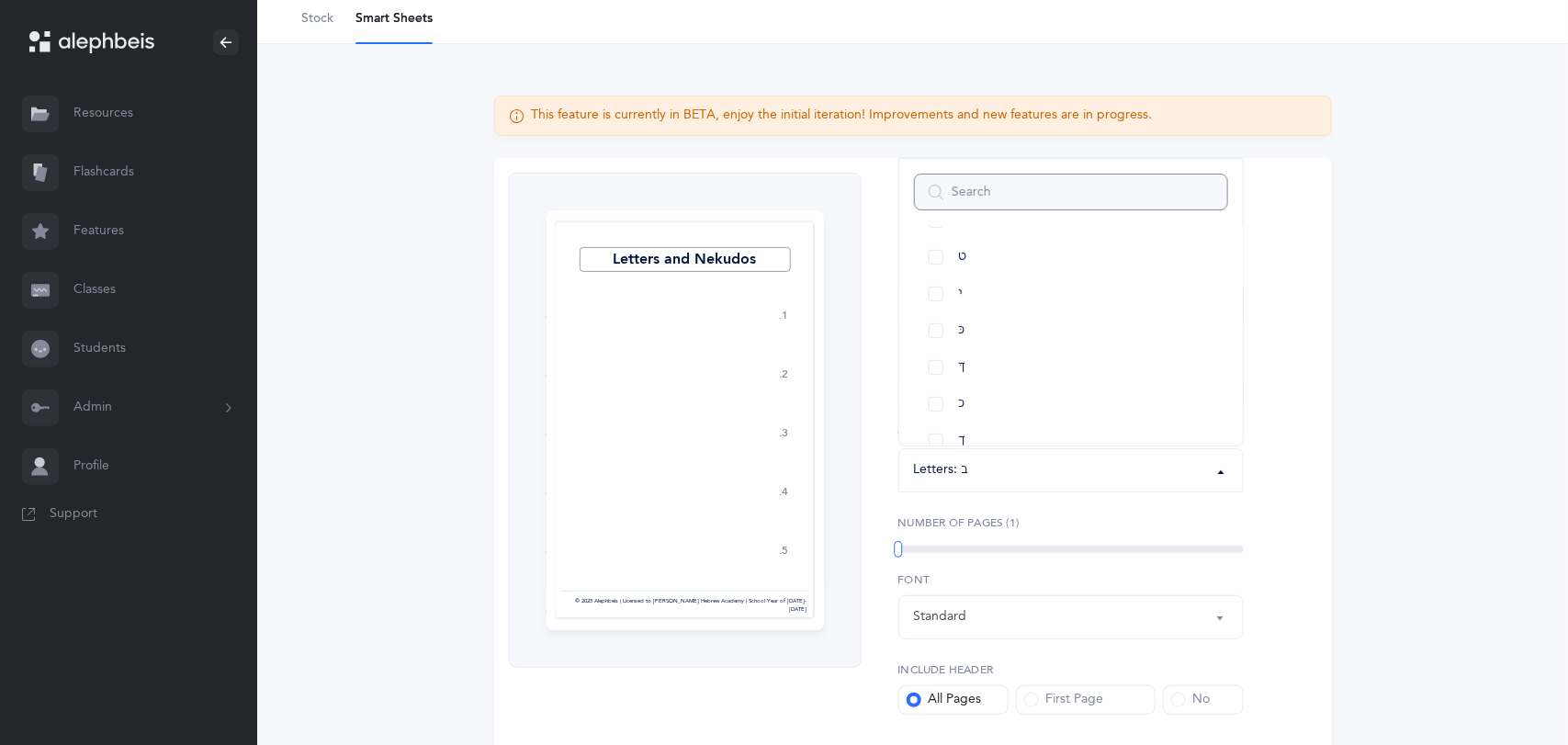
scroll to position [373, 0]
click at [940, 321] on link "כּ" at bounding box center [1070, 326] width 314 height 36
click at [938, 362] on link "ךּ" at bounding box center [1070, 362] width 314 height 36
click at [933, 399] on link "כ" at bounding box center [1070, 399] width 314 height 36
click at [941, 437] on link "ך" at bounding box center [1070, 436] width 314 height 36
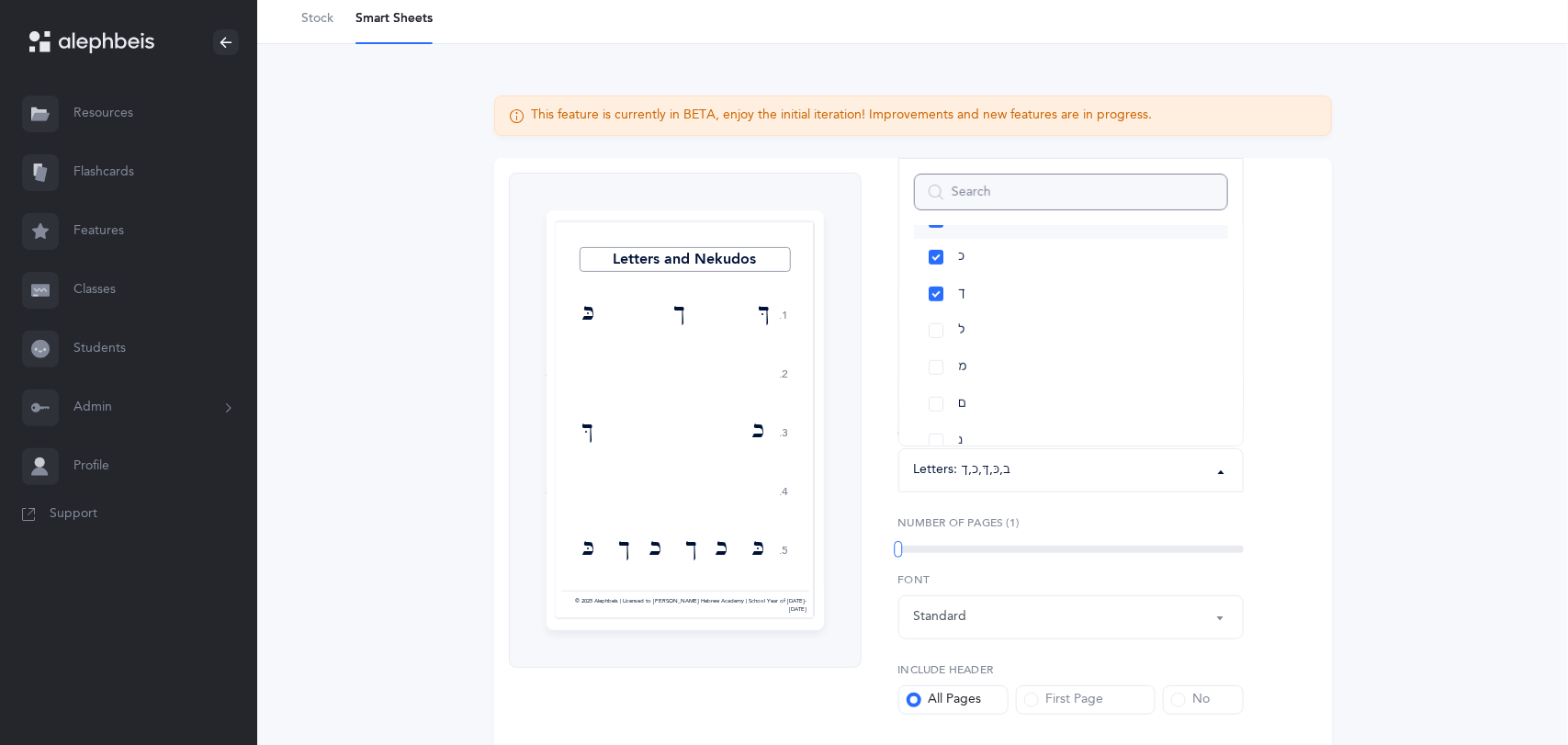
scroll to position [516, 0]
click at [938, 403] on link "ם" at bounding box center [1070, 403] width 314 height 36
click at [931, 304] on link "ס" at bounding box center [1070, 297] width 314 height 36
click at [935, 334] on link "ע" at bounding box center [1070, 334] width 314 height 36
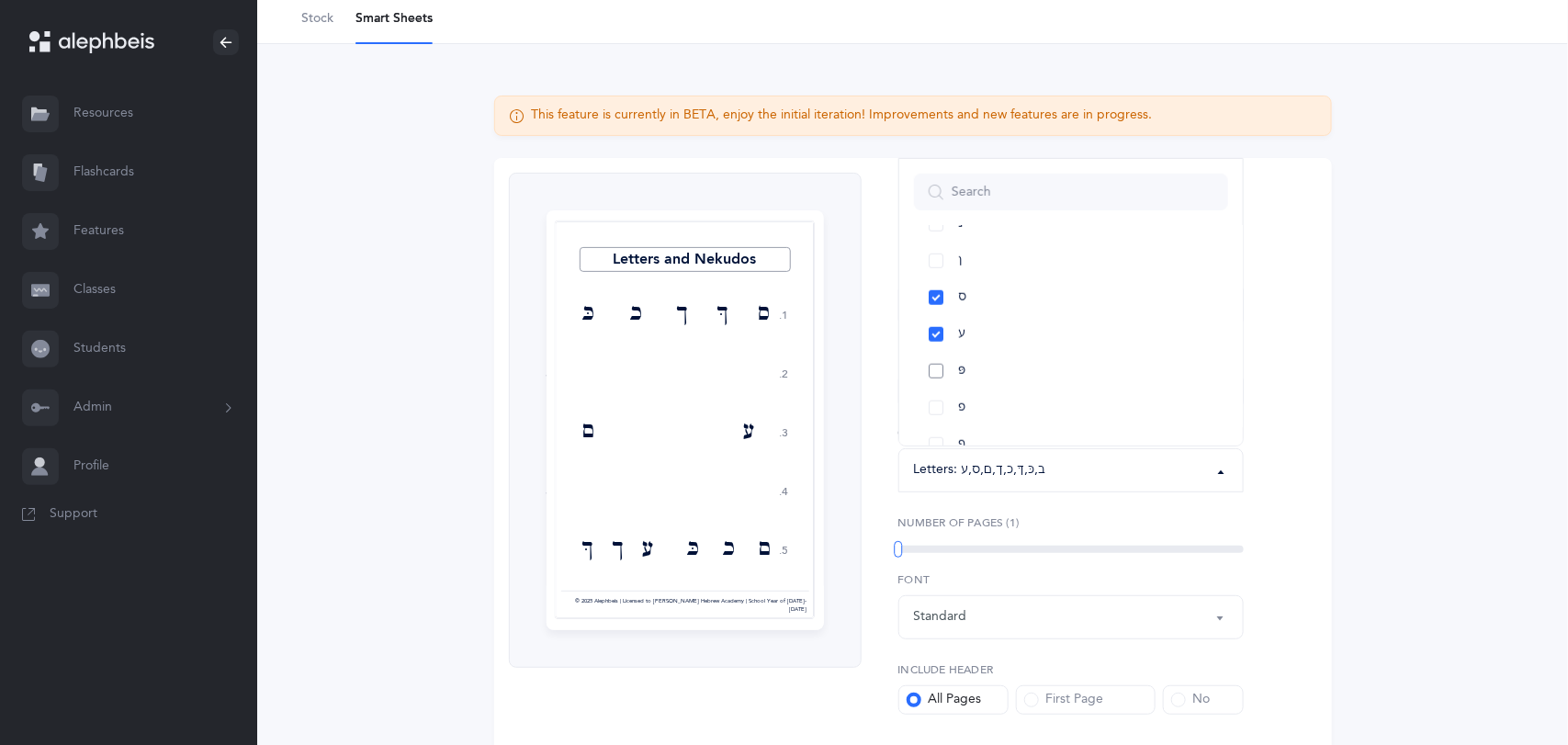
click at [932, 363] on link "פּ" at bounding box center [1070, 371] width 314 height 36
click at [935, 408] on link "פ" at bounding box center [1070, 407] width 314 height 36
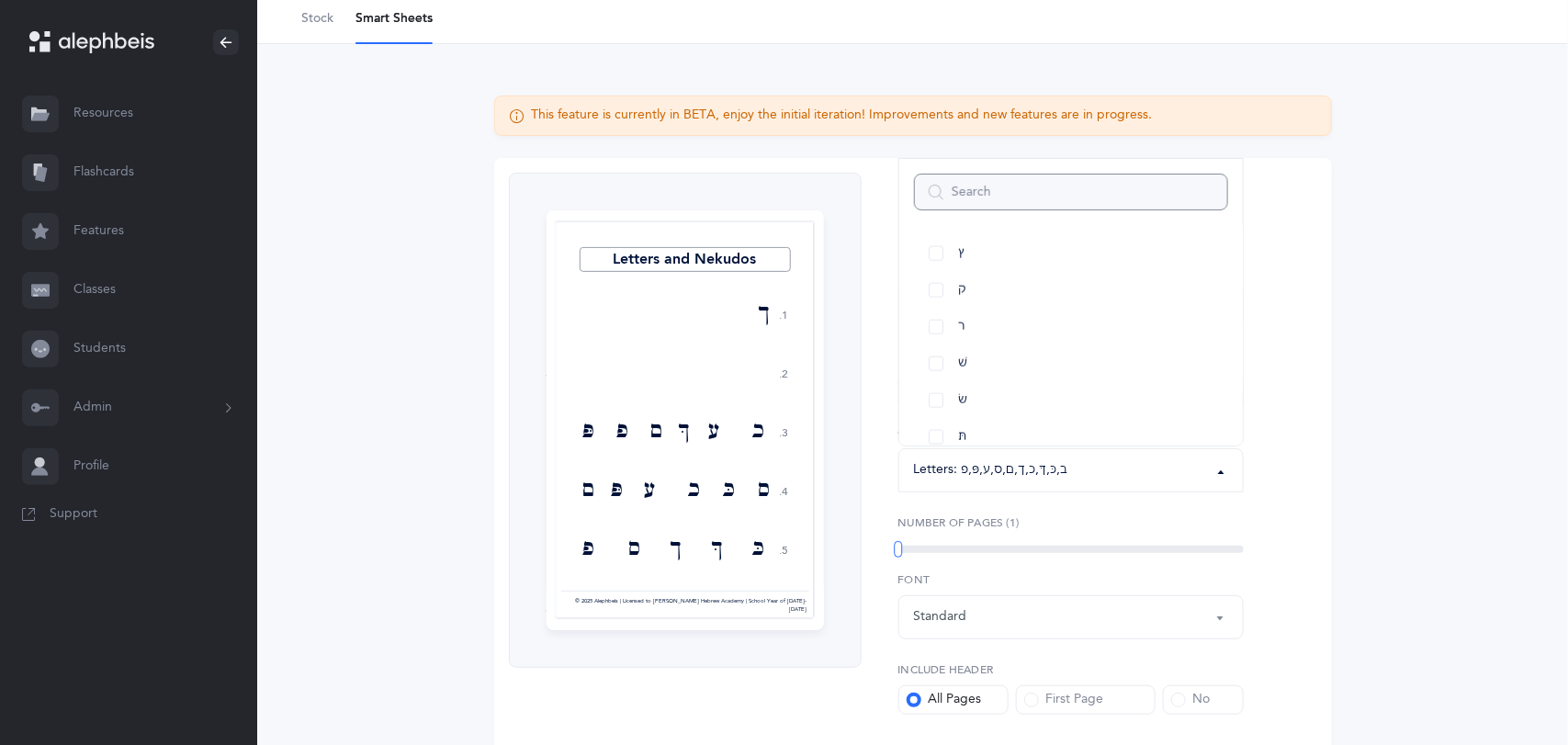
scroll to position [999, 0]
click at [935, 360] on link "שׁ" at bounding box center [1070, 361] width 314 height 36
click at [936, 392] on link "שׂ" at bounding box center [1070, 397] width 314 height 36
click at [945, 378] on link "תּ" at bounding box center [1070, 376] width 314 height 36
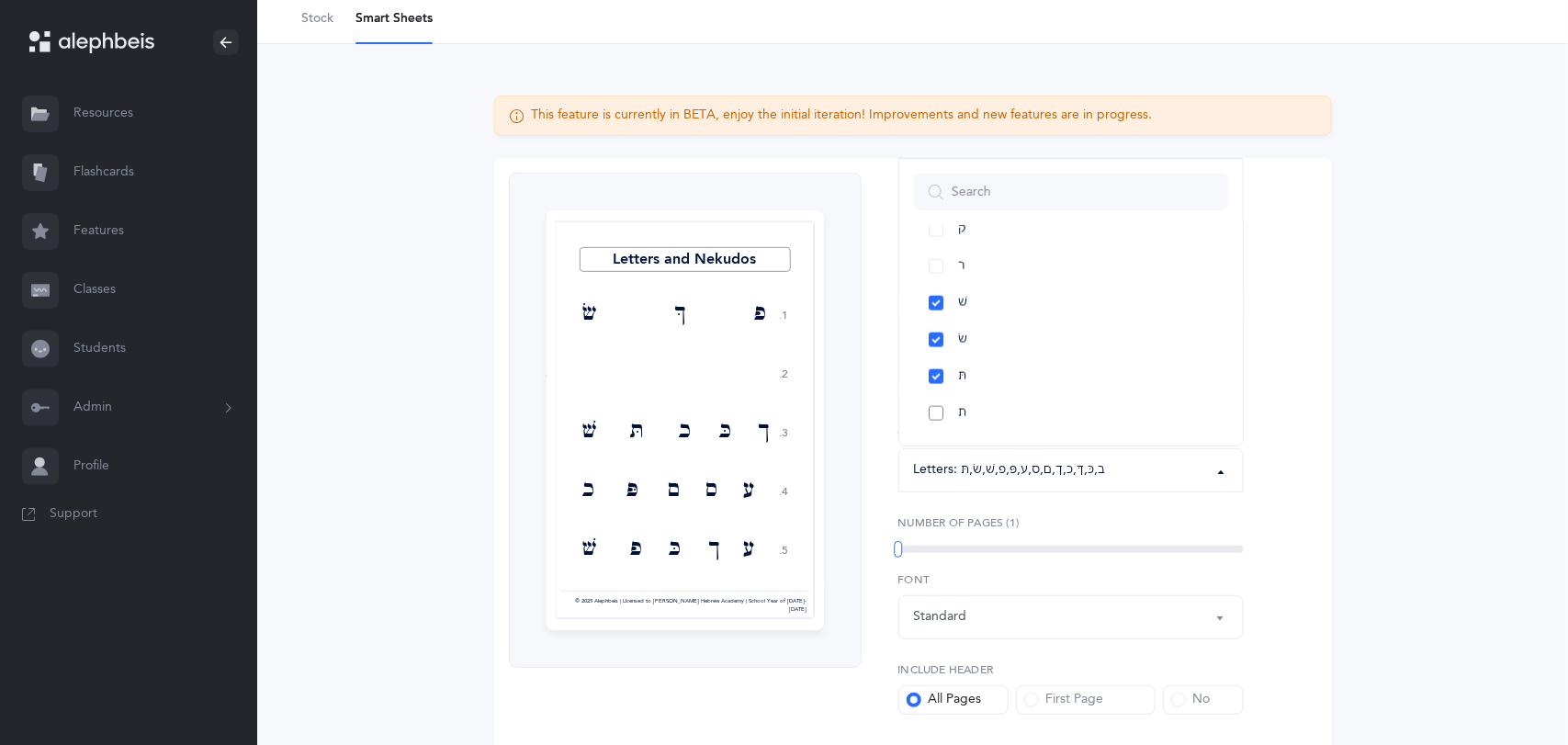
click at [934, 420] on link "ת" at bounding box center [1070, 413] width 314 height 36
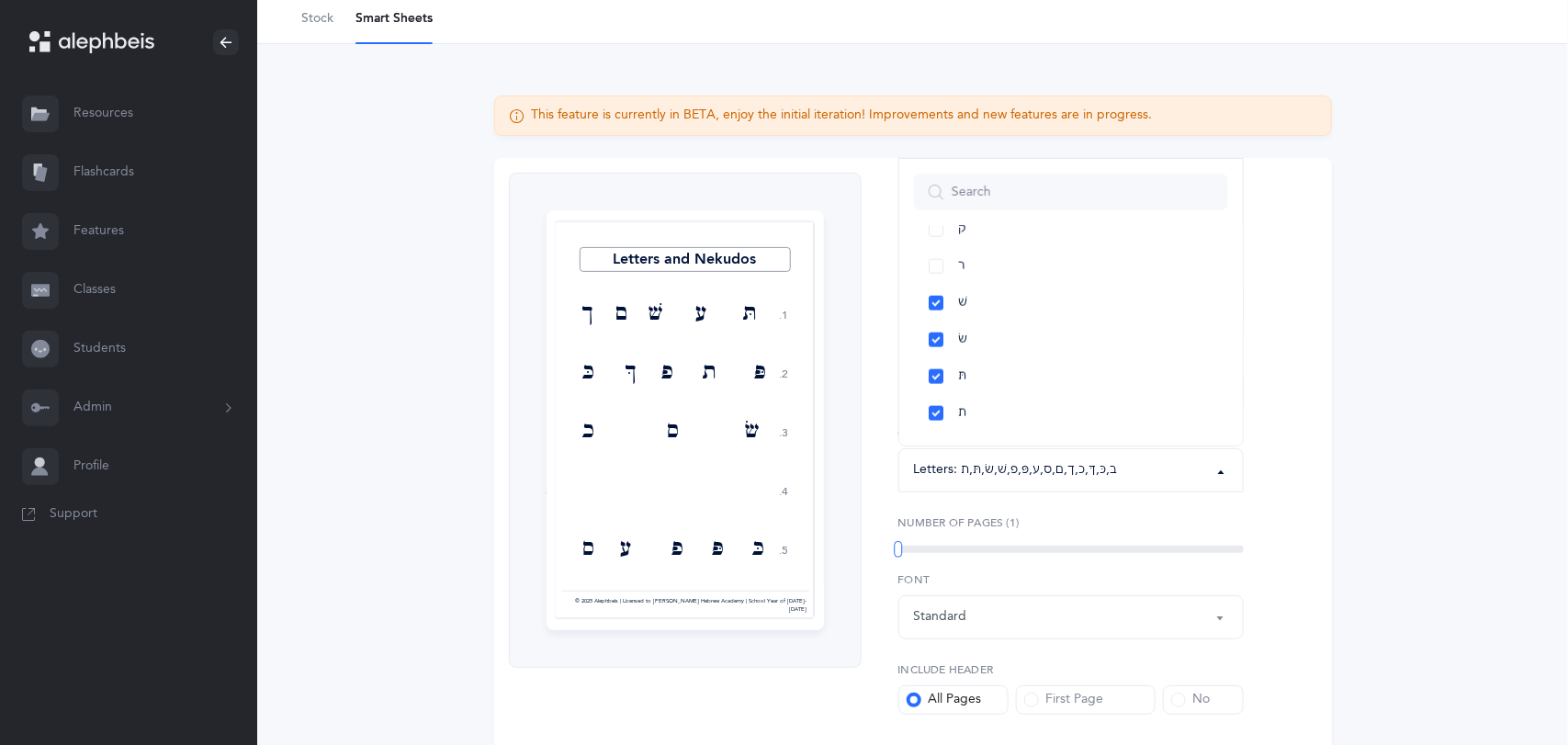
click at [1355, 478] on div "This feature is currently in BETA, enjoy the initial iteration! Improvements an…" at bounding box center [913, 456] width 955 height 722
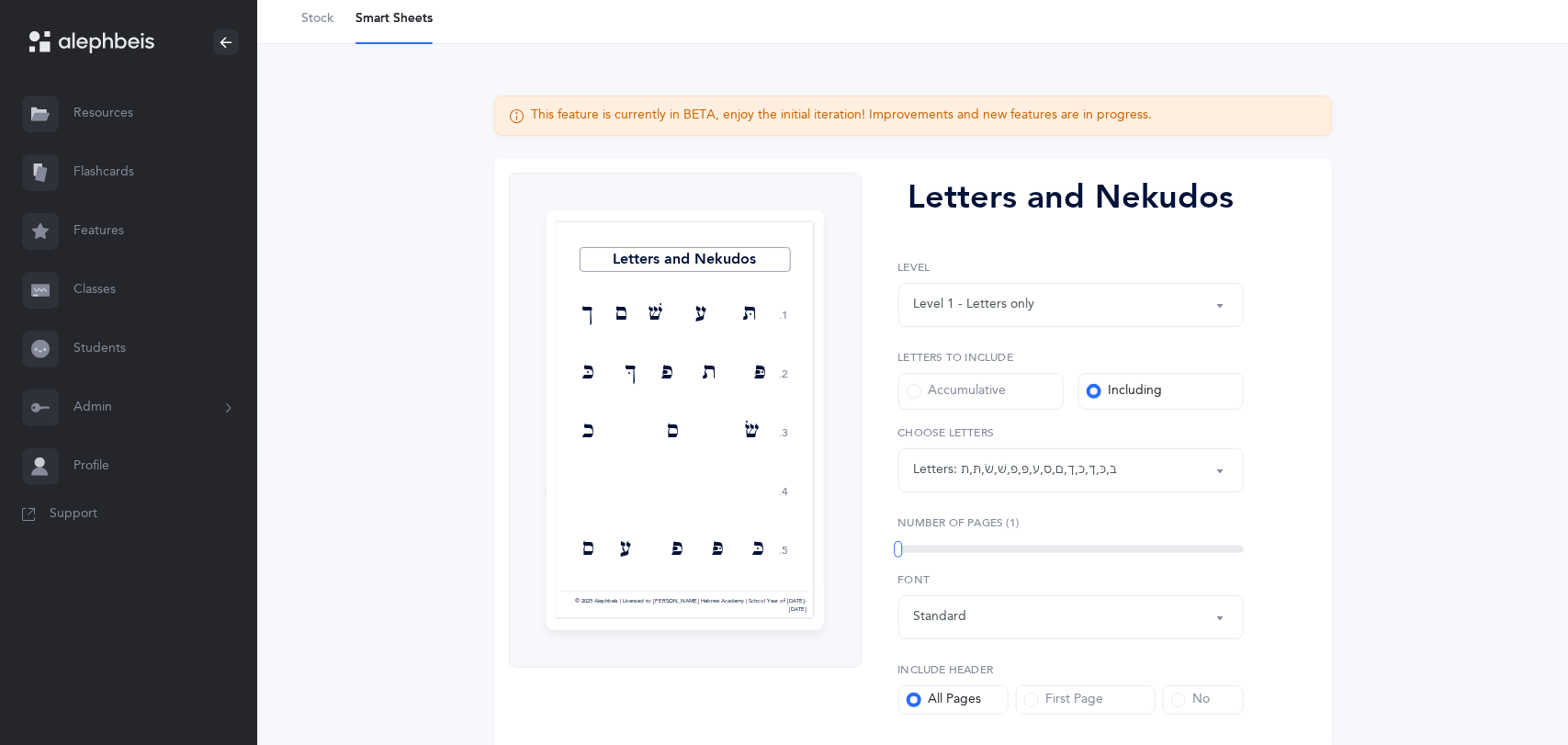
click at [1236, 548] on div "1" at bounding box center [1071, 549] width 345 height 8
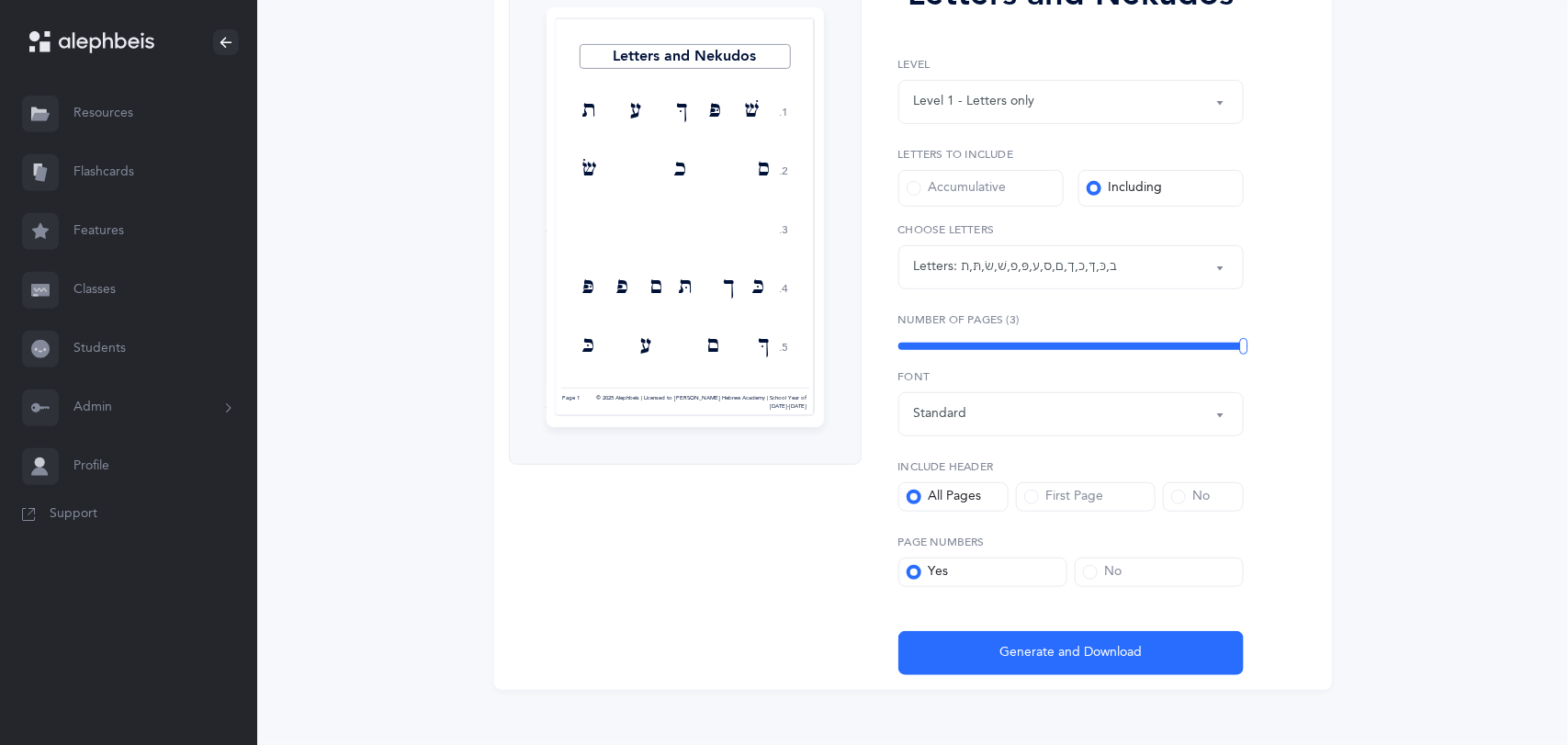
scroll to position [299, 0]
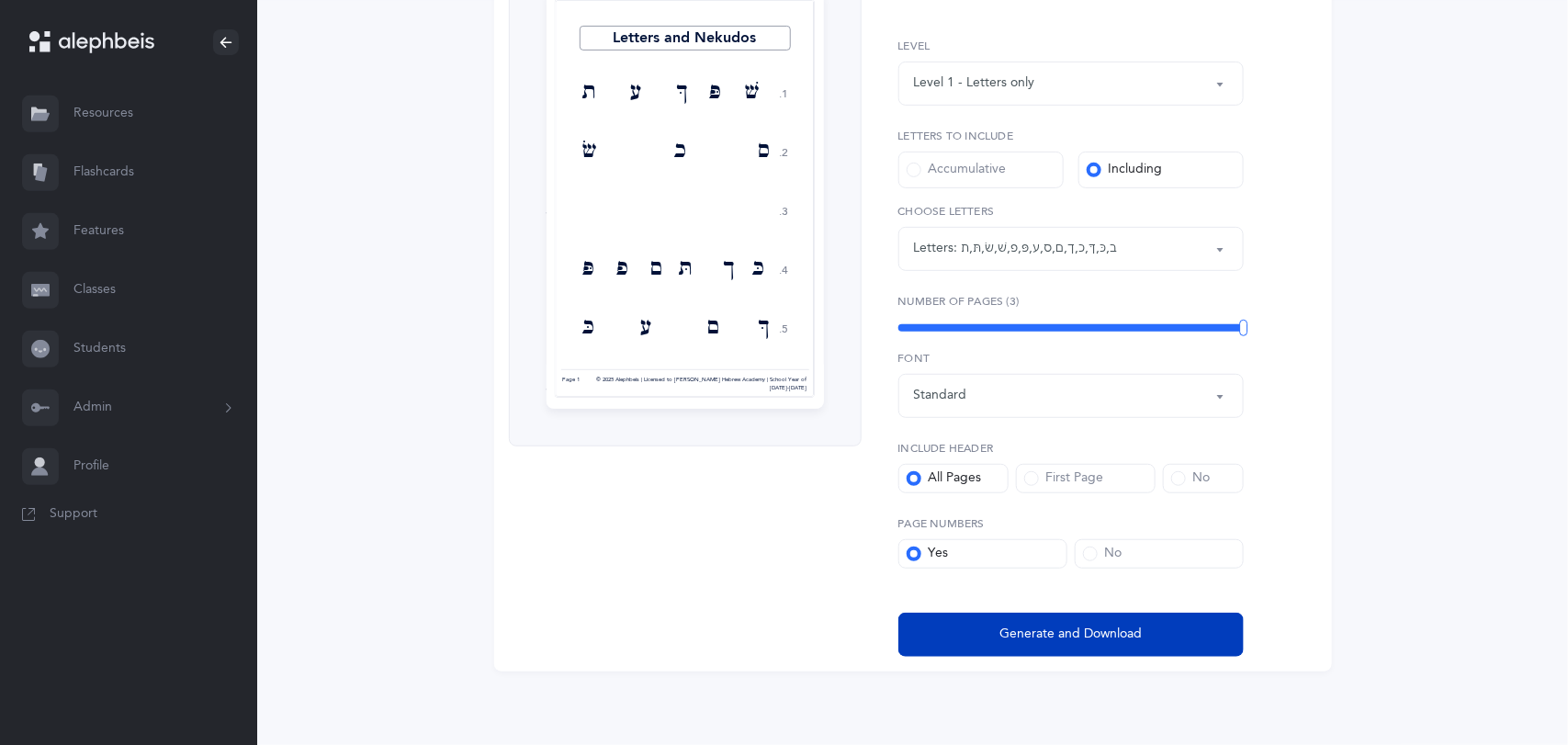
click at [1153, 619] on button "Generate and Download" at bounding box center [1071, 635] width 345 height 44
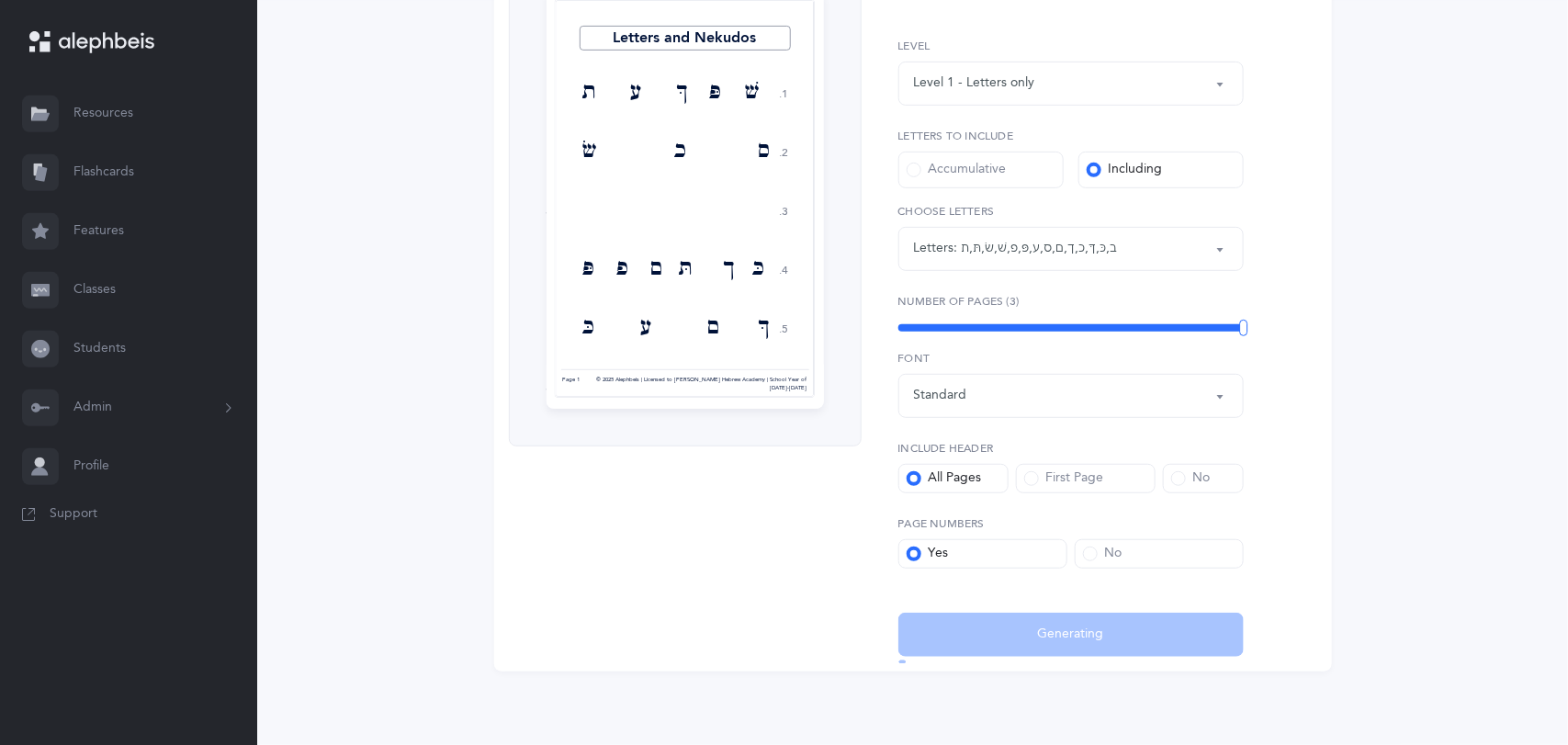
select select "2"
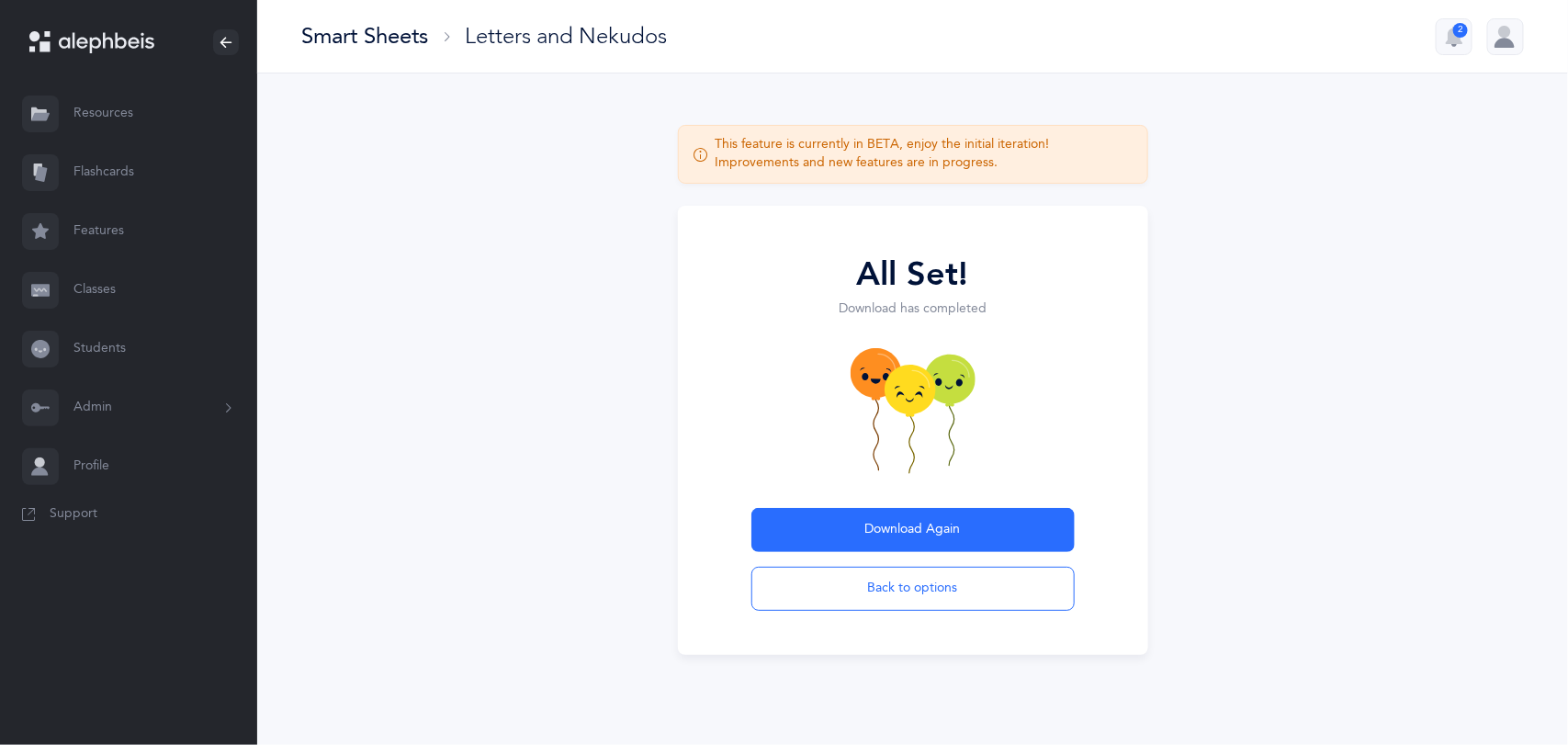
scroll to position [0, 0]
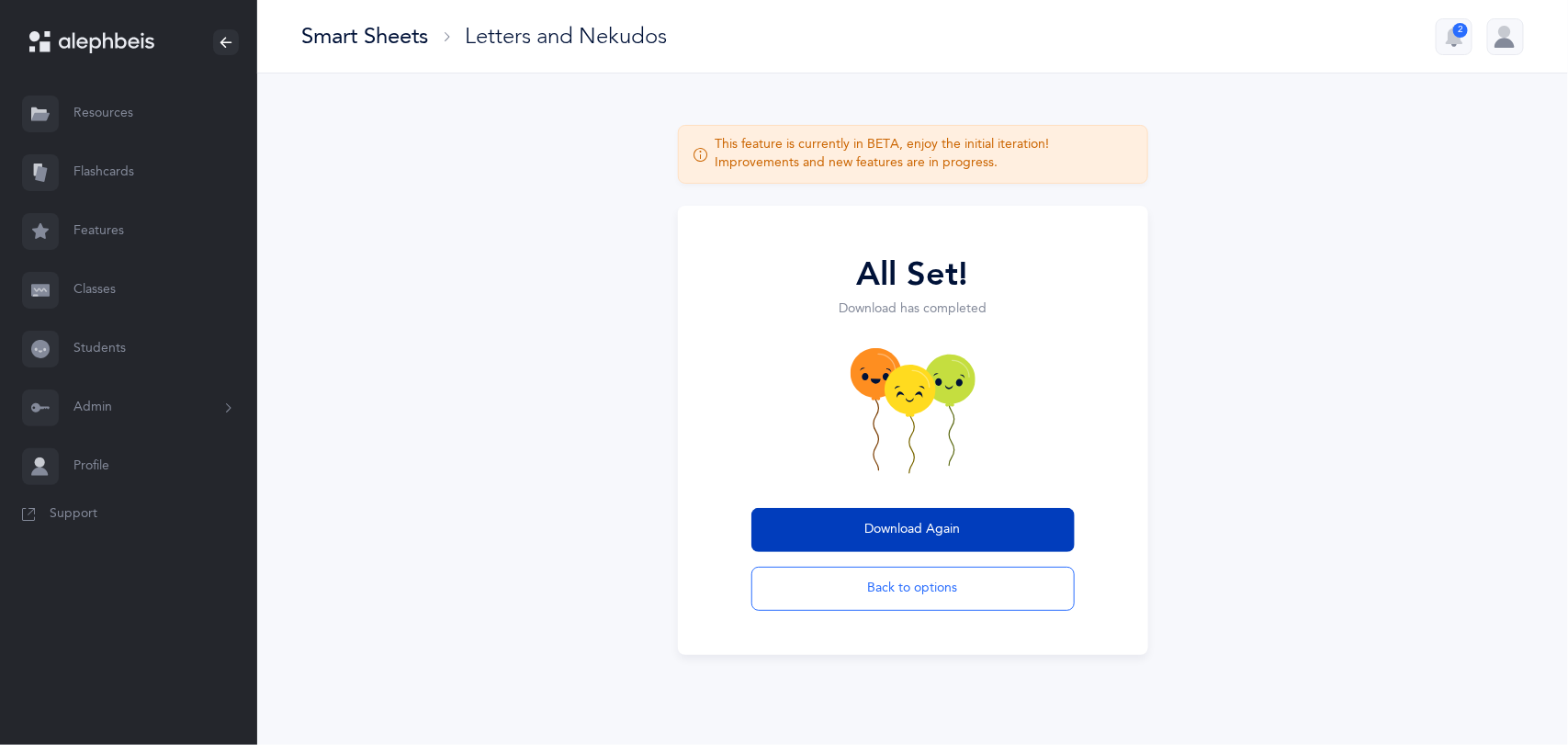
click at [942, 526] on span "Download Again" at bounding box center [913, 529] width 96 height 19
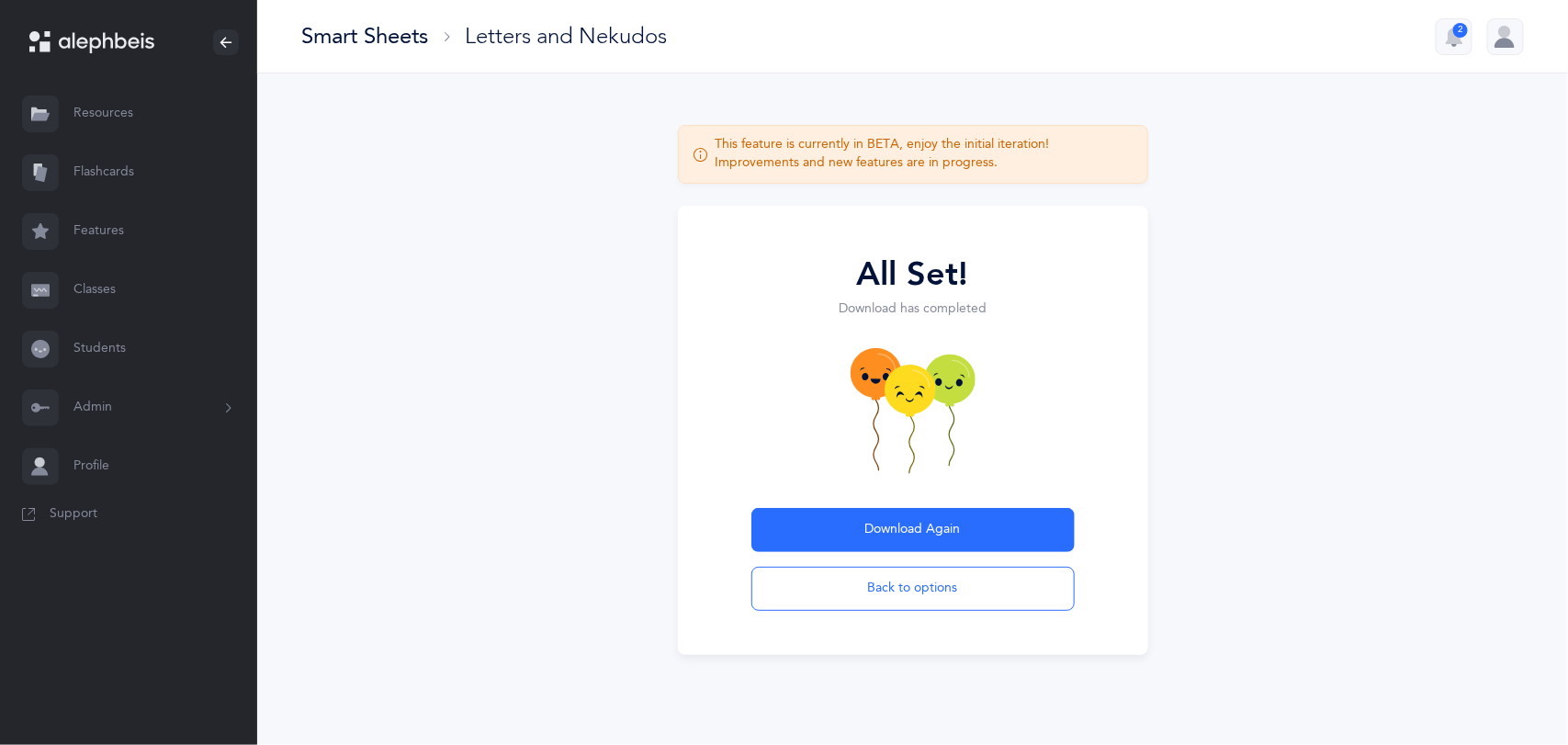
click at [129, 277] on link "Classes" at bounding box center [129, 290] width 257 height 58
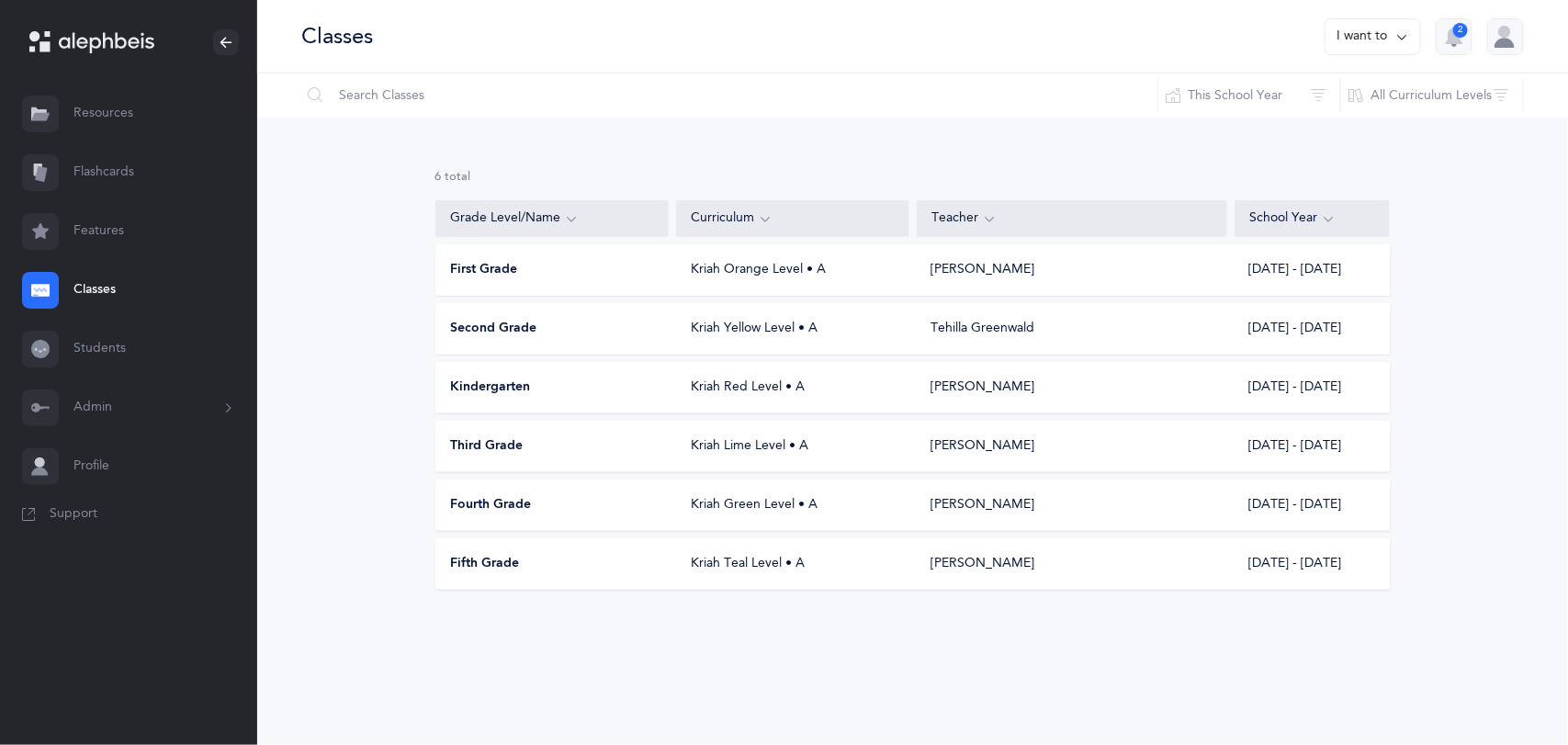
click at [509, 256] on div "First Grade Kriah Orange Level • A Roz Hirschhorn 2025 - 2026" at bounding box center [913, 270] width 955 height 52
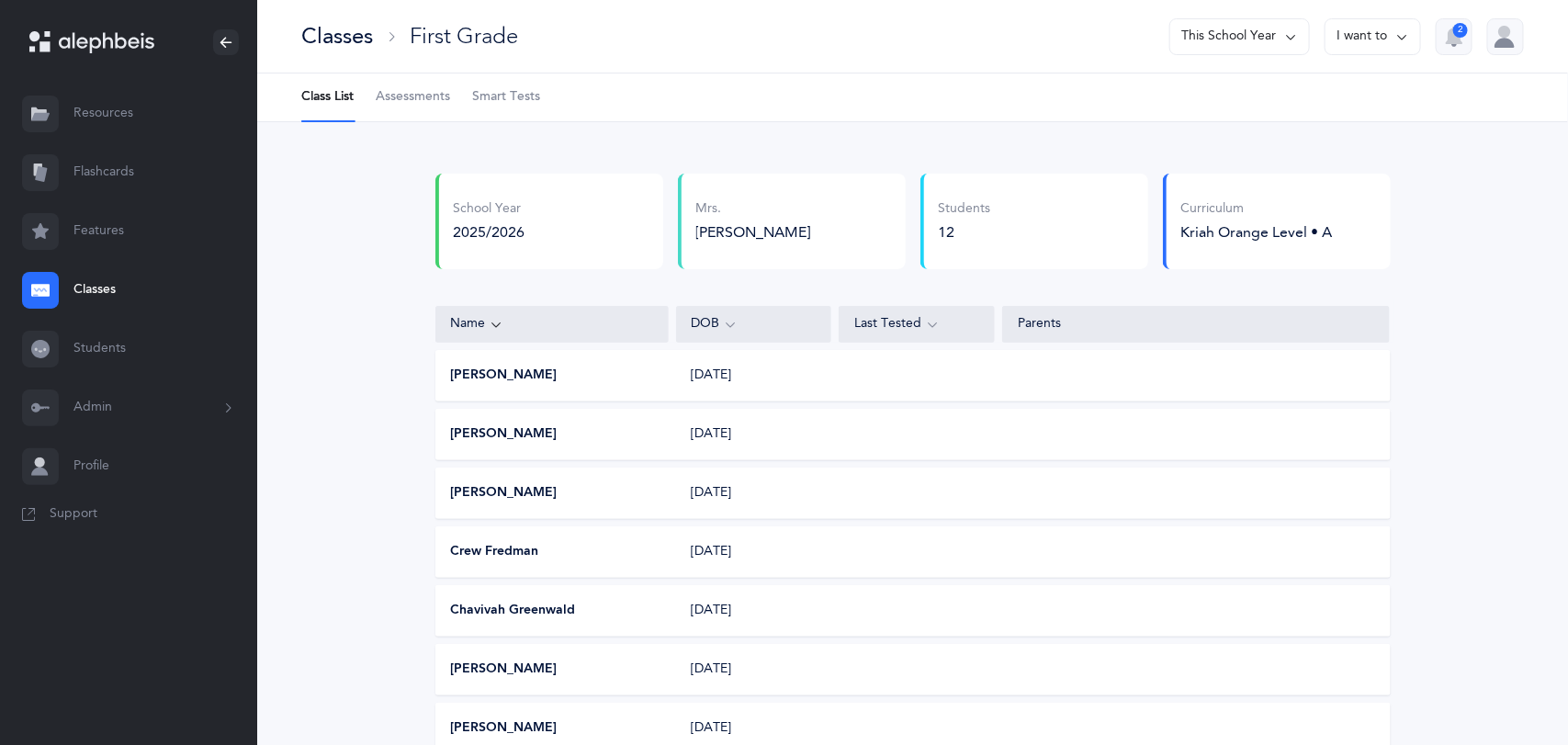
click at [360, 40] on div "Classes" at bounding box center [337, 36] width 72 height 31
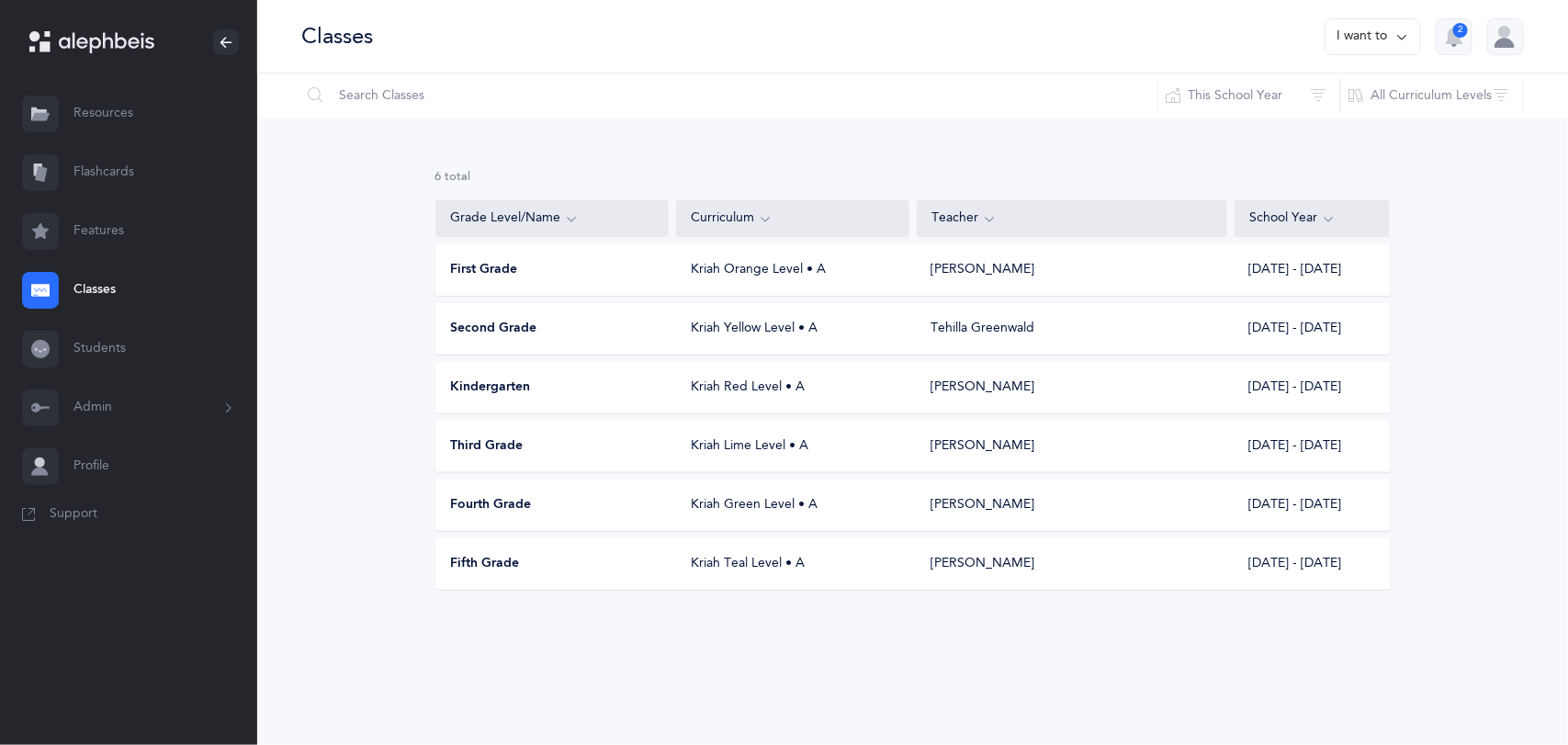
click at [552, 340] on div "Second Grade Kriah Yellow Level • A [PERSON_NAME] [DATE] - [DATE]" at bounding box center [913, 329] width 955 height 52
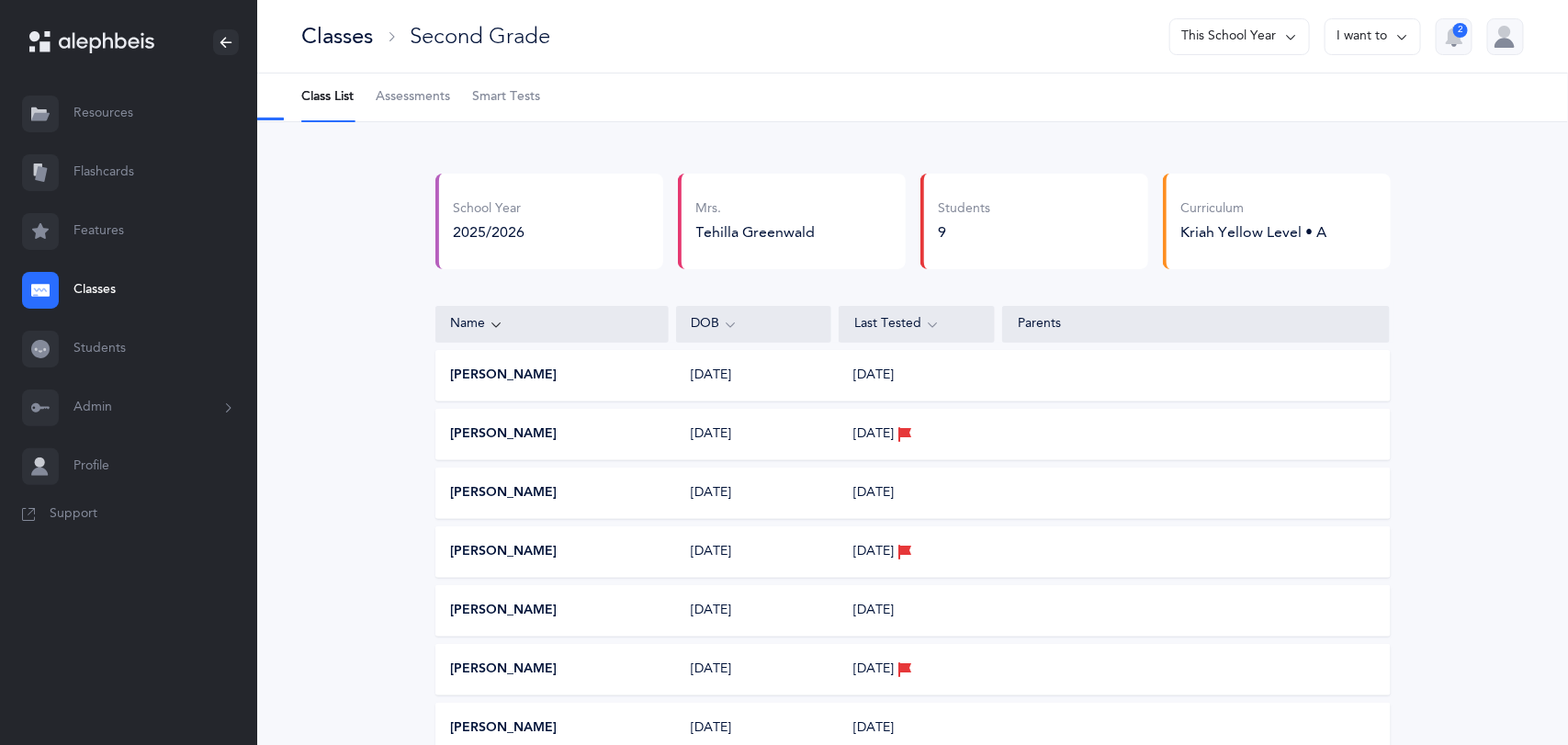
select select "2"
click at [435, 96] on span "Assessments" at bounding box center [413, 97] width 75 height 18
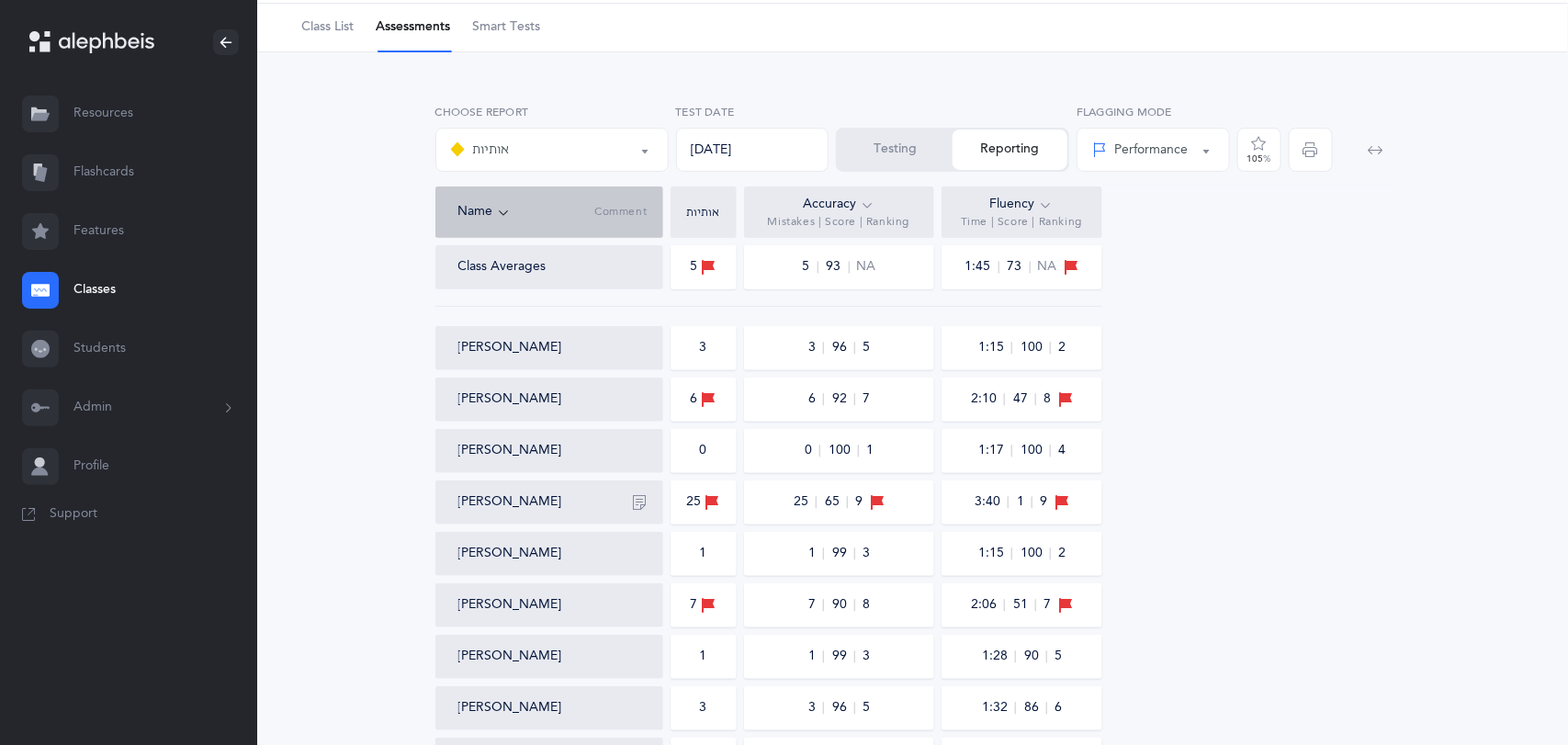
scroll to position [107, 0]
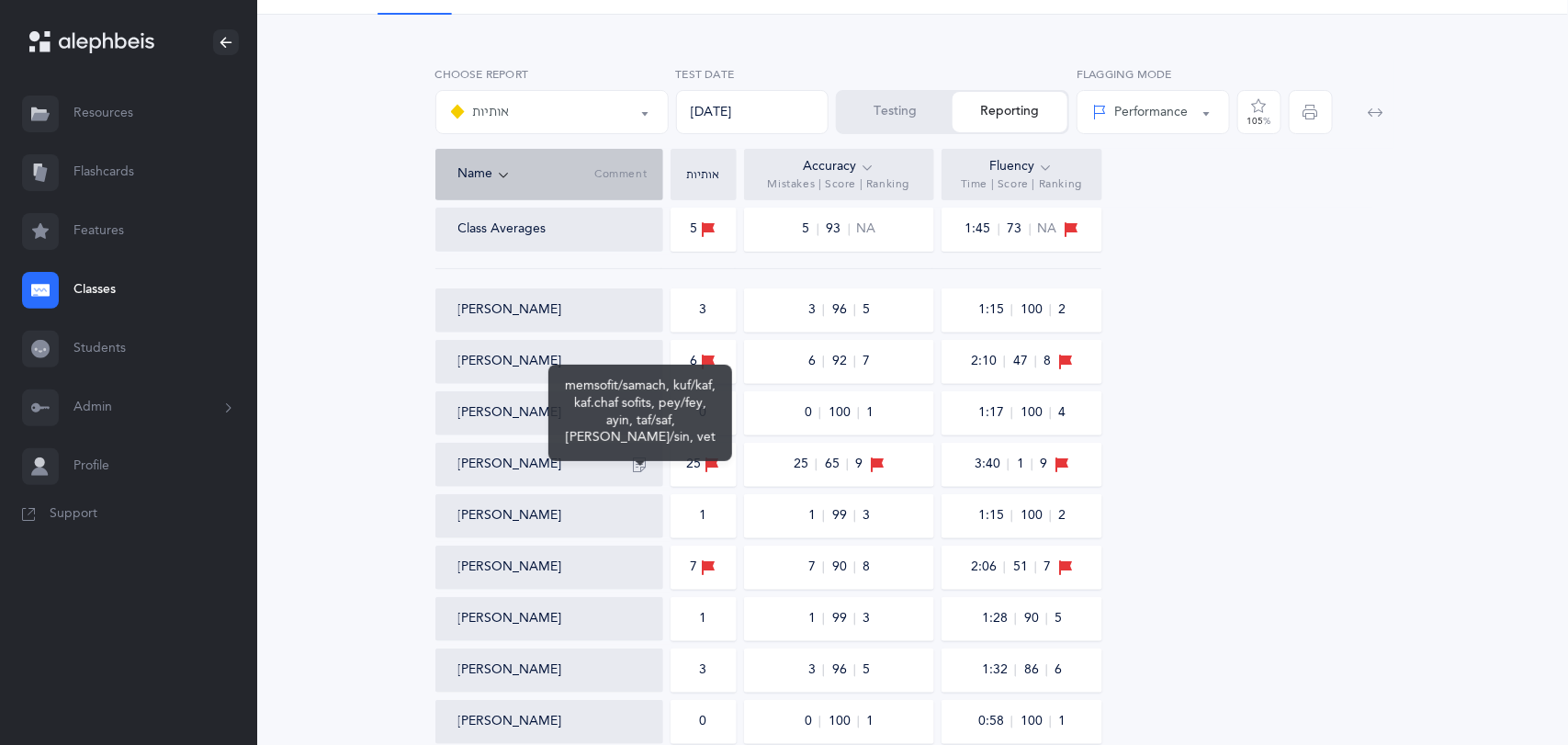
click at [641, 457] on icon "button" at bounding box center [640, 464] width 14 height 14
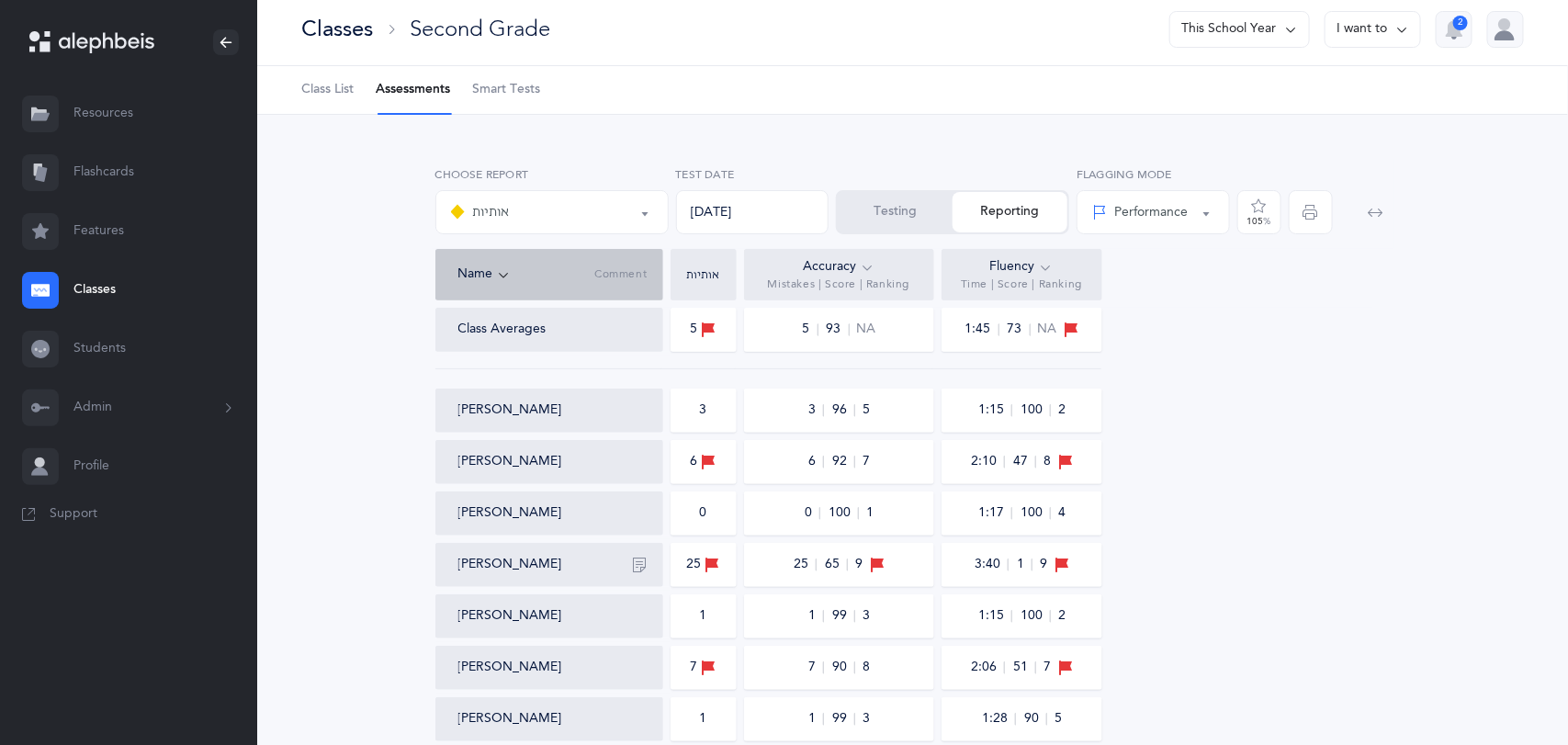
scroll to position [0, 0]
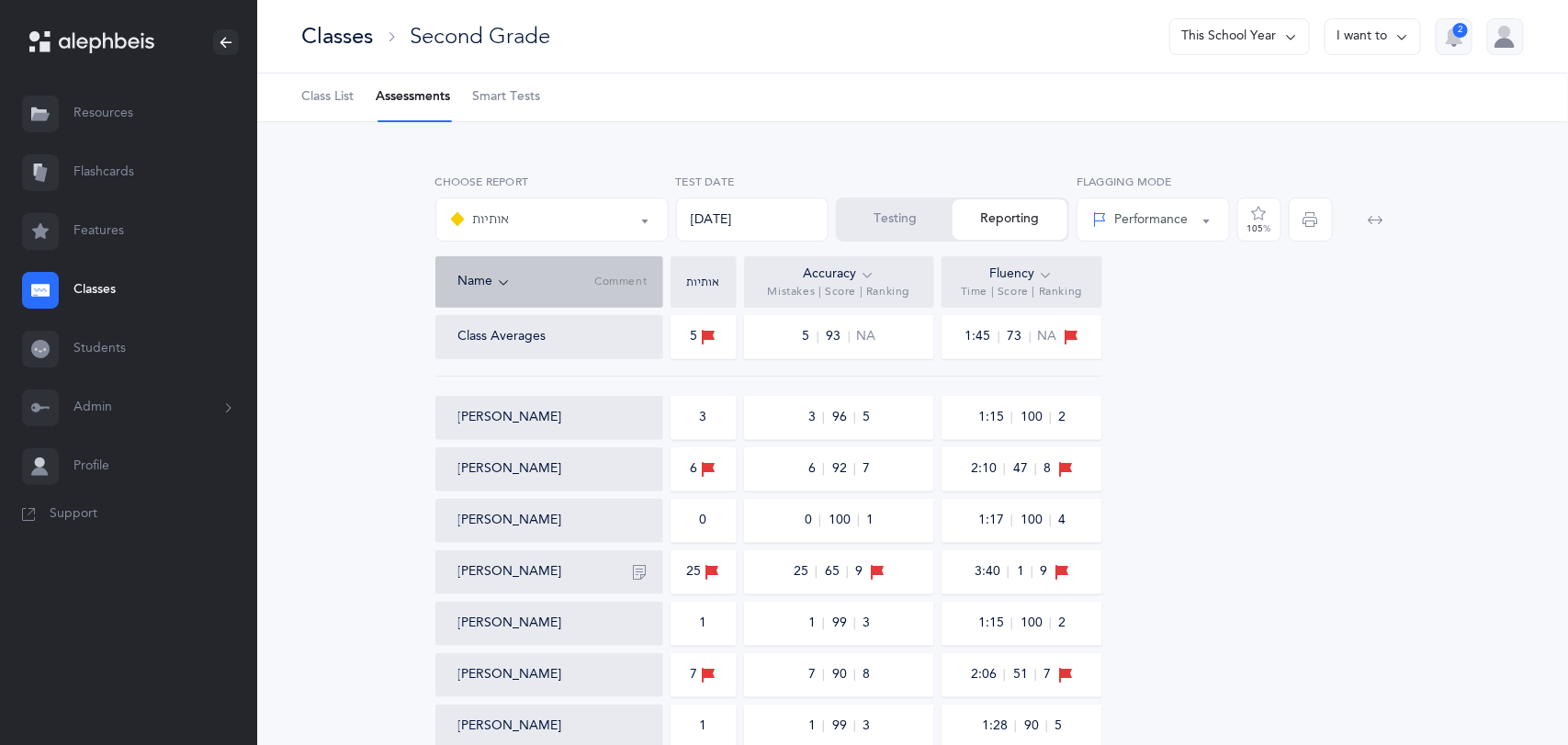
click at [360, 35] on div "Classes" at bounding box center [337, 36] width 72 height 31
